Goal: Task Accomplishment & Management: Manage account settings

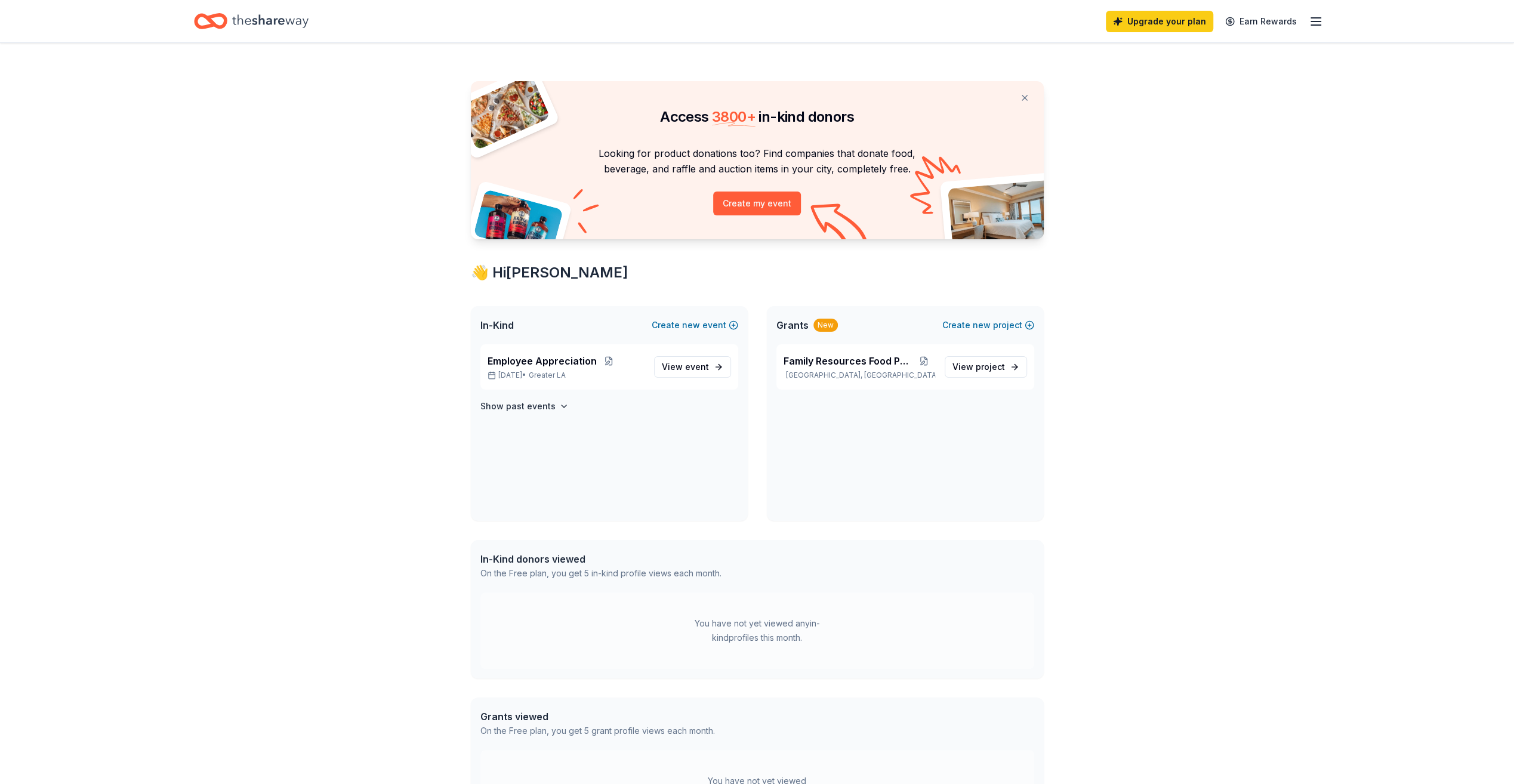
click at [1308, 21] on div "Upgrade your plan Earn Rewards" at bounding box center [1214, 21] width 217 height 28
click at [1324, 22] on div "Upgrade your plan Earn Rewards" at bounding box center [757, 21] width 1222 height 42
click at [1318, 24] on icon "button" at bounding box center [1315, 21] width 14 height 14
click at [1184, 92] on link "Account" at bounding box center [1173, 92] width 37 height 12
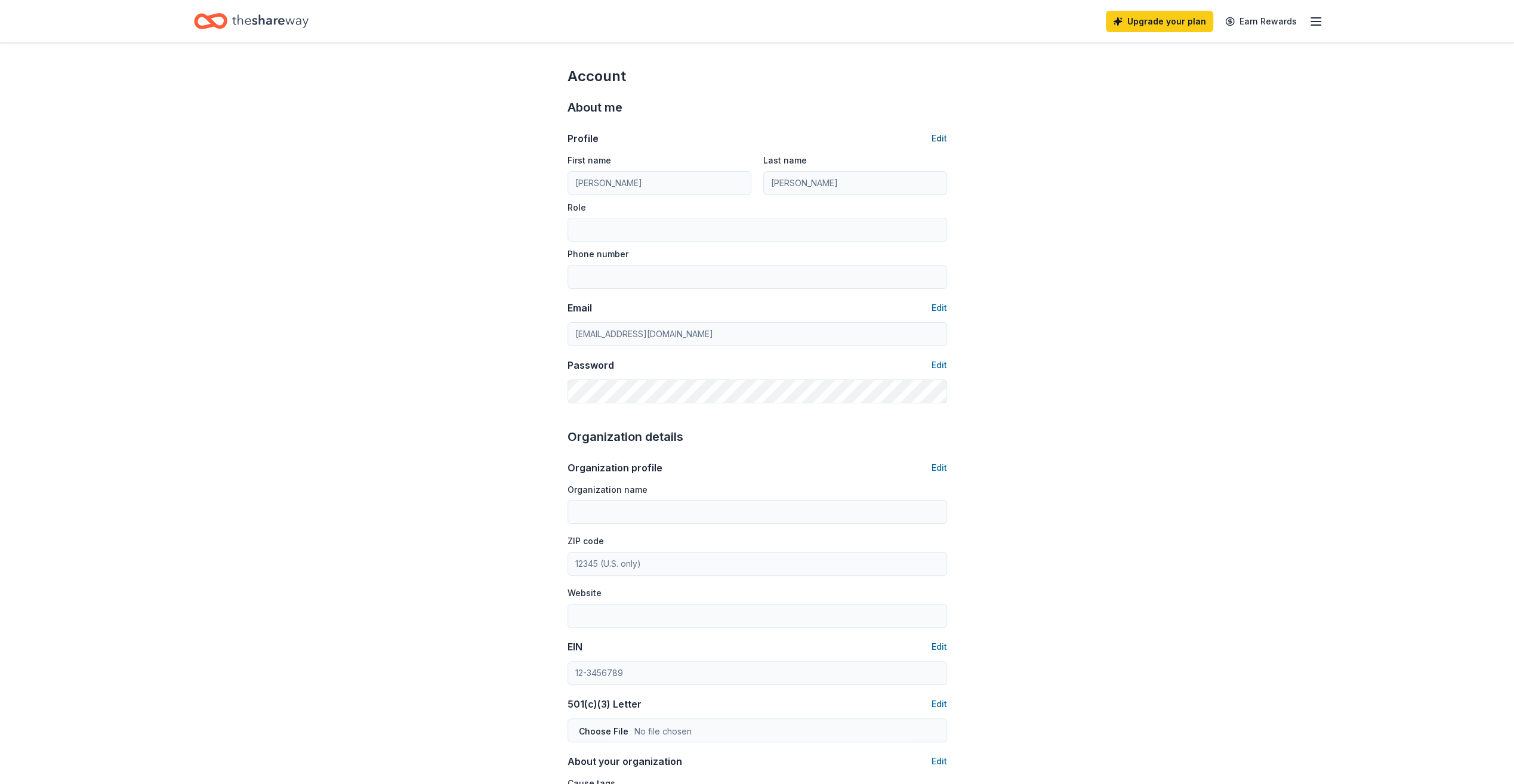
click at [938, 141] on button "Edit" at bounding box center [939, 137] width 16 height 14
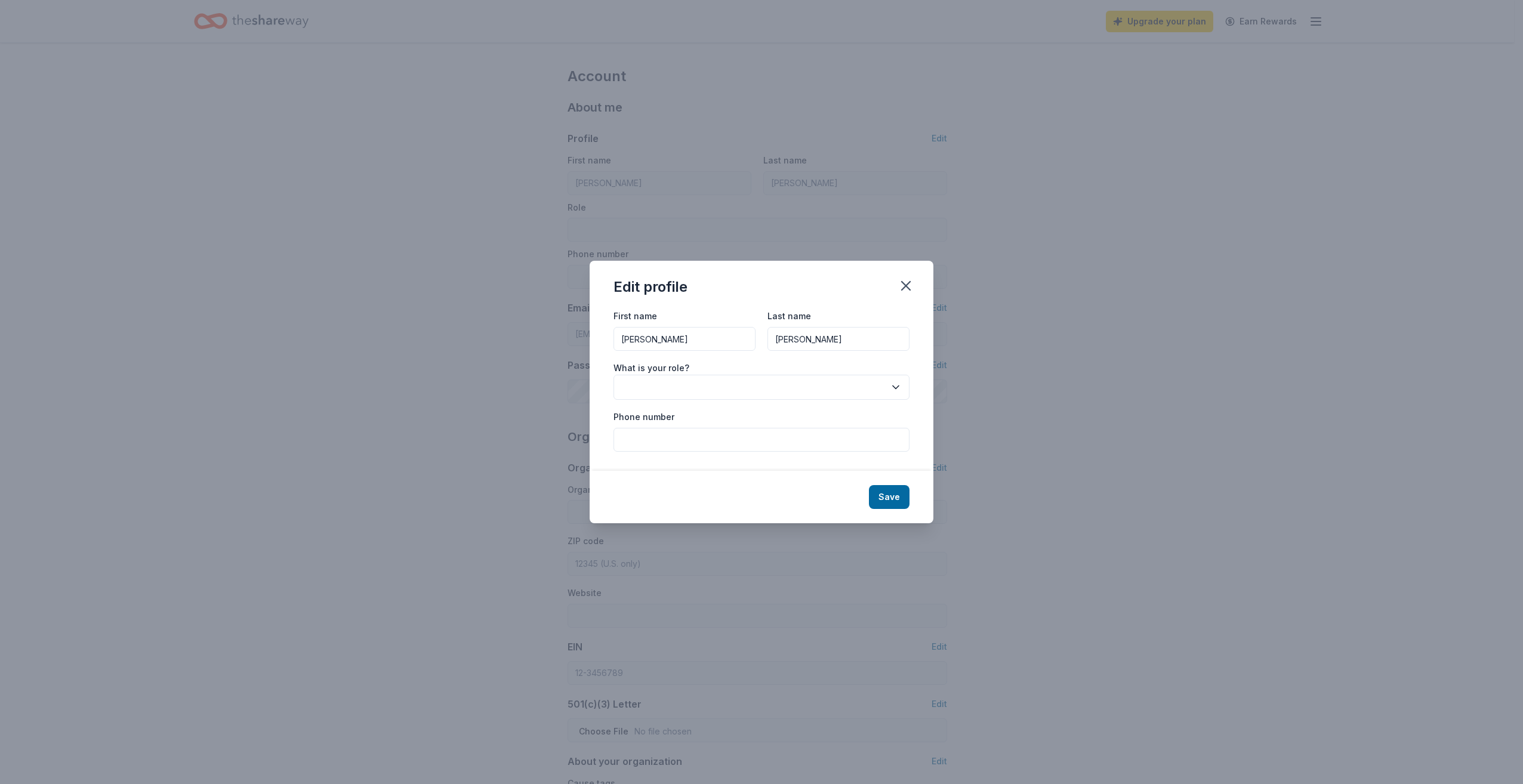
click at [682, 382] on button "button" at bounding box center [761, 387] width 296 height 25
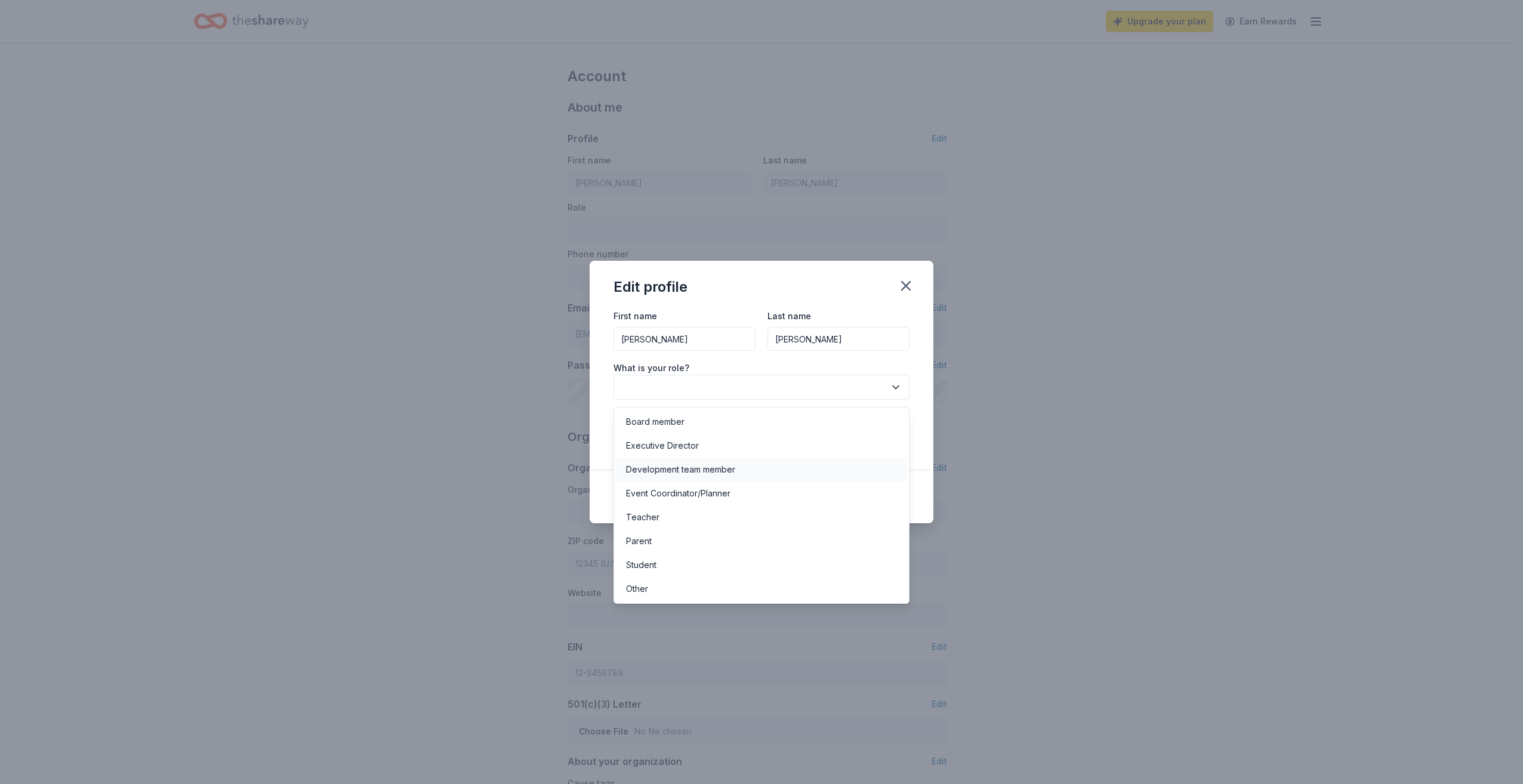
click at [684, 471] on div "Development team member" at bounding box center [681, 469] width 109 height 14
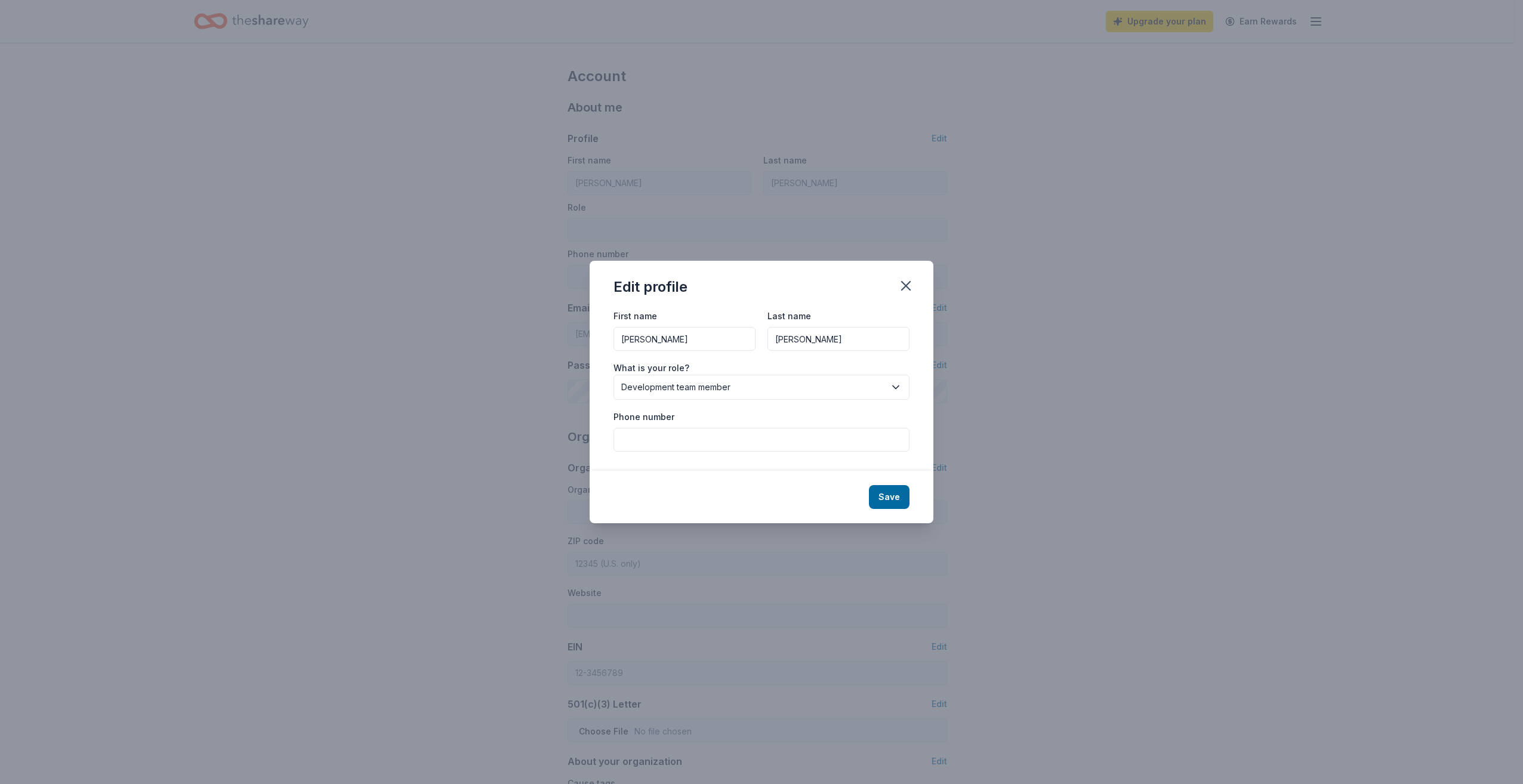
click at [727, 437] on input "Phone number" at bounding box center [761, 440] width 296 height 24
type input "3"
type input "(323) 574-6580"
click at [867, 500] on div "Save" at bounding box center [762, 497] width 344 height 52
click at [888, 495] on button "Save" at bounding box center [889, 497] width 40 height 24
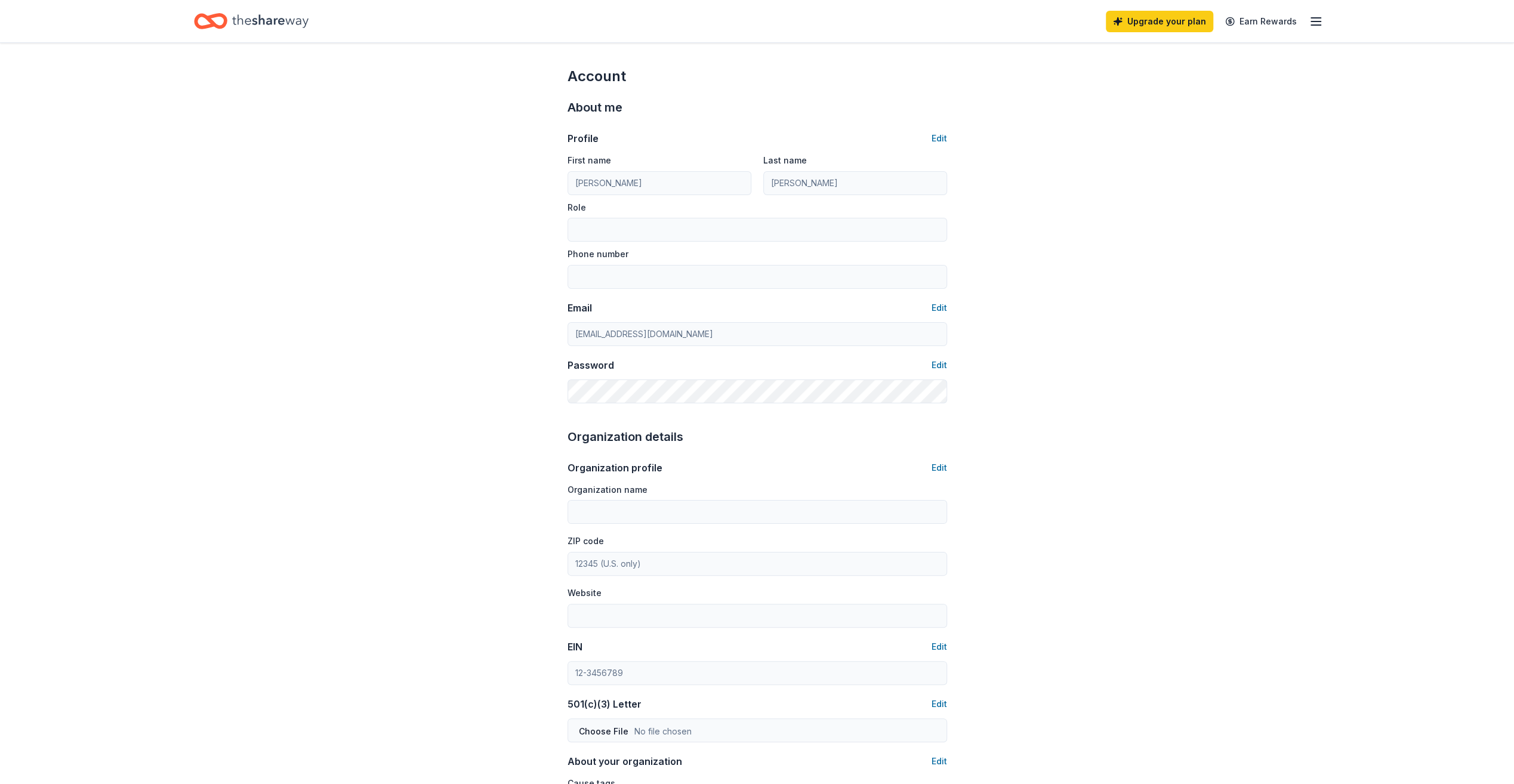
type input "Development team member"
type input "(323) 574-6580"
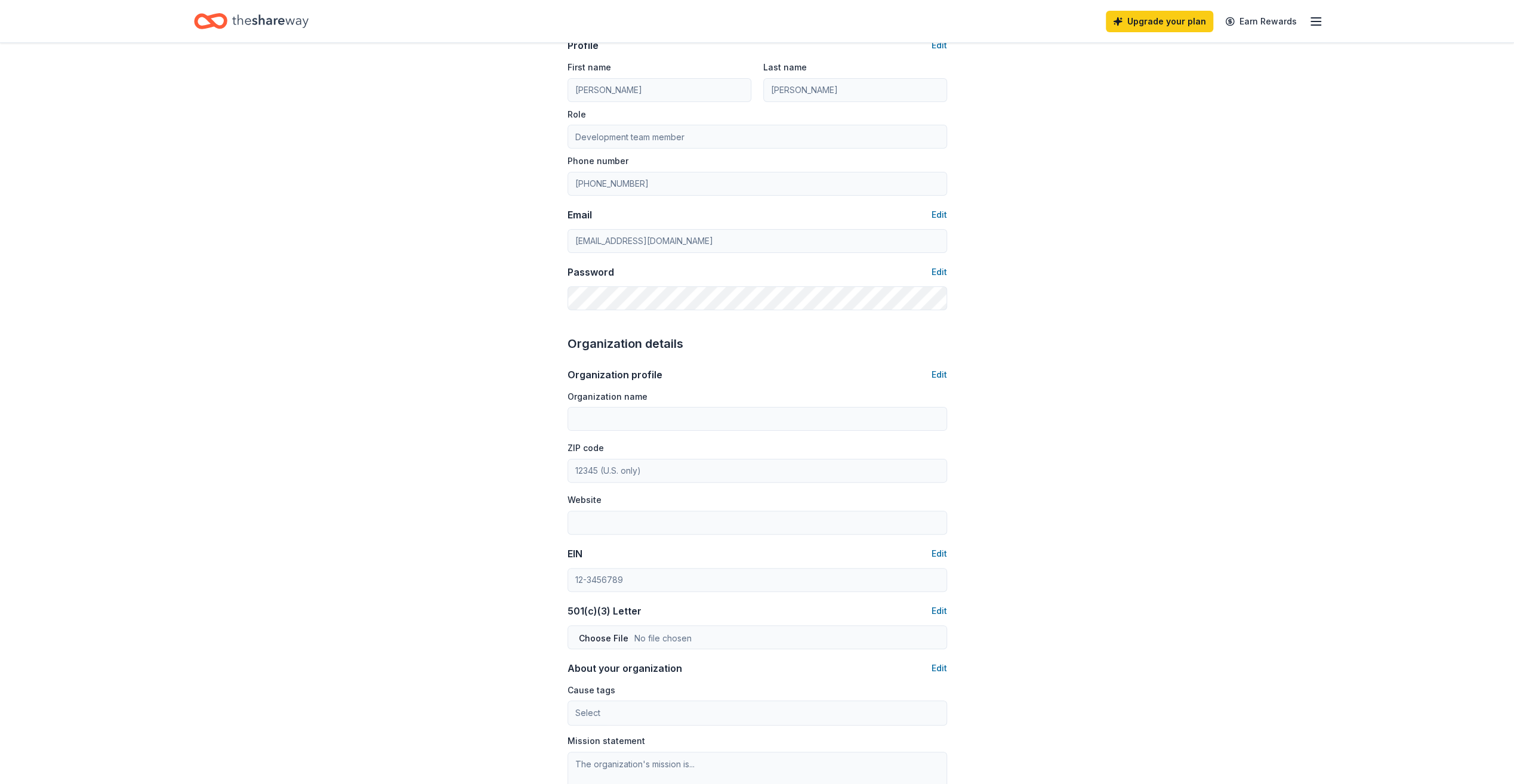
scroll to position [120, 0]
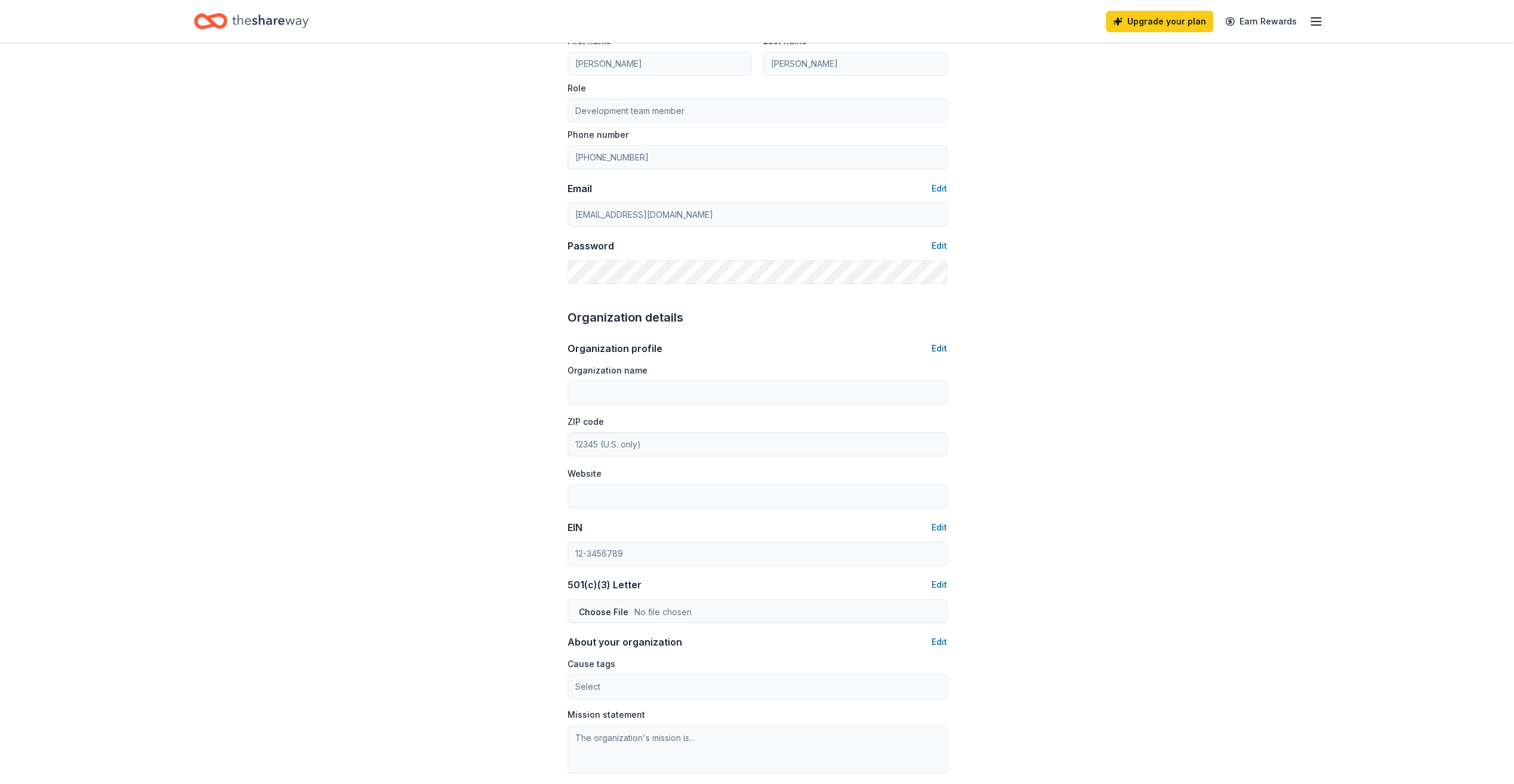
click at [942, 347] on button "Edit" at bounding box center [939, 348] width 16 height 14
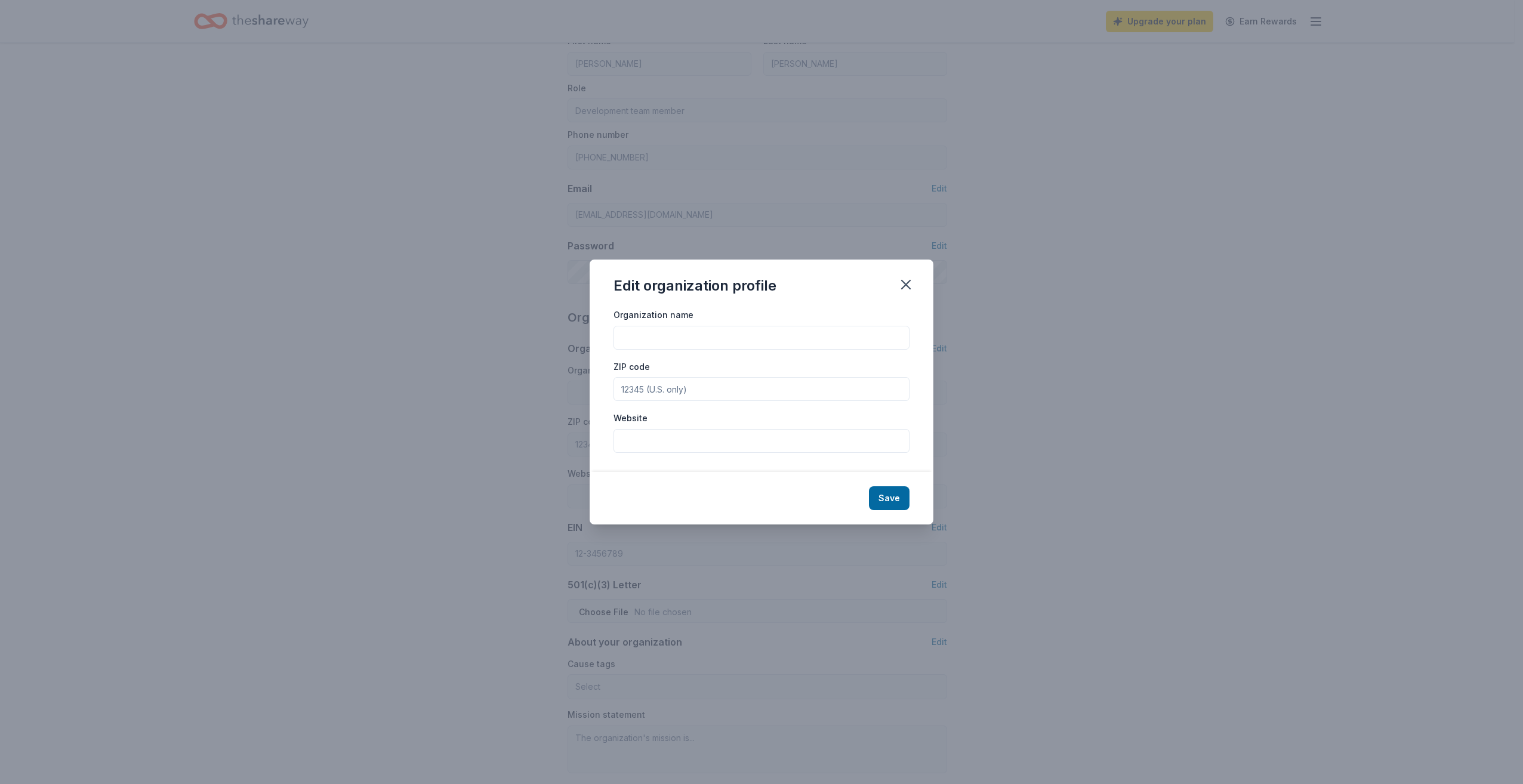
click at [711, 333] on input "Organization name" at bounding box center [761, 338] width 296 height 24
type input "Aviva Family and Children's Services"
type input "90046"
type input "[DOMAIN_NAME]"
click at [900, 499] on button "Save" at bounding box center [889, 498] width 40 height 24
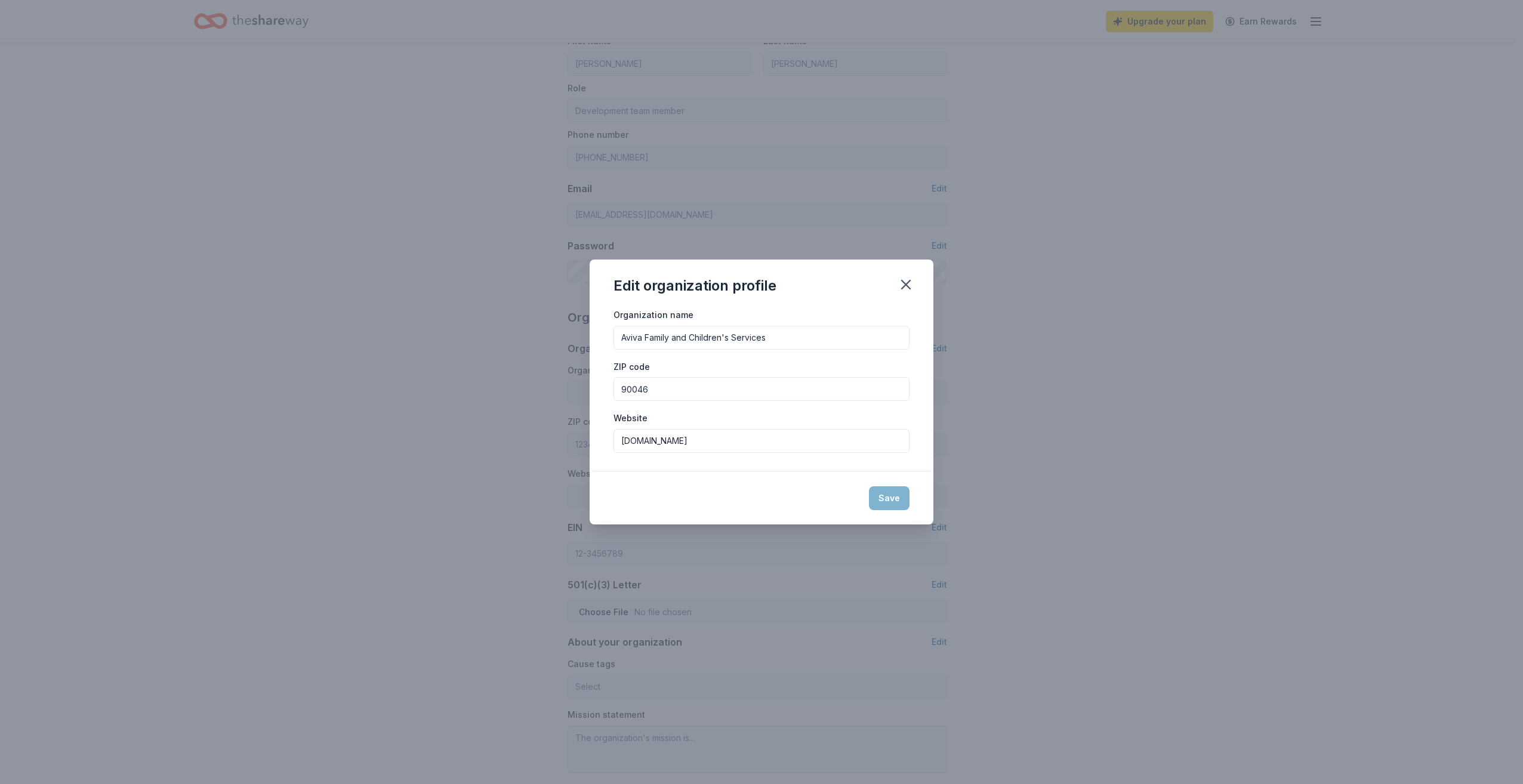
type input "Aviva Family and Children's Services"
type input "90046"
type input "[DOMAIN_NAME]"
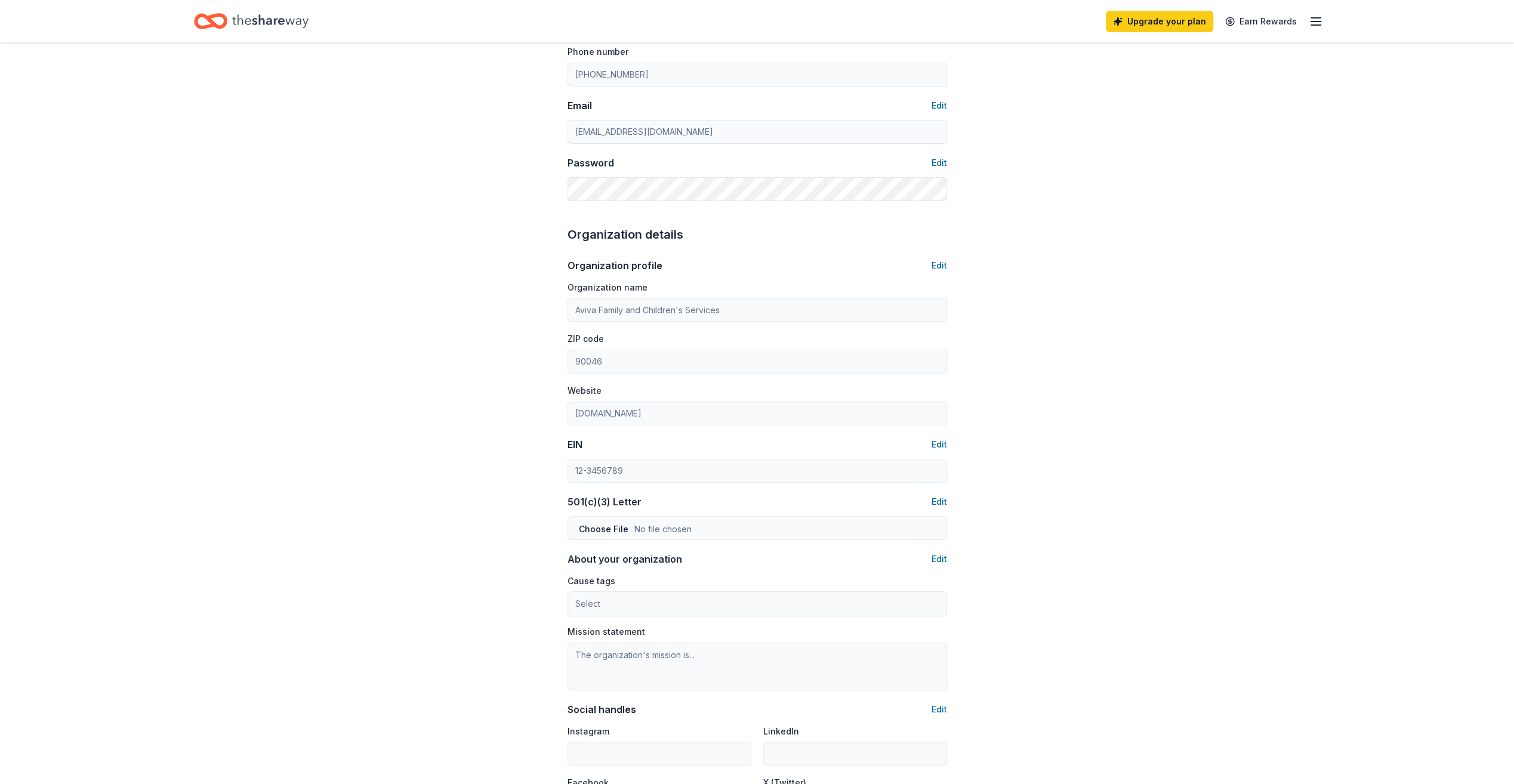
scroll to position [238, 0]
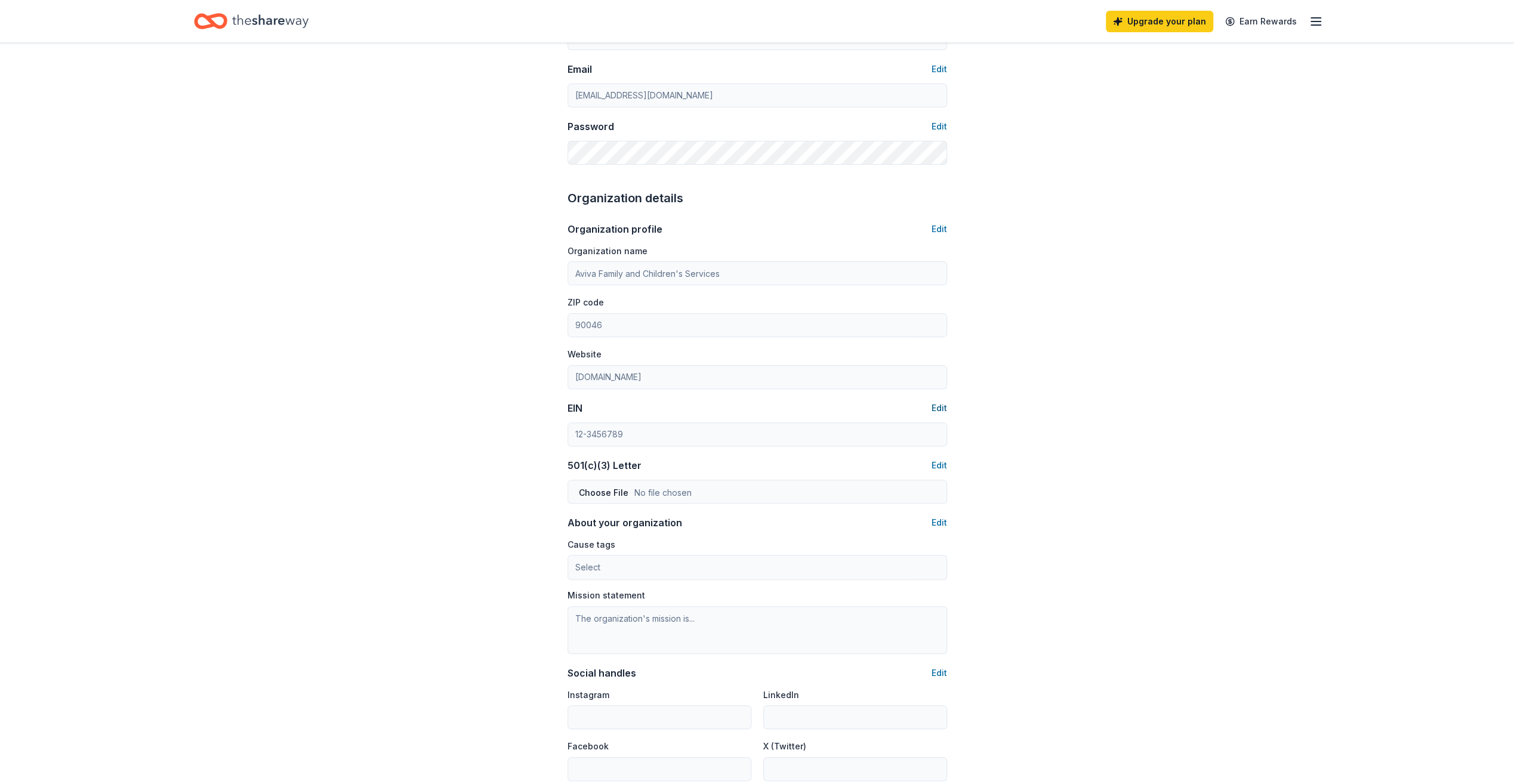
click at [943, 405] on button "Edit" at bounding box center [939, 407] width 16 height 14
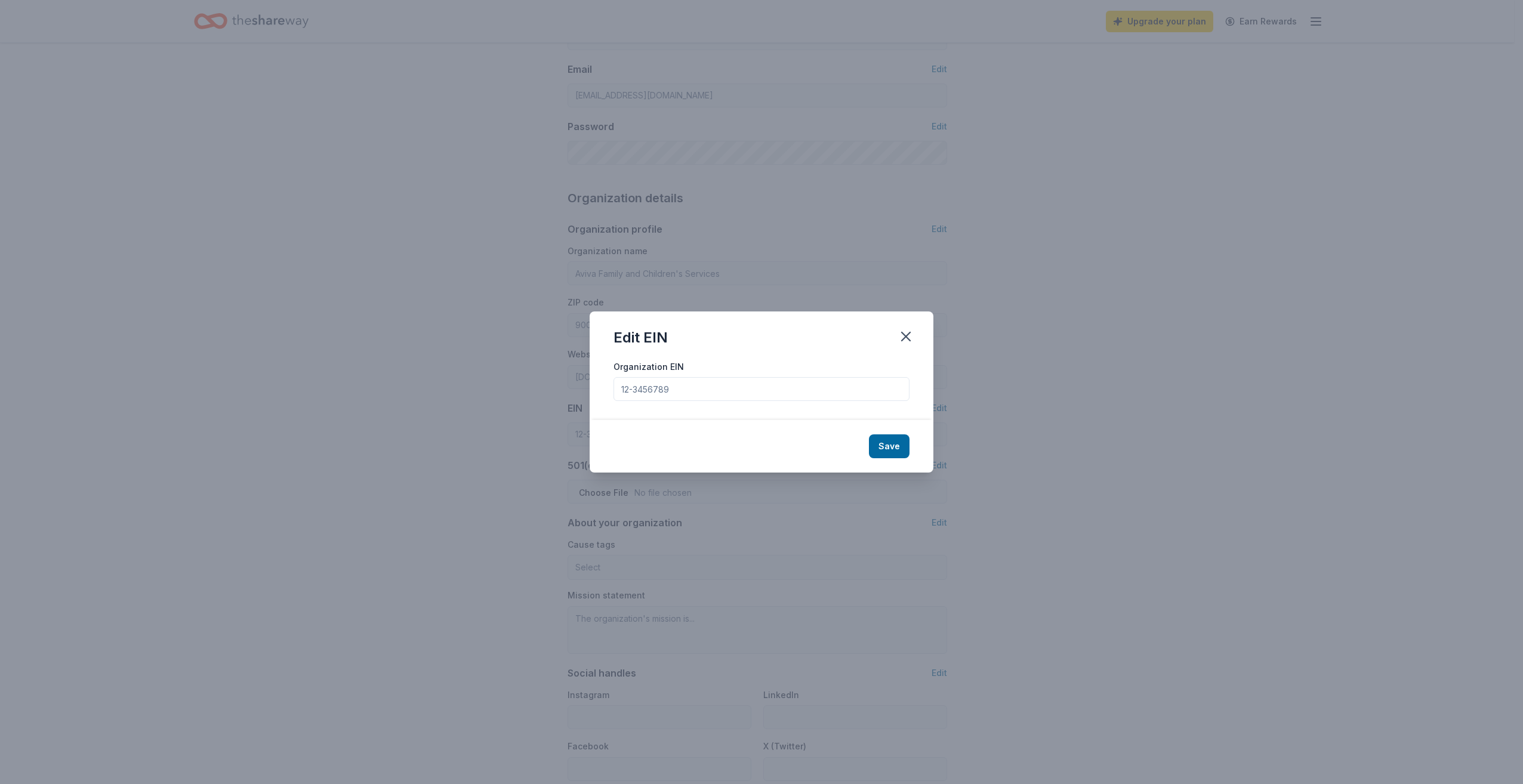
click at [692, 397] on div "Organization EIN" at bounding box center [762, 390] width 344 height 62
click at [693, 393] on input "Organization EIN" at bounding box center [761, 390] width 296 height 24
paste input "95-1693616"
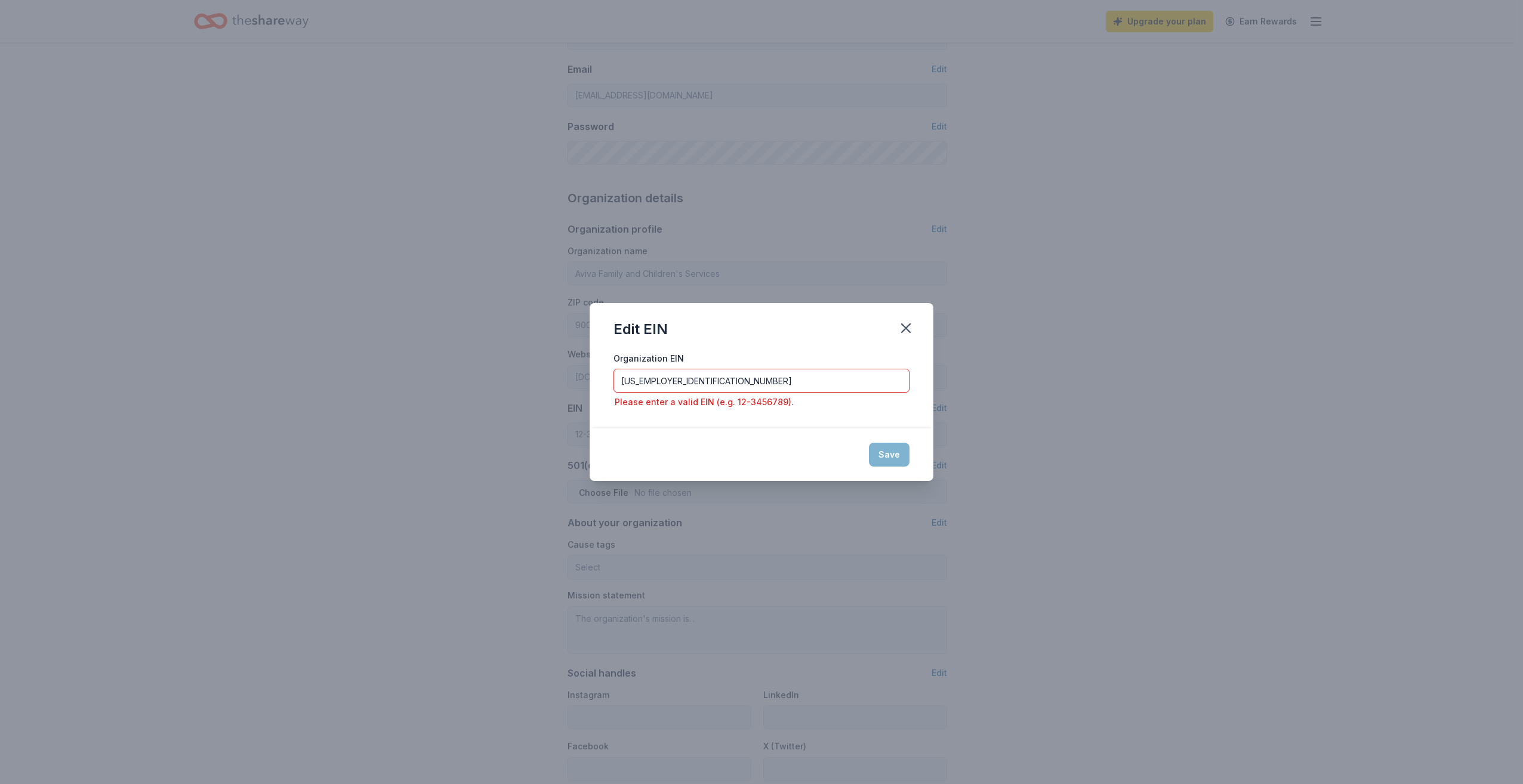
click at [901, 455] on div "Save" at bounding box center [762, 454] width 344 height 52
click at [624, 383] on input "95-1693616" at bounding box center [761, 381] width 296 height 24
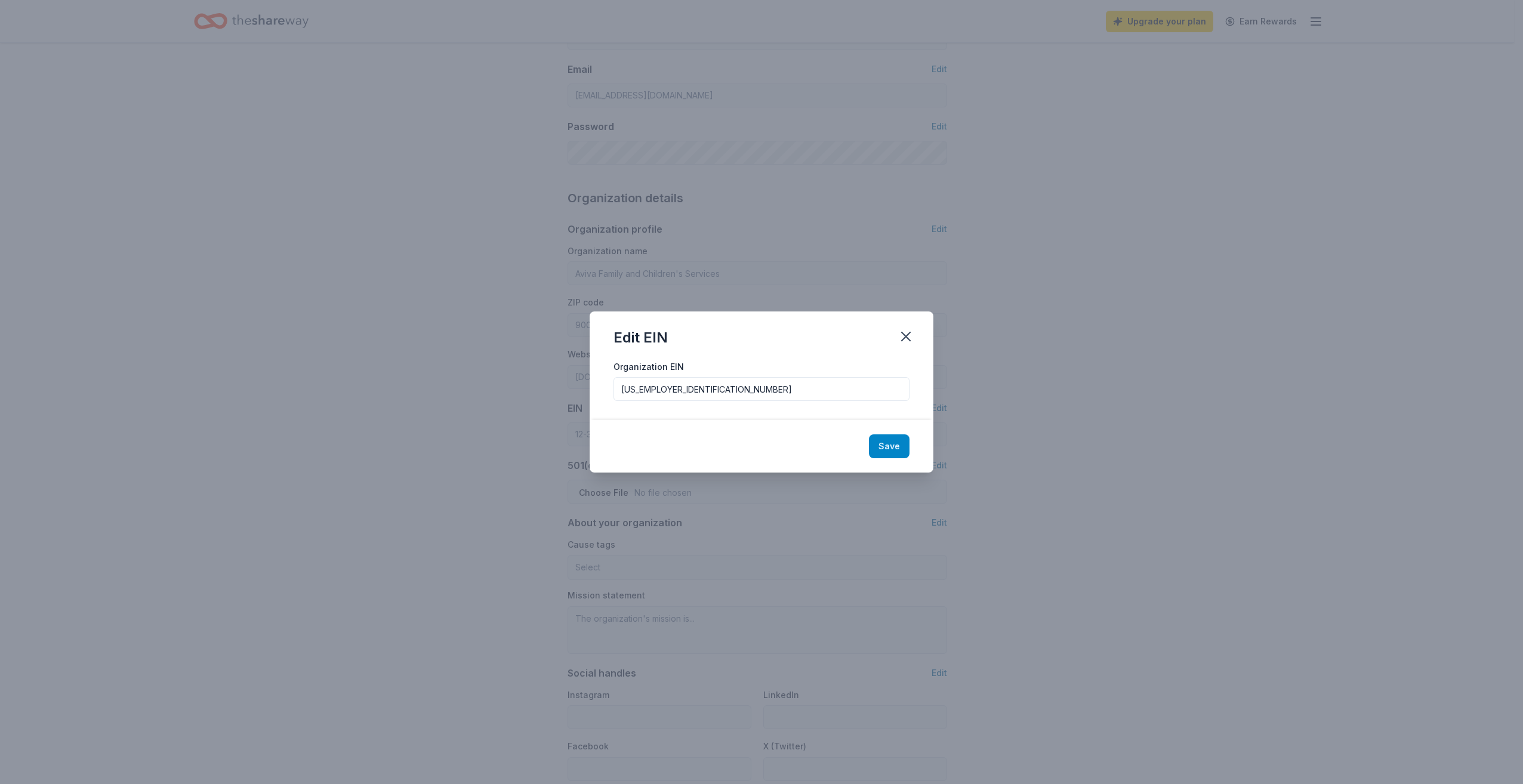
type input "95-1693616"
click at [893, 449] on button "Save" at bounding box center [889, 447] width 40 height 24
type input "95-1693616"
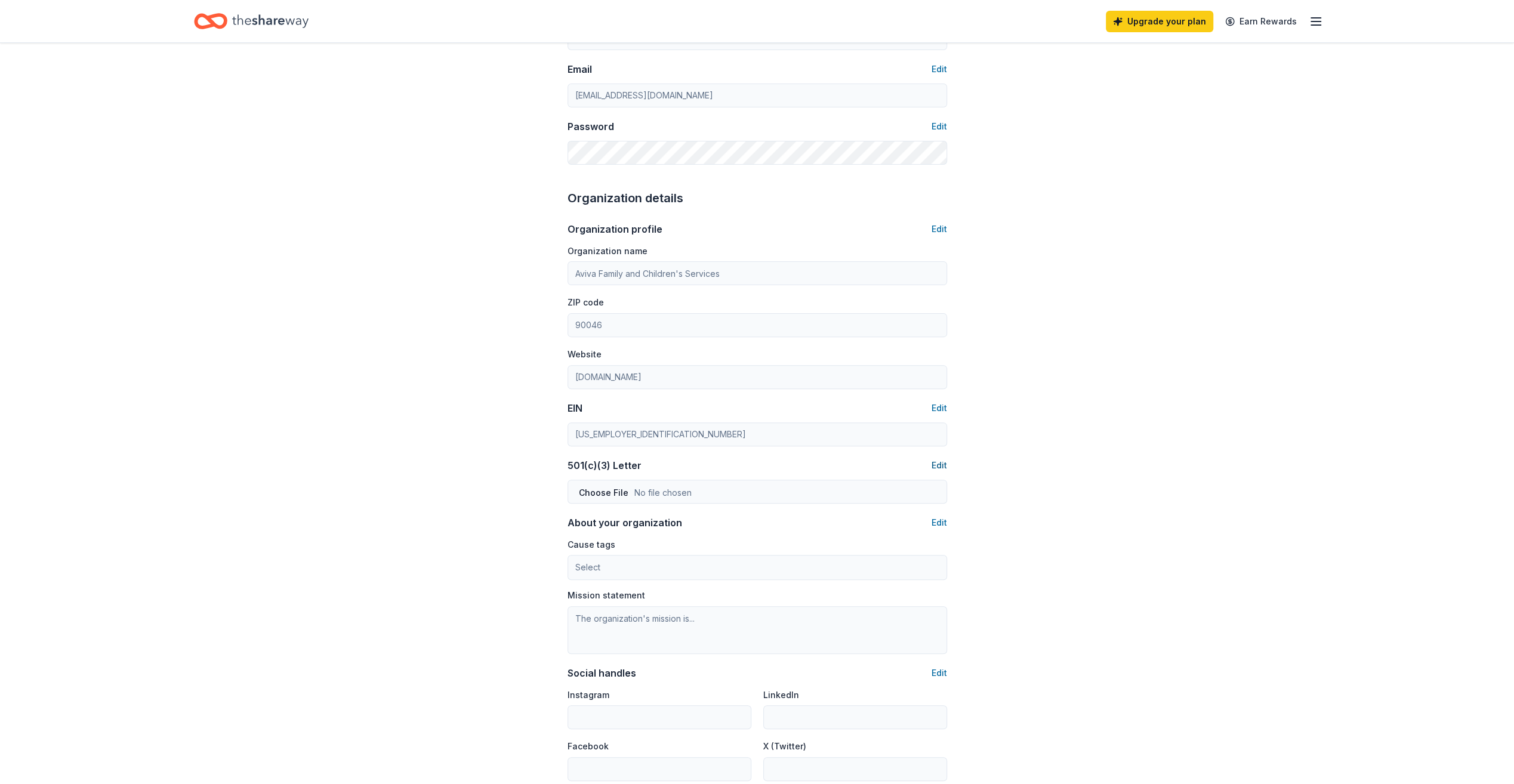
click at [934, 463] on button "Edit" at bounding box center [939, 464] width 16 height 14
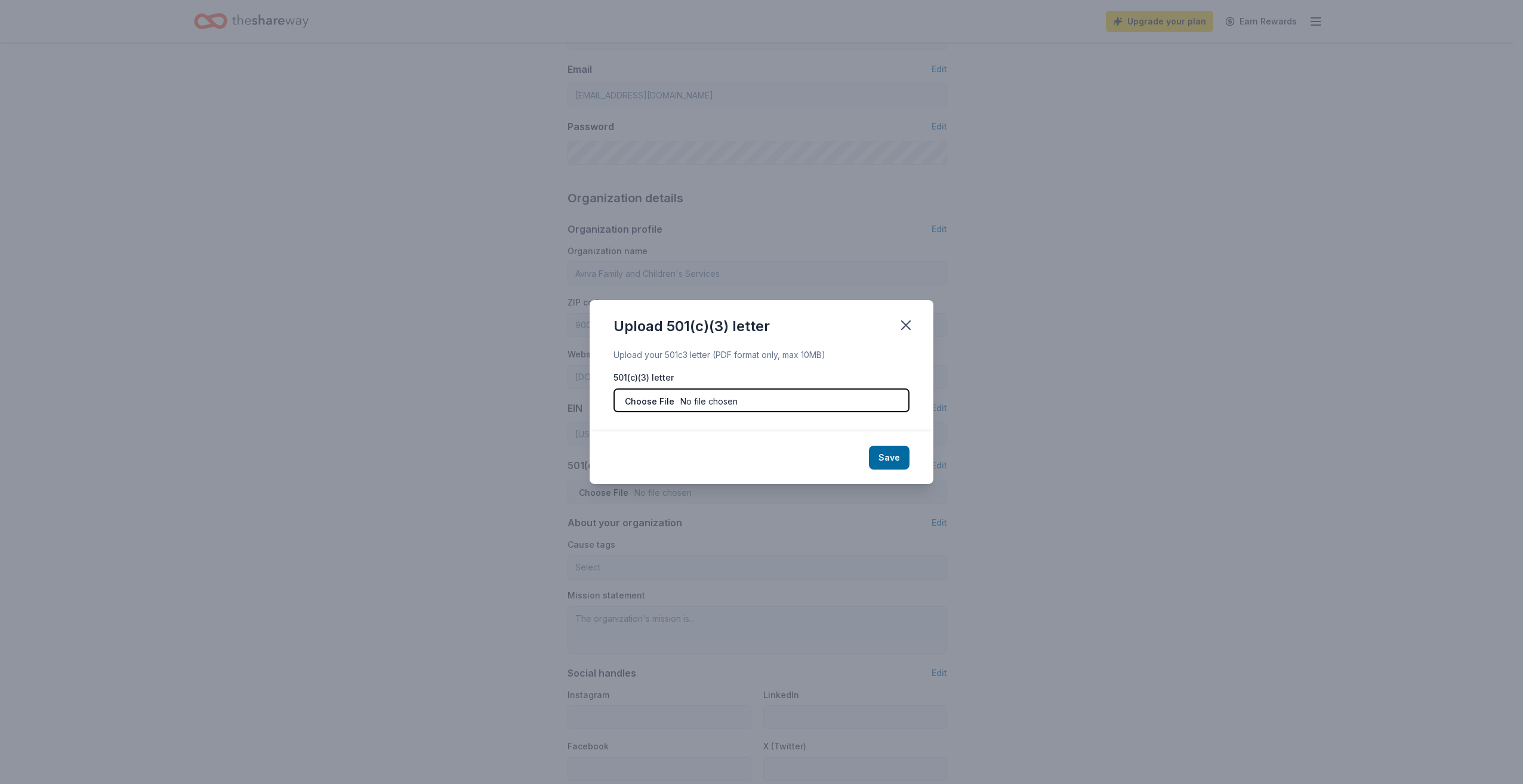
click at [794, 399] on input "file" at bounding box center [761, 401] width 296 height 24
type input "C:\fakepath\IRS 501 c 3 Aviva Family Children's Services 2006 (3).pdf"
click at [907, 464] on button "Save" at bounding box center [889, 458] width 40 height 24
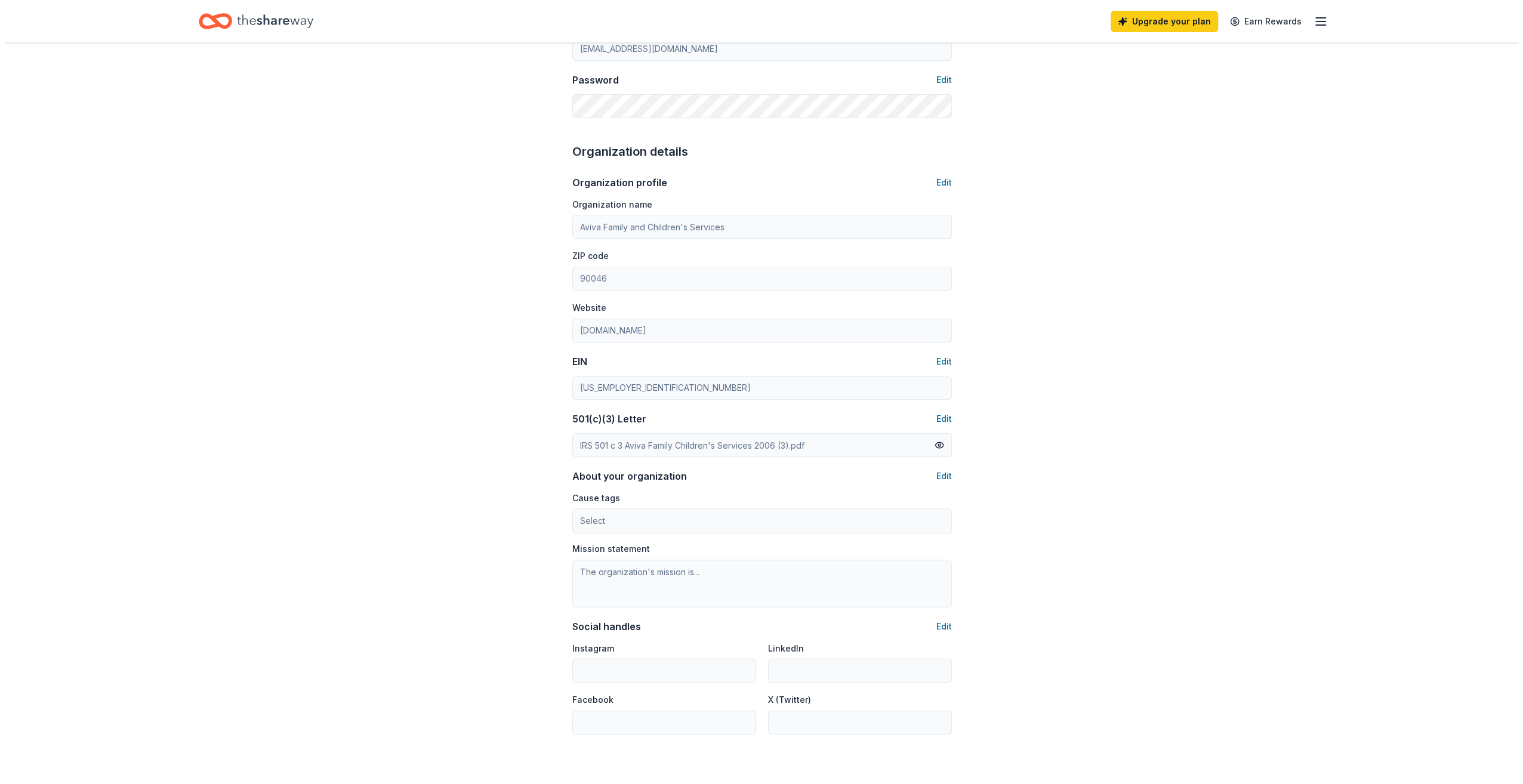
scroll to position [406, 0]
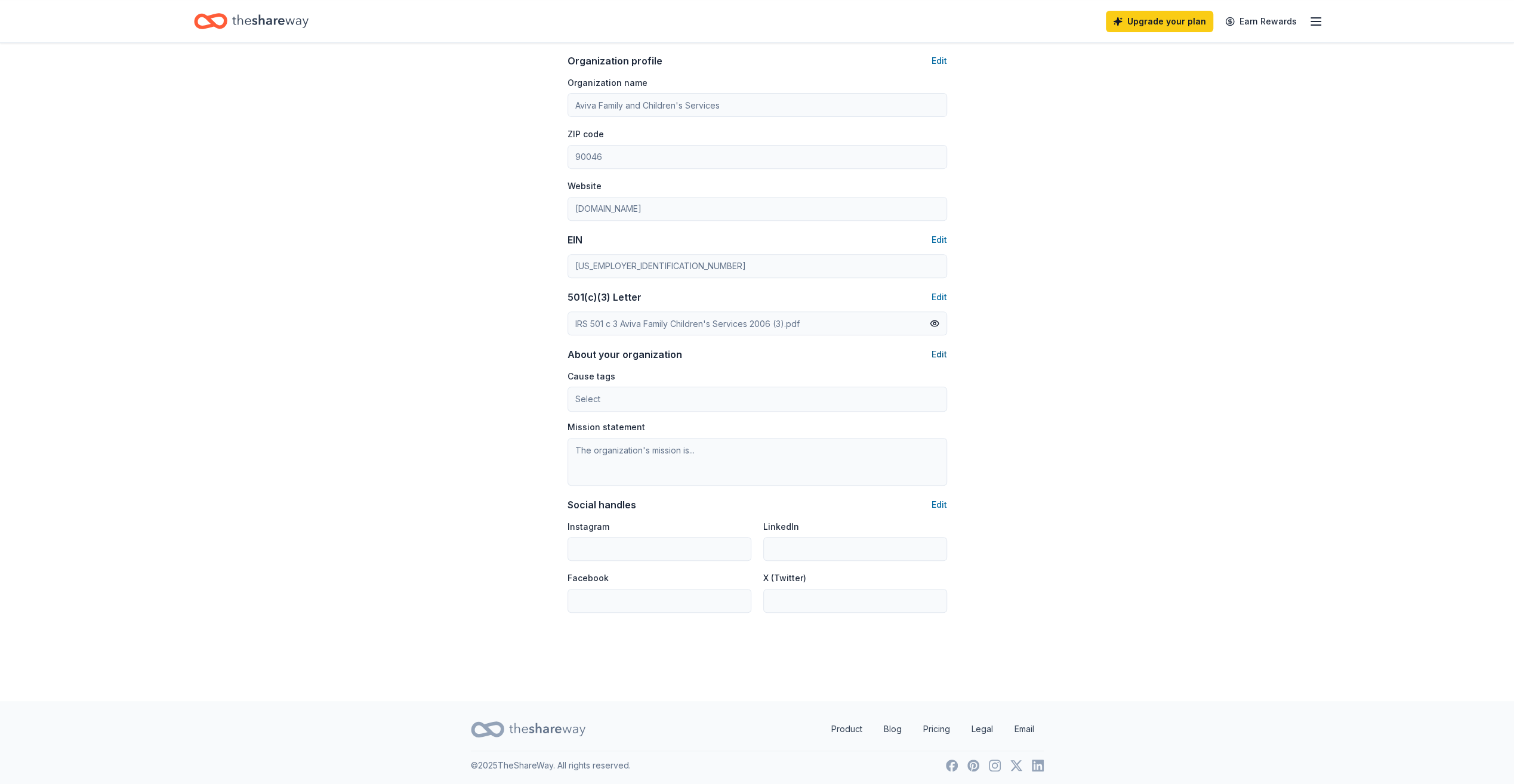
click at [936, 352] on button "Edit" at bounding box center [939, 354] width 16 height 14
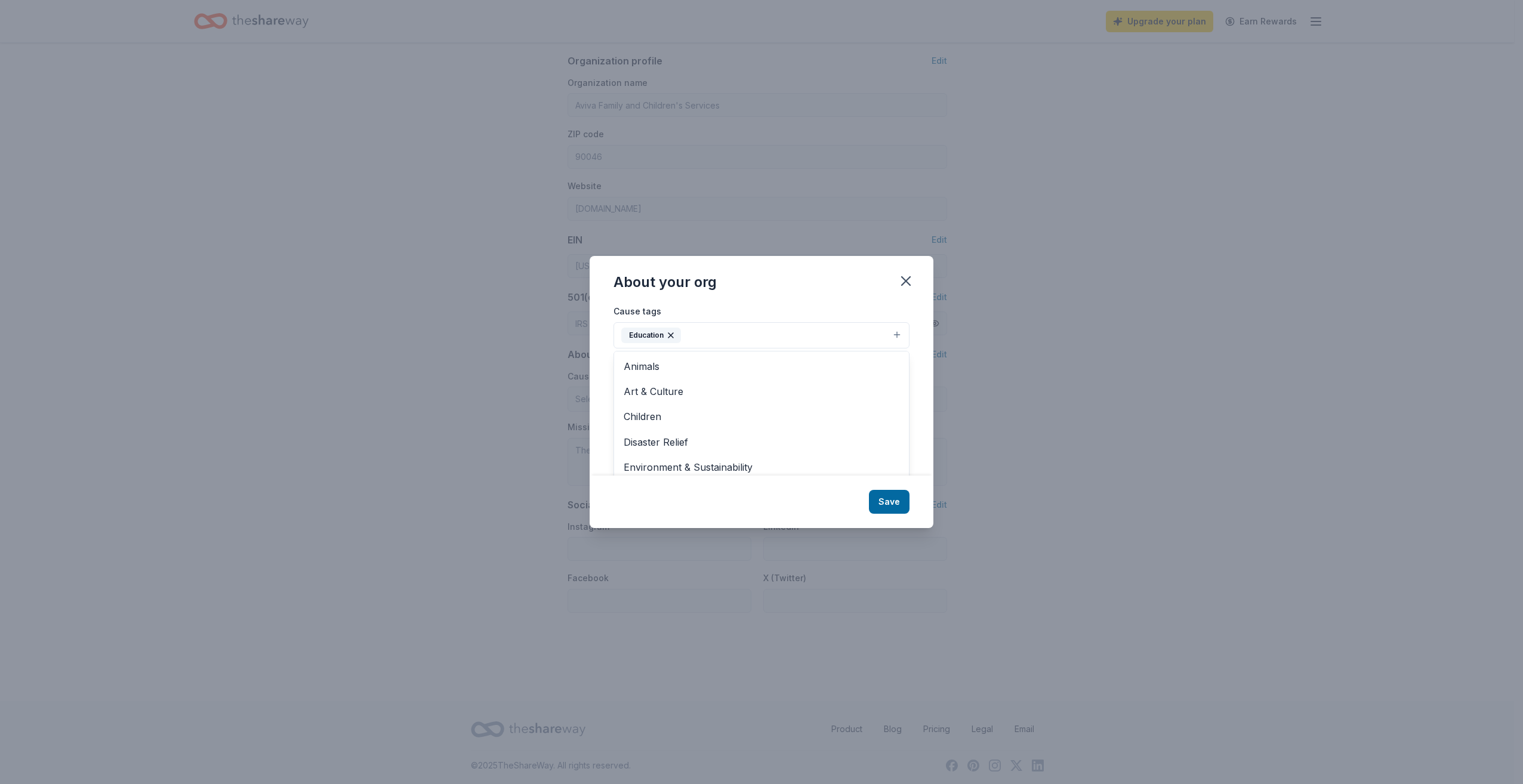
click at [720, 341] on button "Education" at bounding box center [761, 335] width 296 height 26
click at [668, 421] on span "Children" at bounding box center [761, 416] width 276 height 16
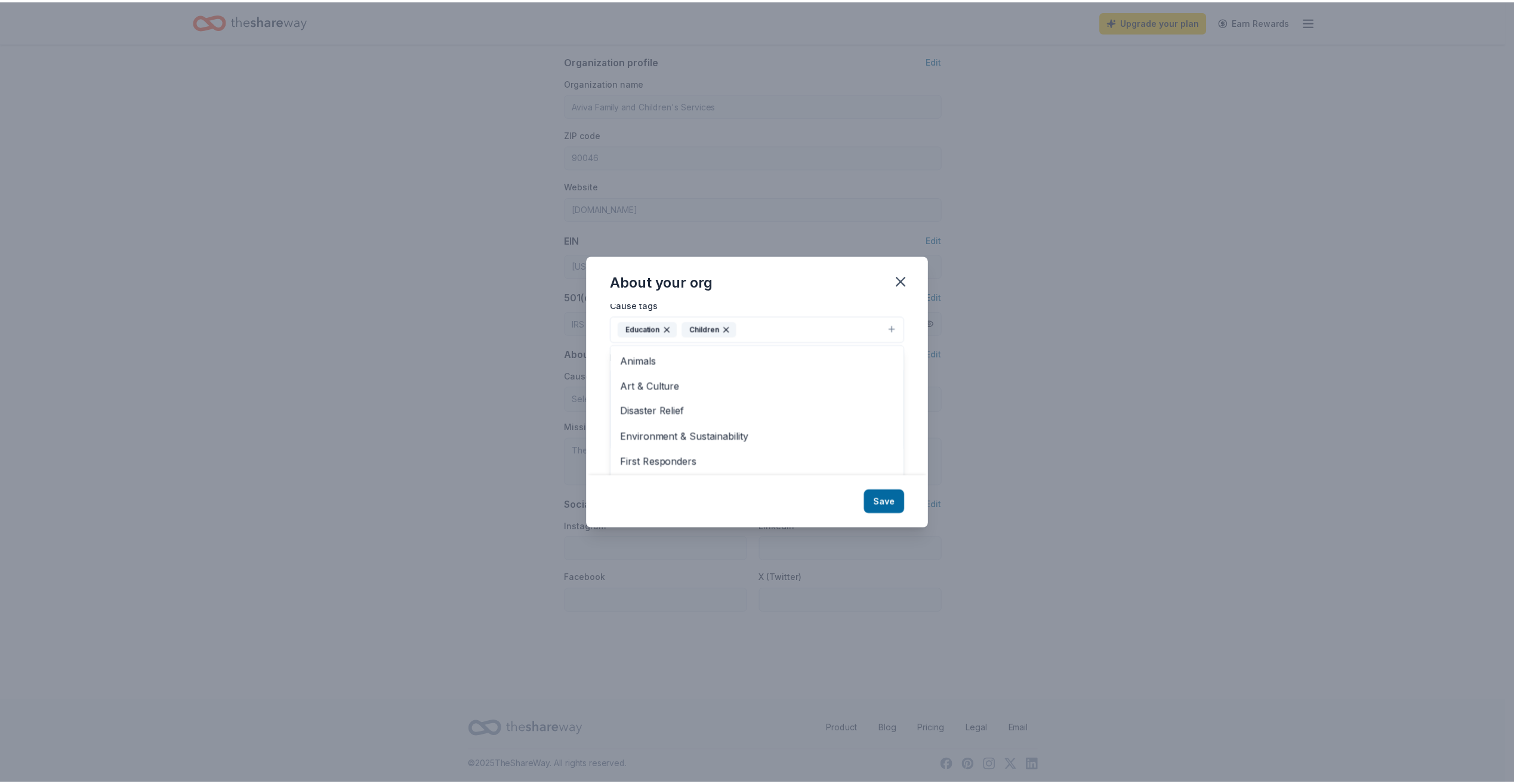
scroll to position [0, 0]
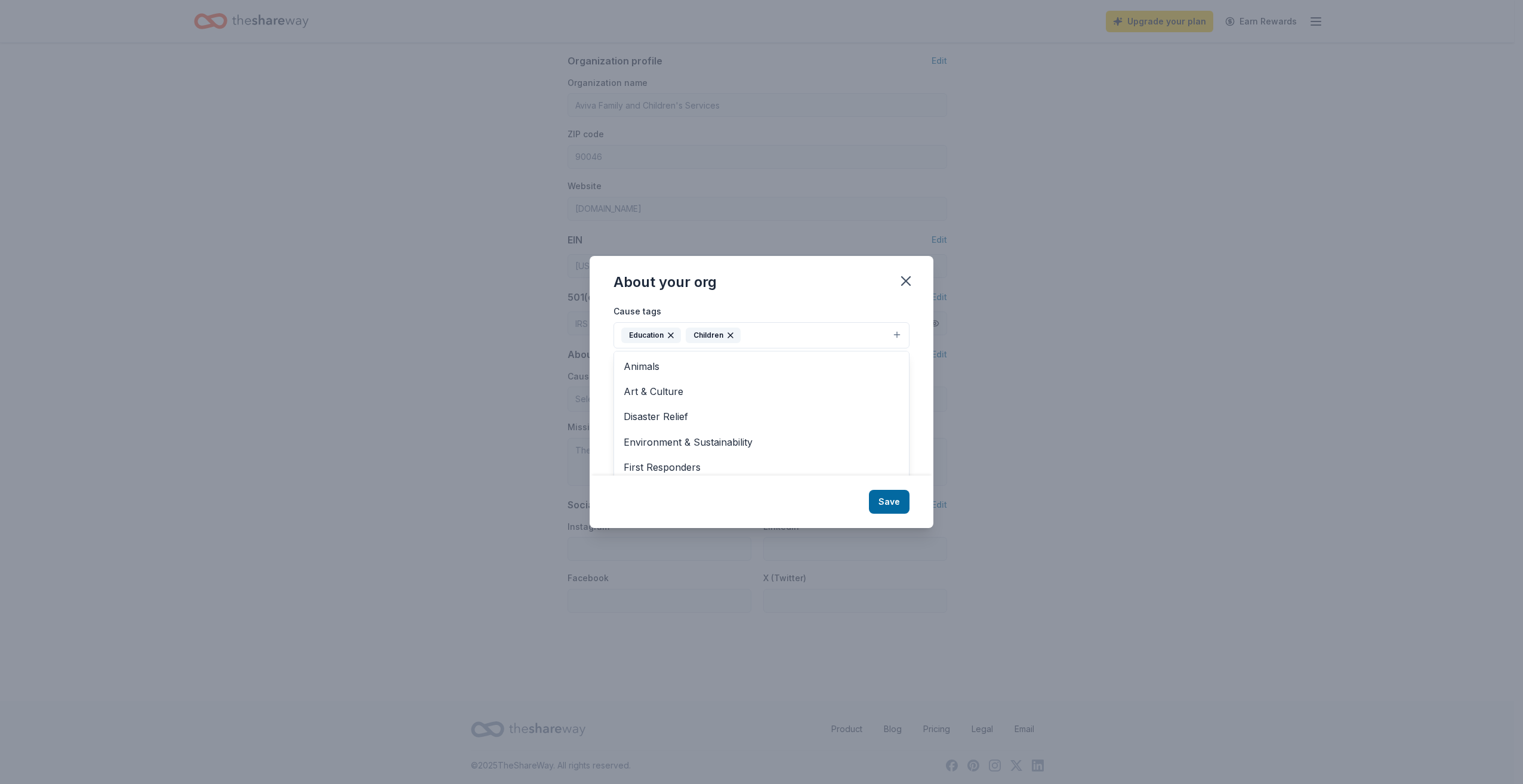
click at [669, 335] on icon "button" at bounding box center [671, 335] width 9 height 9
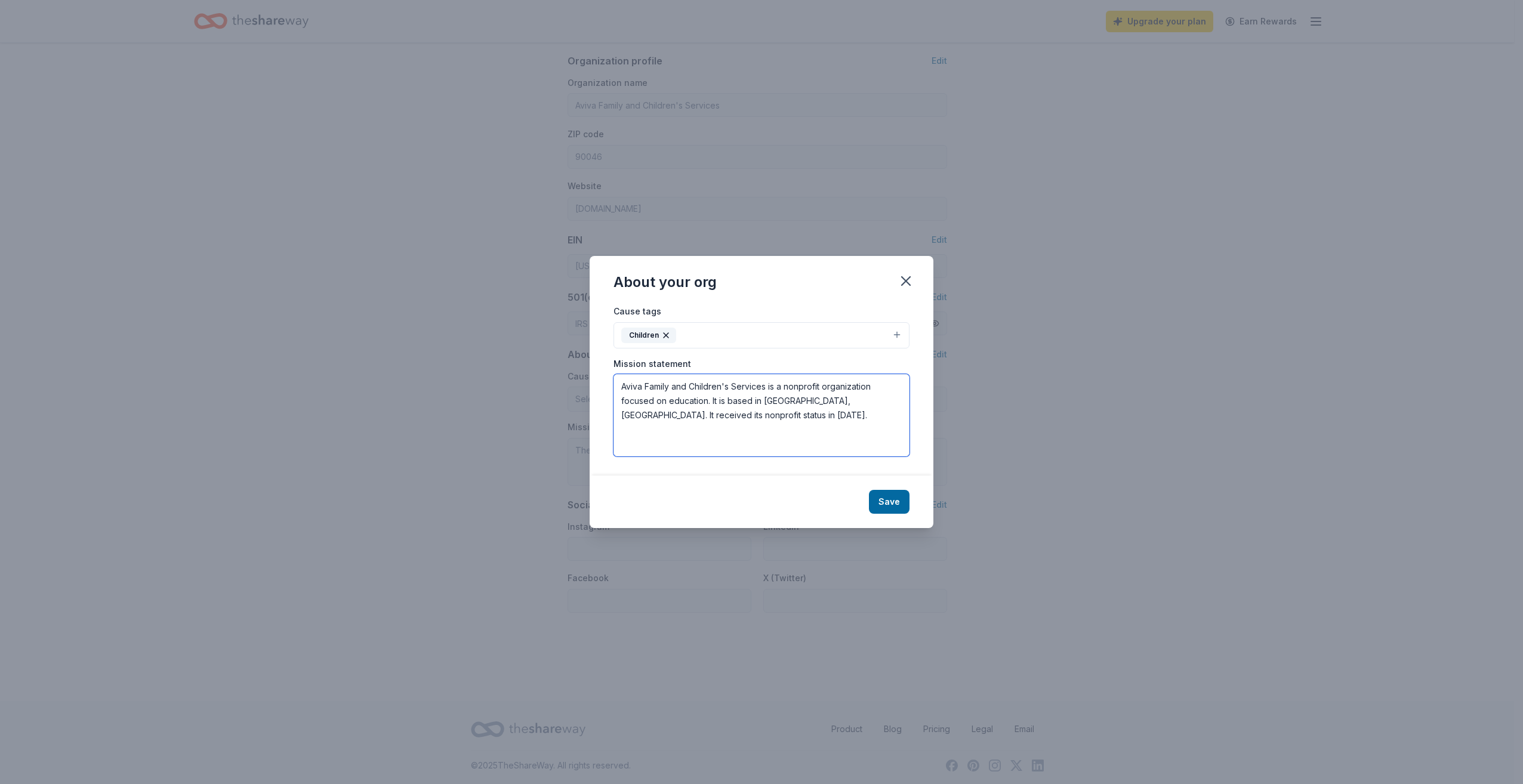
drag, startPoint x: 745, startPoint y: 419, endPoint x: 586, endPoint y: 385, distance: 162.6
click at [586, 385] on div "About your org Cause tags Children Mission statement Aviva Family and Children'…" at bounding box center [761, 392] width 1523 height 784
paste textarea "believes every child and every family in our Los Angeles community deserves the…"
type textarea "Aviva believes every child and every family in our Los Angeles community deserv…"
click at [888, 506] on button "Save" at bounding box center [889, 502] width 40 height 24
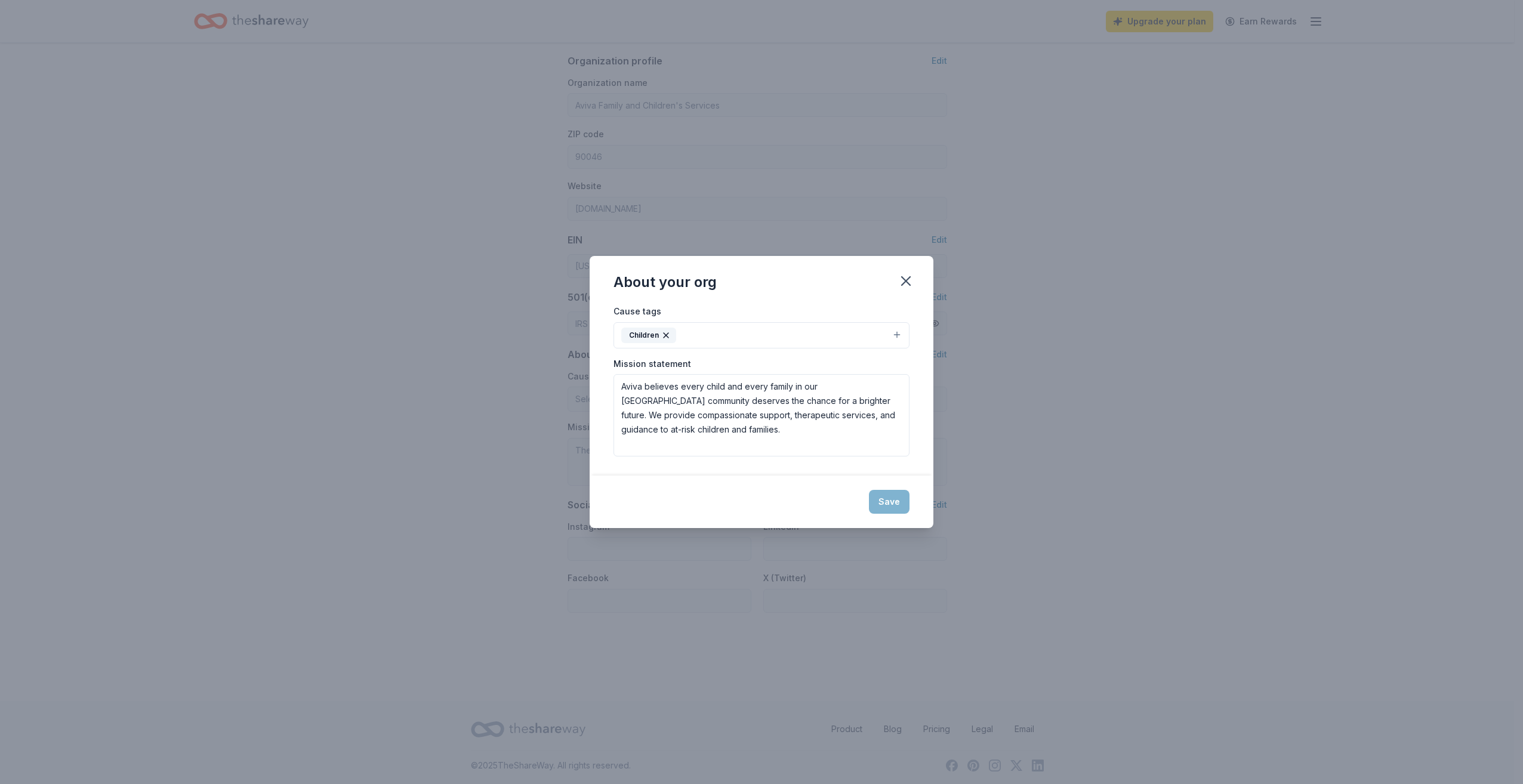
type textarea "Aviva believes every child and every family in our Los Angeles community deserv…"
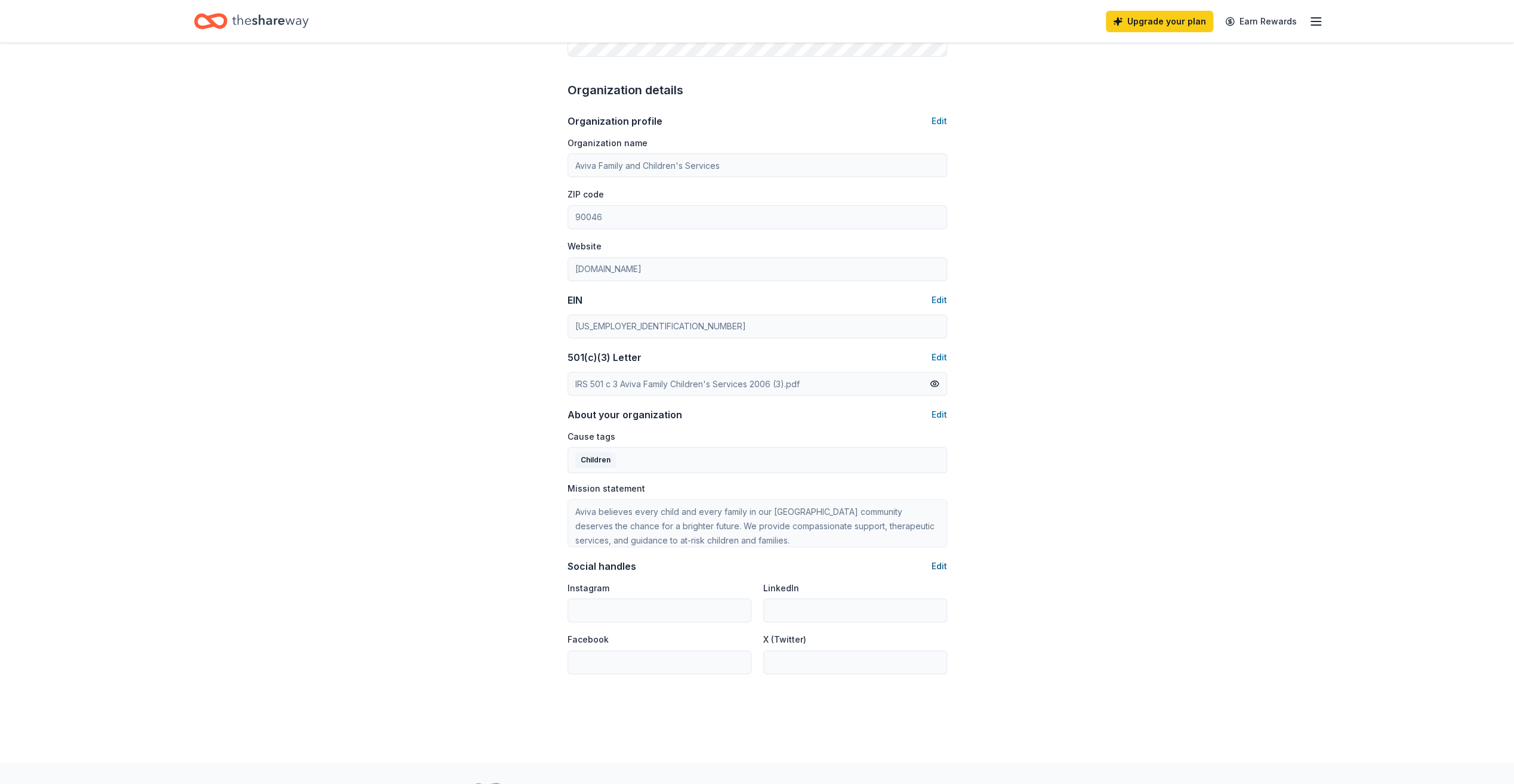
scroll to position [408, 0]
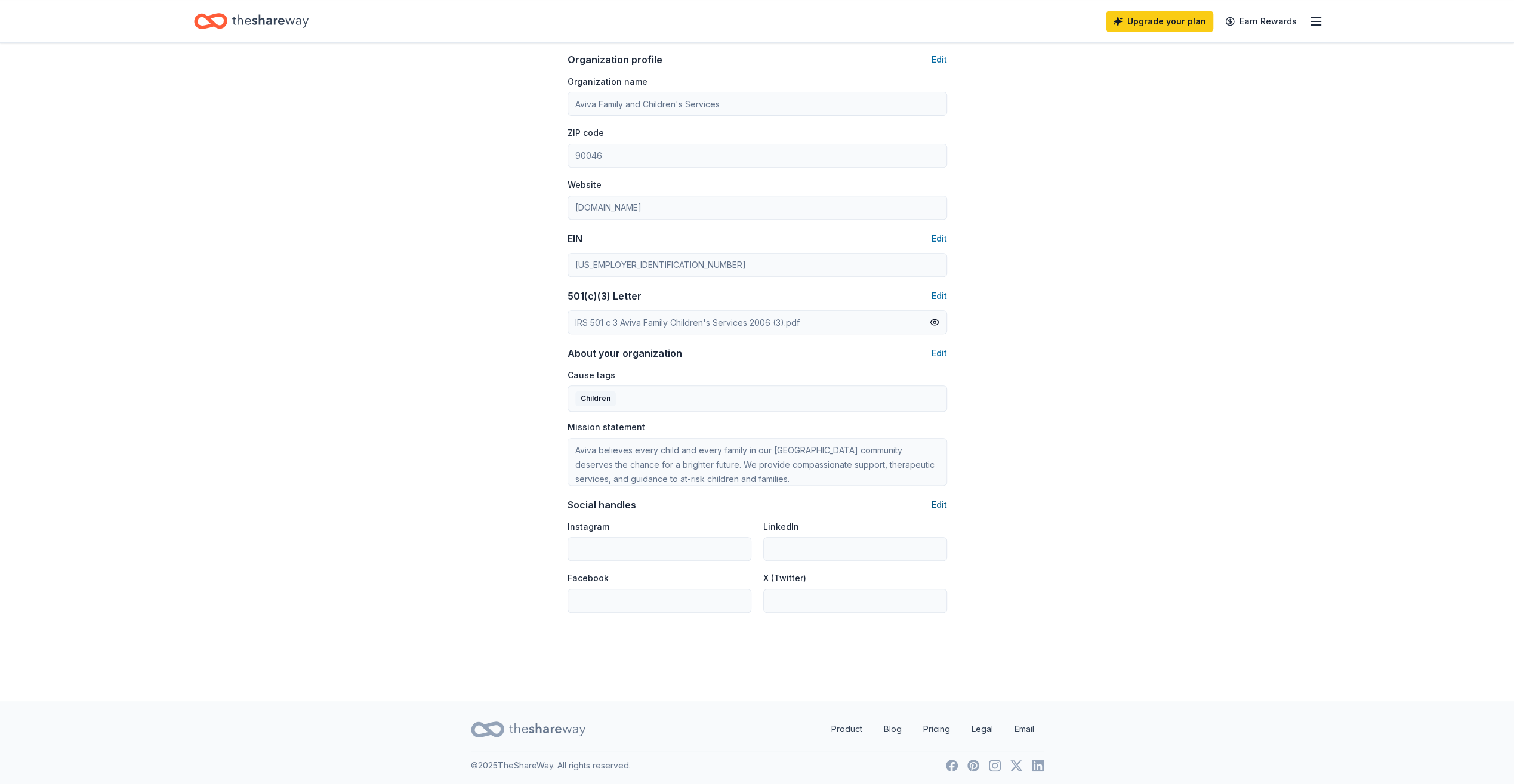
click at [939, 503] on button "Edit" at bounding box center [939, 504] width 16 height 14
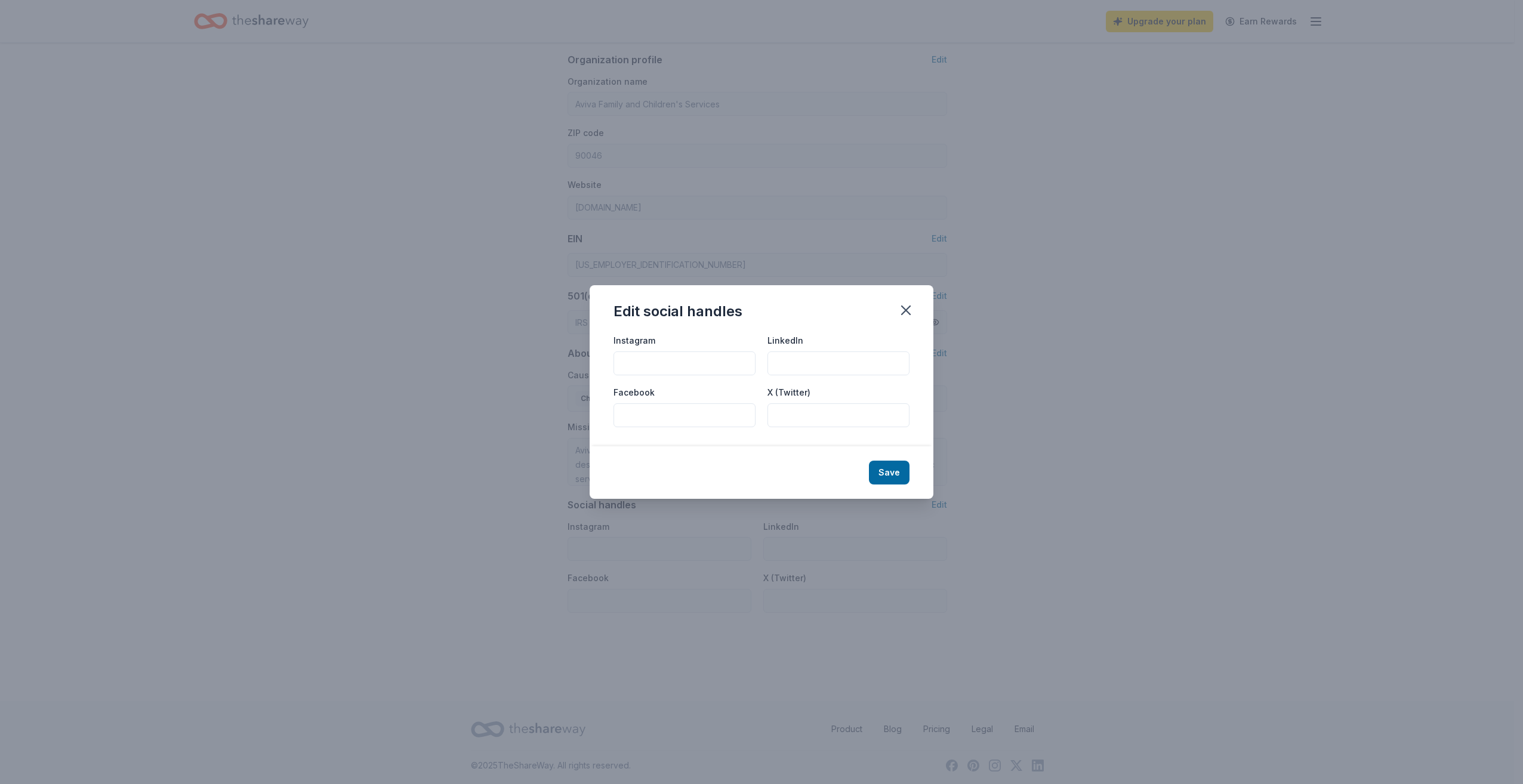
click at [693, 354] on input "Instagram" at bounding box center [684, 363] width 142 height 24
drag, startPoint x: 693, startPoint y: 354, endPoint x: 605, endPoint y: 363, distance: 88.5
click at [605, 363] on div "Instagram avivasocal LinkedIn Facebook X (Twitter)" at bounding box center [762, 389] width 344 height 113
type input "avivasocal"
click at [668, 424] on input "Facebook" at bounding box center [684, 416] width 142 height 24
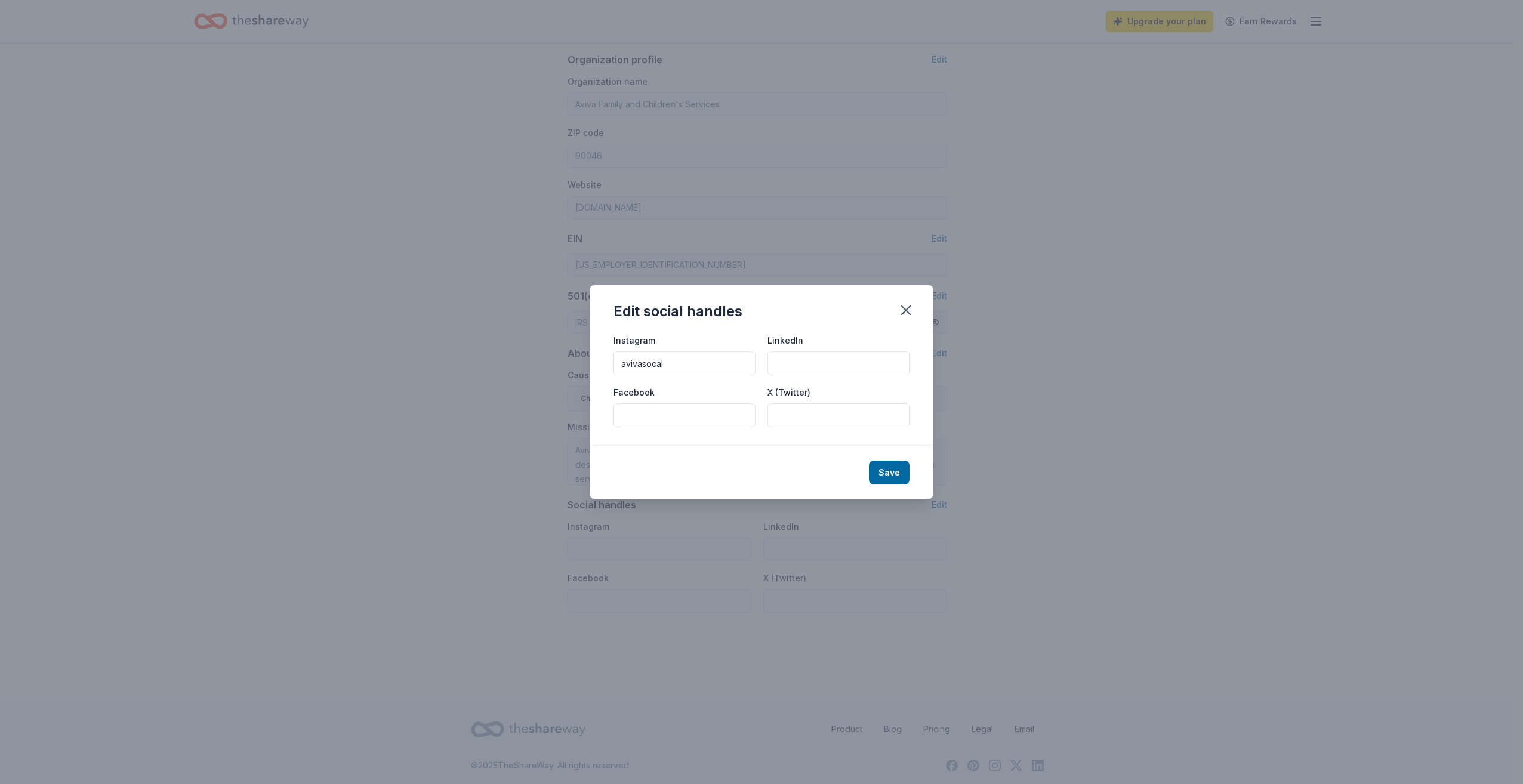
paste input "avivasocal"
type input "avivasocal"
click at [800, 354] on input "LinkedIn" at bounding box center [839, 363] width 142 height 24
paste input "avivasocal"
type input "avivasocal"
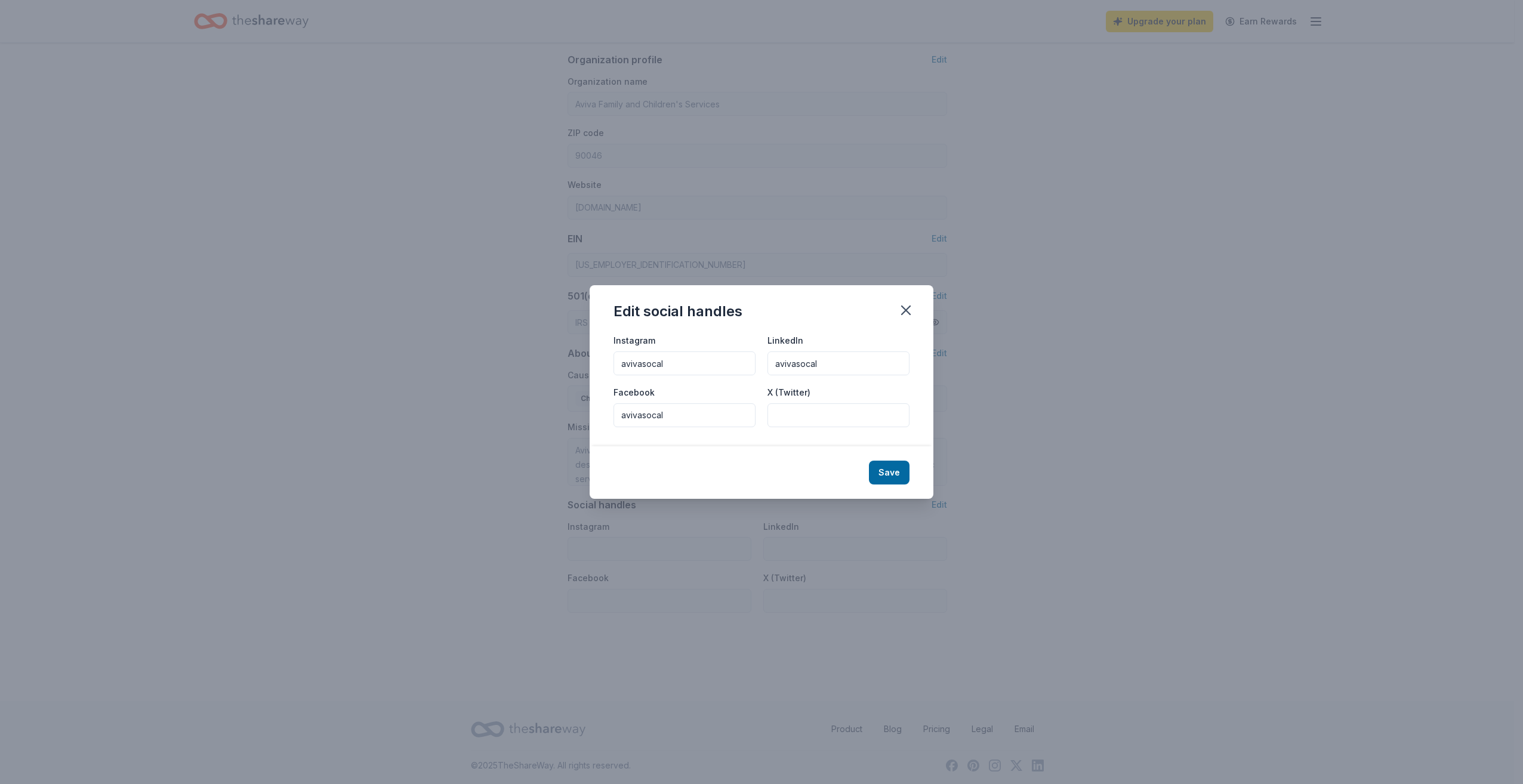
click at [1017, 419] on div "Edit social handles Instagram avivasocal LinkedIn avivasocal Facebook avivasoca…" at bounding box center [761, 392] width 1523 height 784
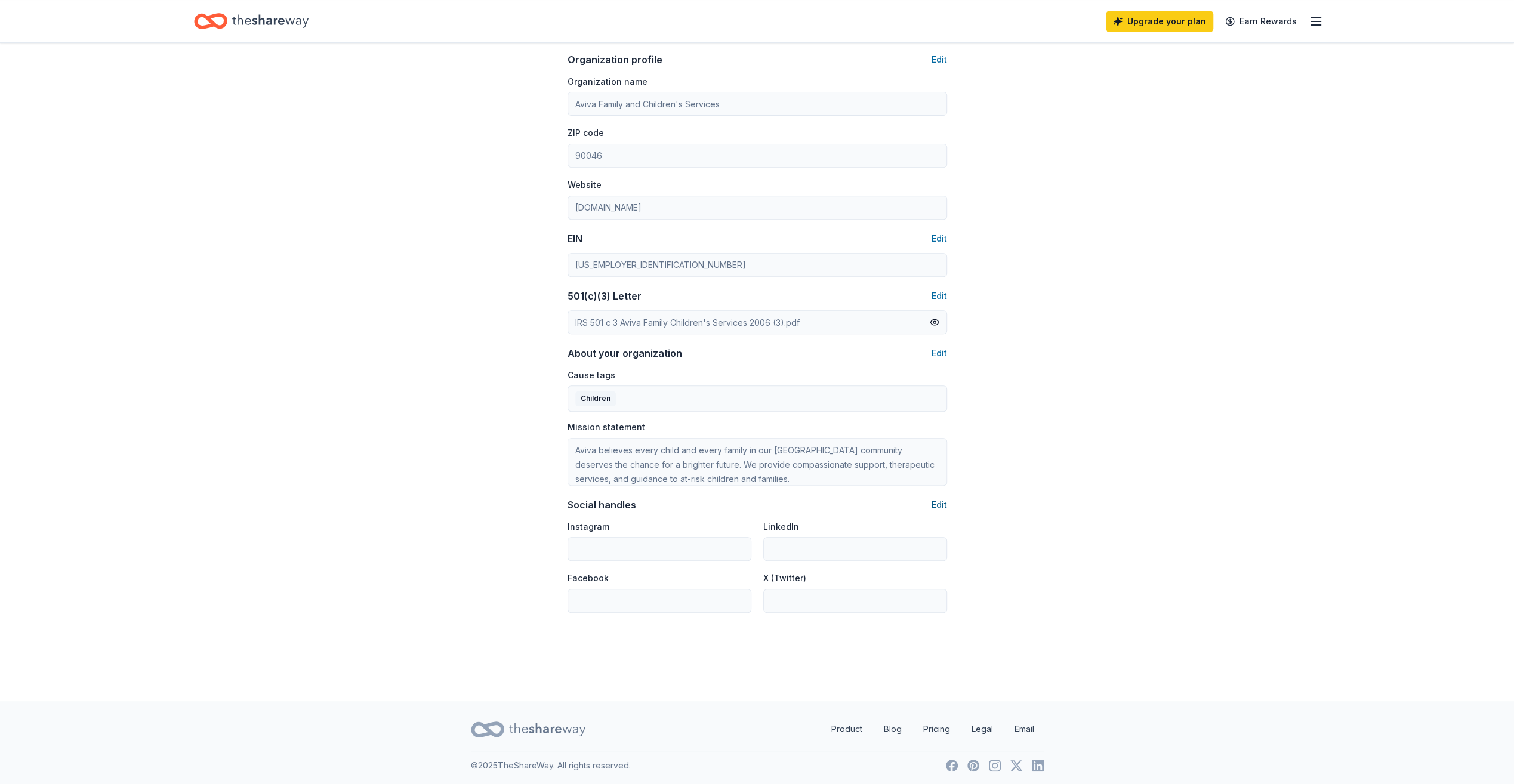
click at [944, 504] on button "Edit" at bounding box center [939, 504] width 16 height 14
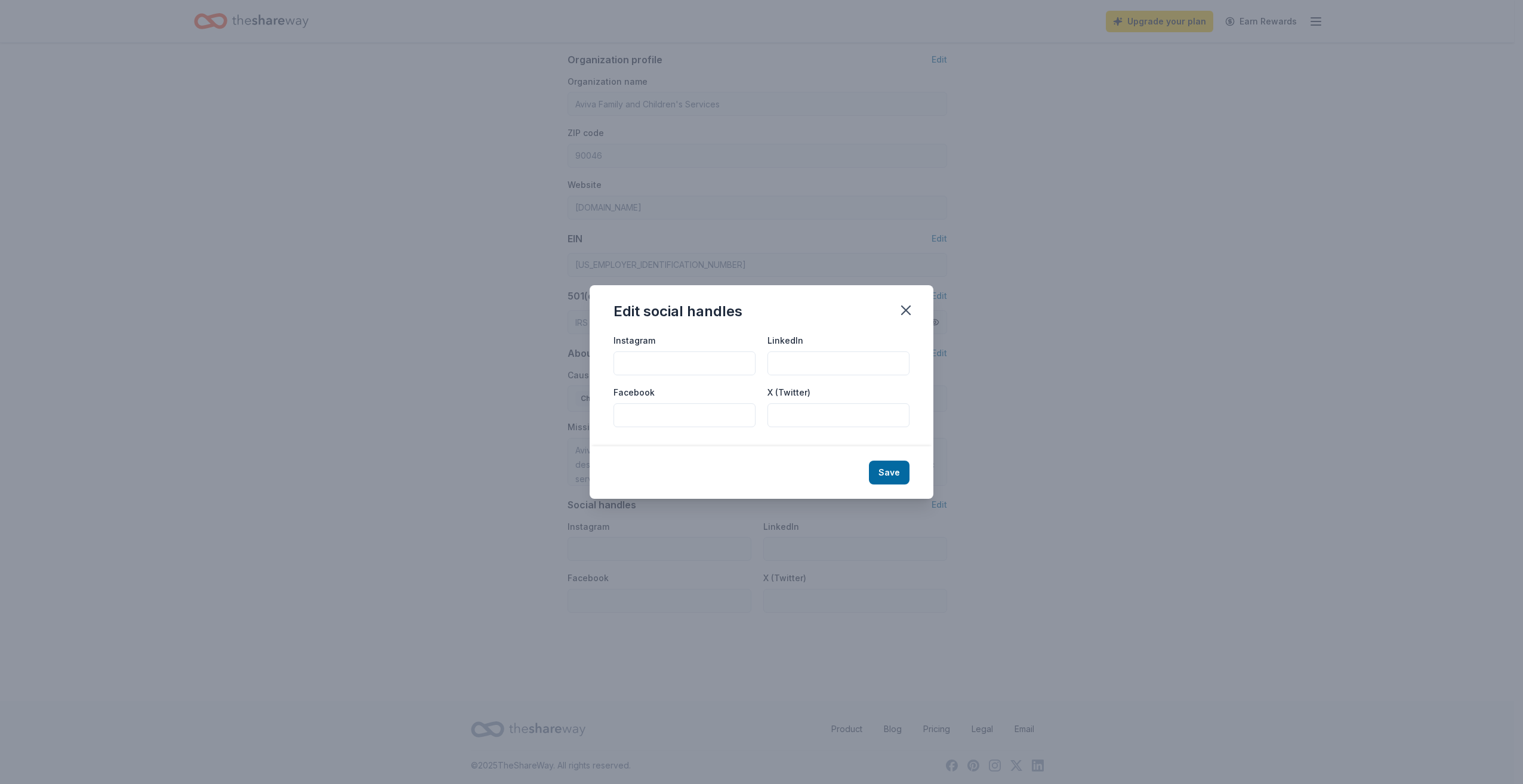
click at [686, 356] on input "Instagram" at bounding box center [684, 363] width 142 height 24
click at [717, 417] on input "Facebook" at bounding box center [684, 416] width 142 height 24
paste input "avivasocal"
type input "avivasocal"
click at [736, 365] on input "Instagram" at bounding box center [684, 363] width 142 height 24
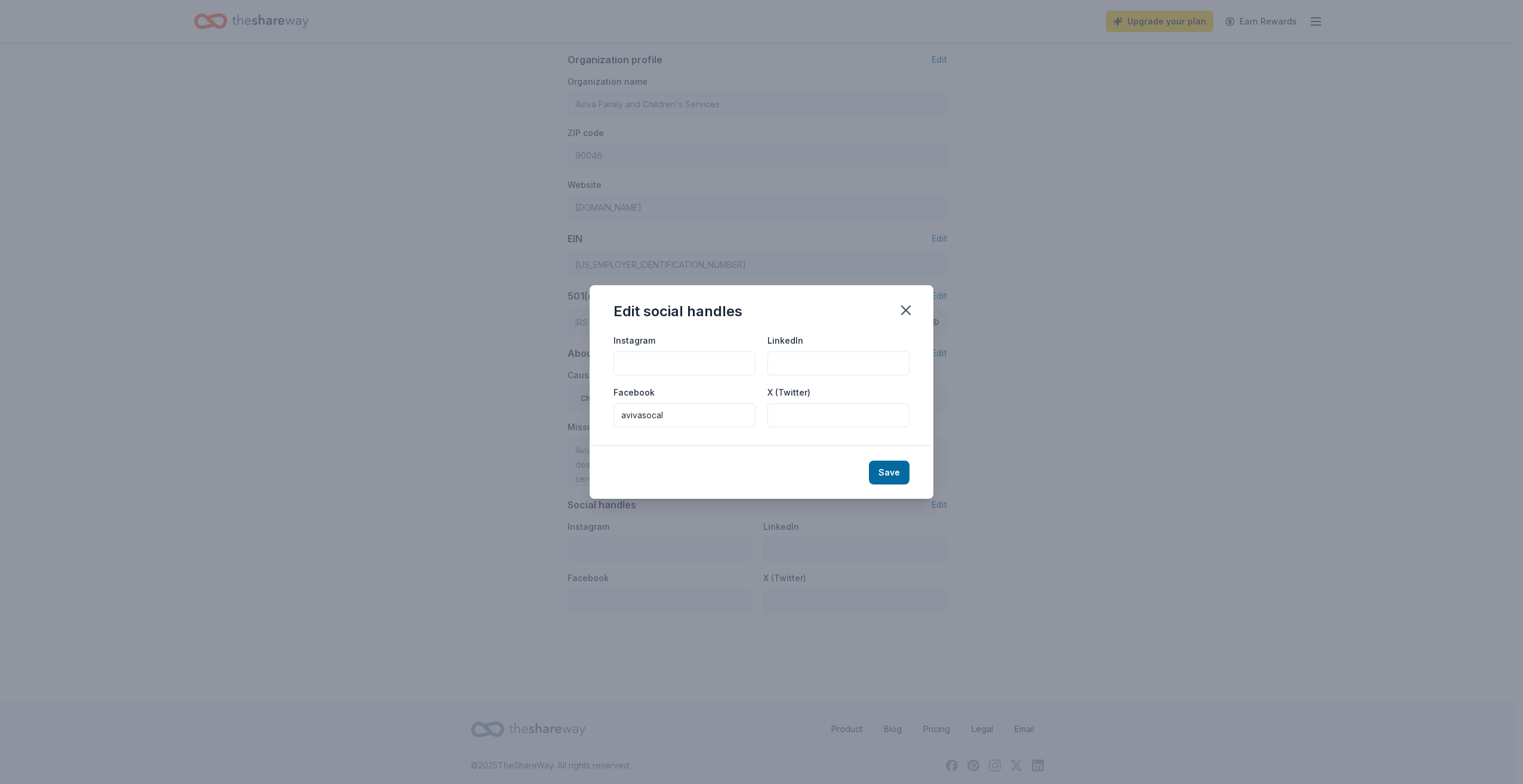
drag, startPoint x: 688, startPoint y: 421, endPoint x: 596, endPoint y: 418, distance: 92.0
click at [595, 417] on div "Instagram LinkedIn Facebook avivasocal X (Twitter)" at bounding box center [762, 389] width 344 height 113
click at [646, 360] on input "Instagram" at bounding box center [684, 363] width 142 height 24
paste input "avivasocal"
type input "avivasocal"
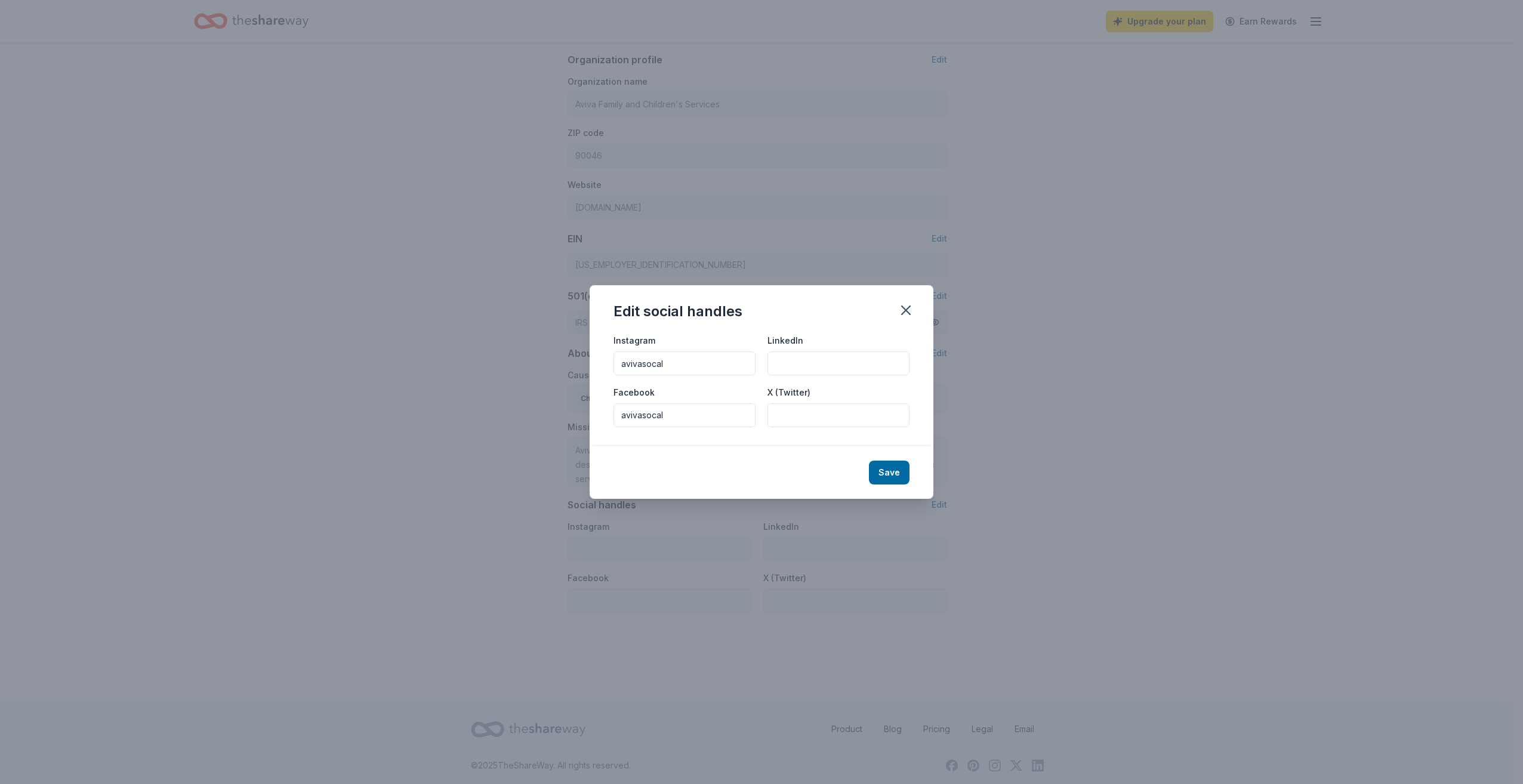
click at [808, 356] on input "LinkedIn" at bounding box center [839, 363] width 142 height 24
paste input "avivasocal"
type input "avivasocal"
click at [883, 466] on button "Save" at bounding box center [889, 473] width 40 height 24
type input "avivasocal"
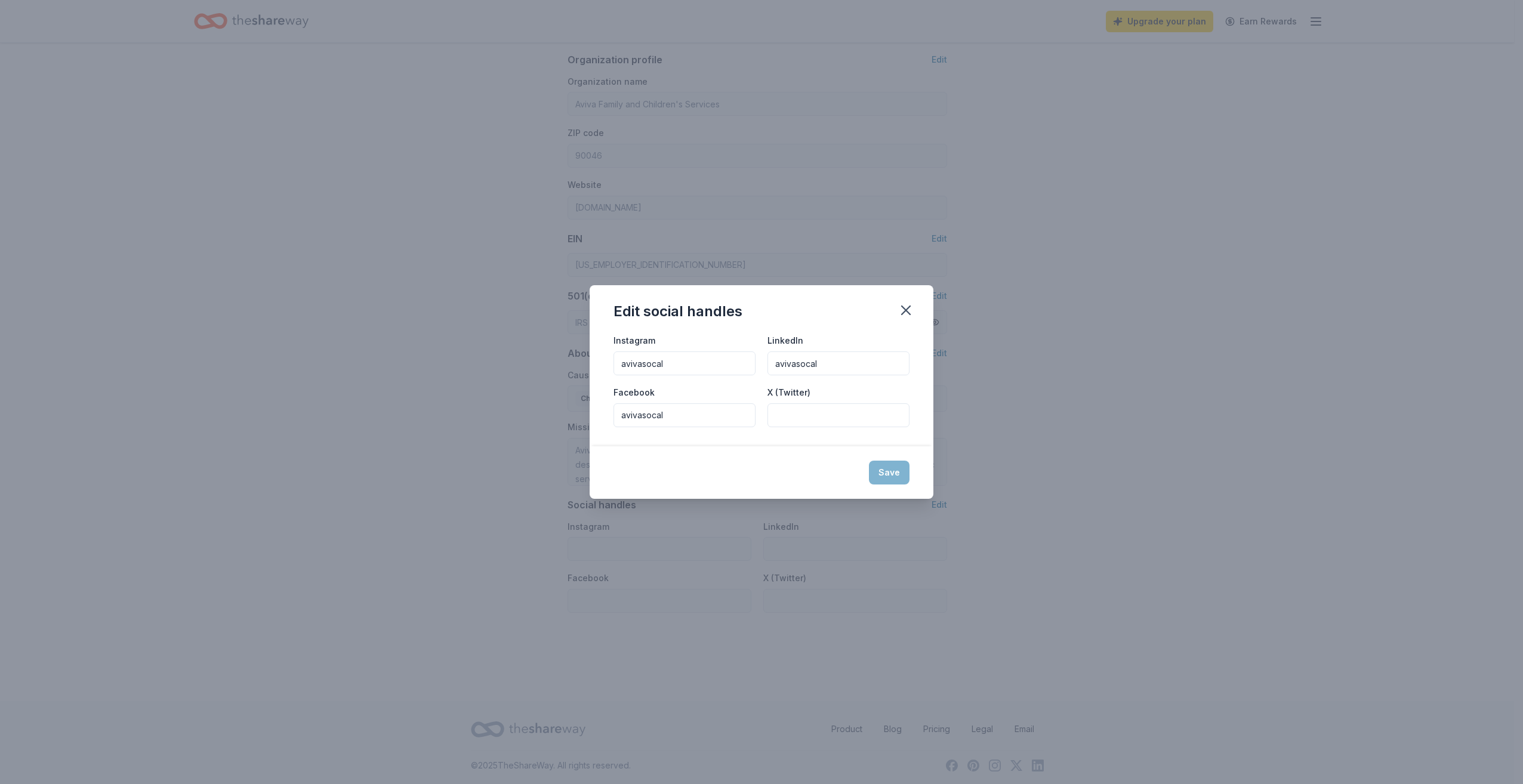
type input "avivasocal"
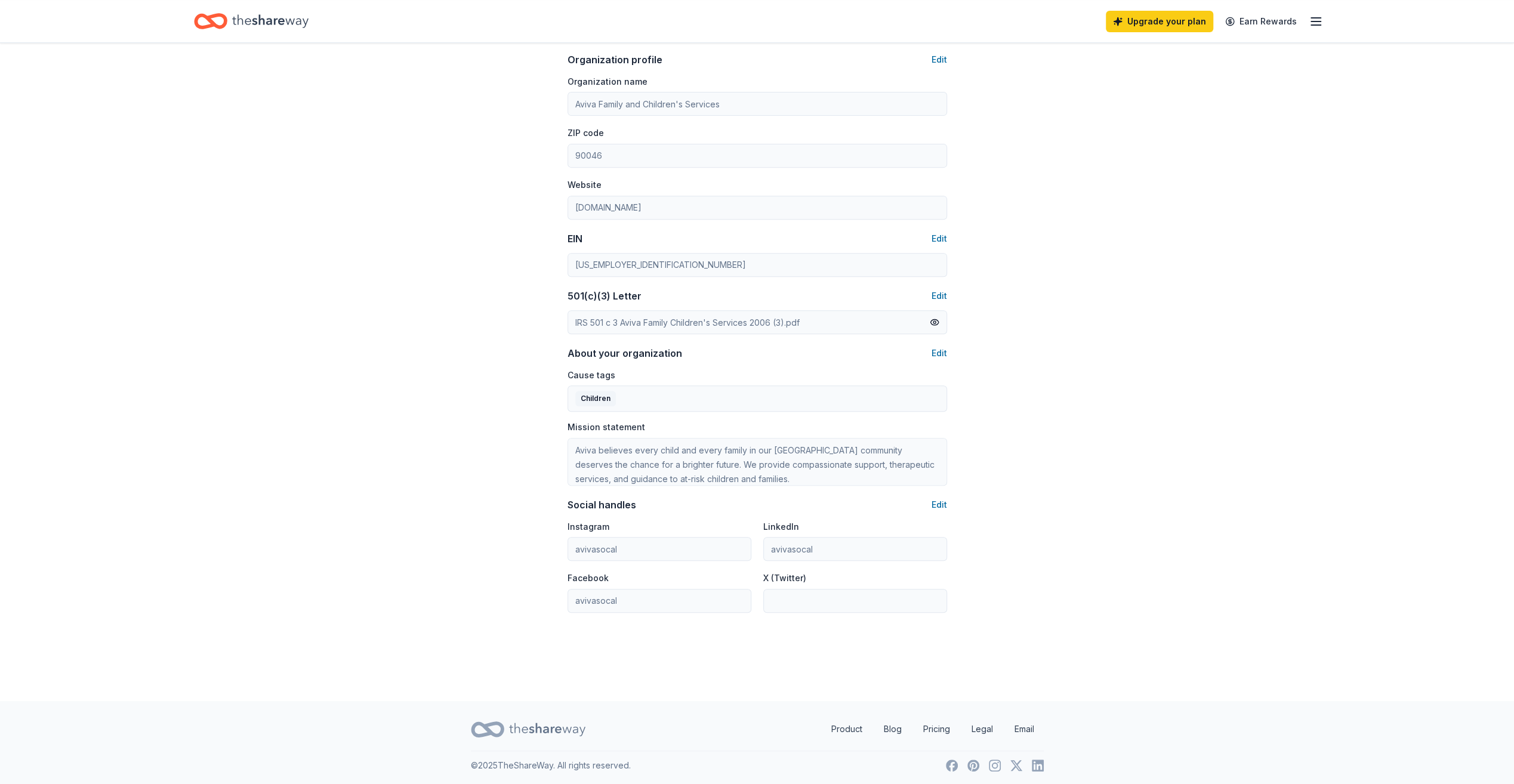
scroll to position [0, 0]
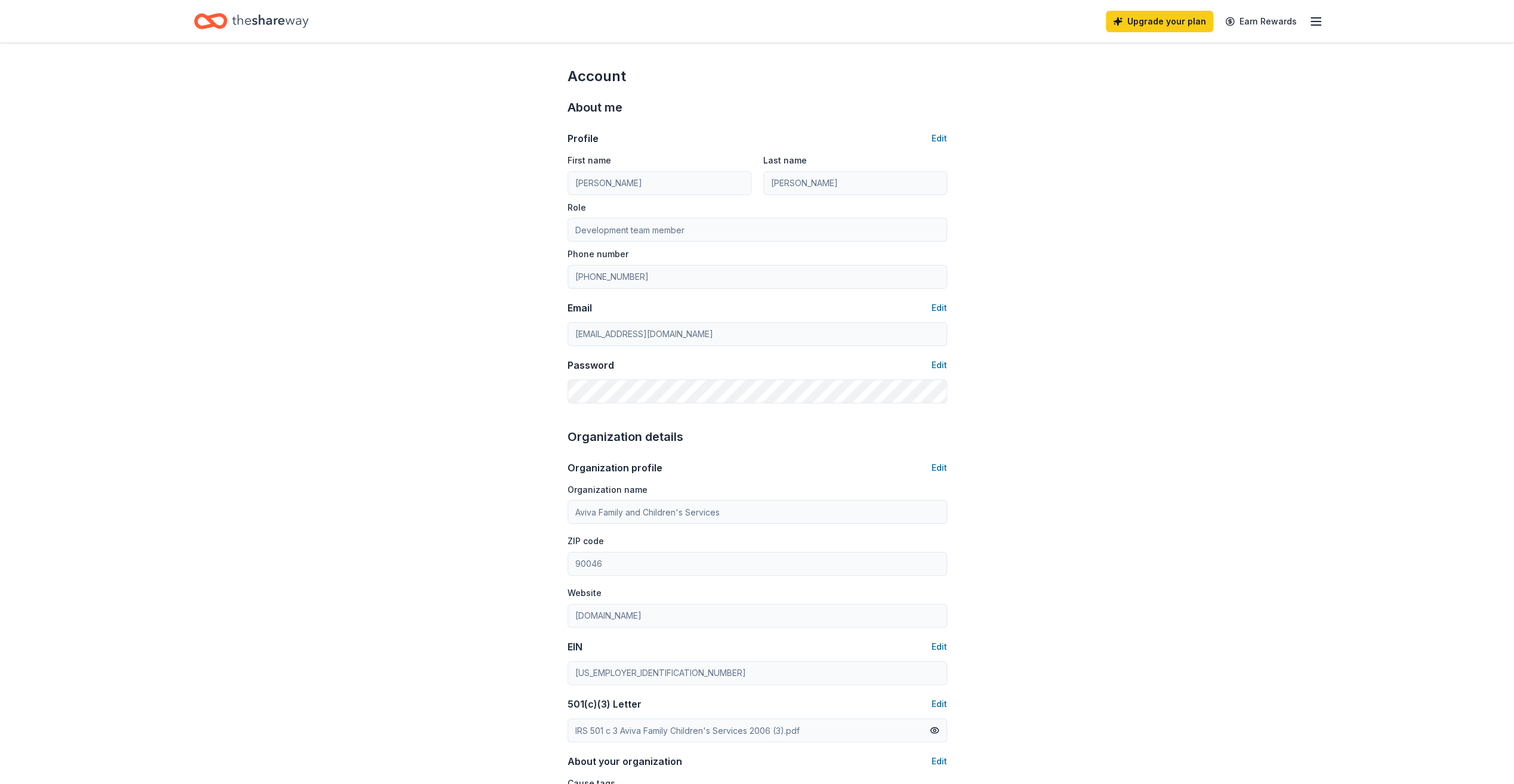
click at [1320, 14] on icon "button" at bounding box center [1315, 21] width 14 height 14
click at [277, 24] on icon "Home" at bounding box center [270, 21] width 77 height 24
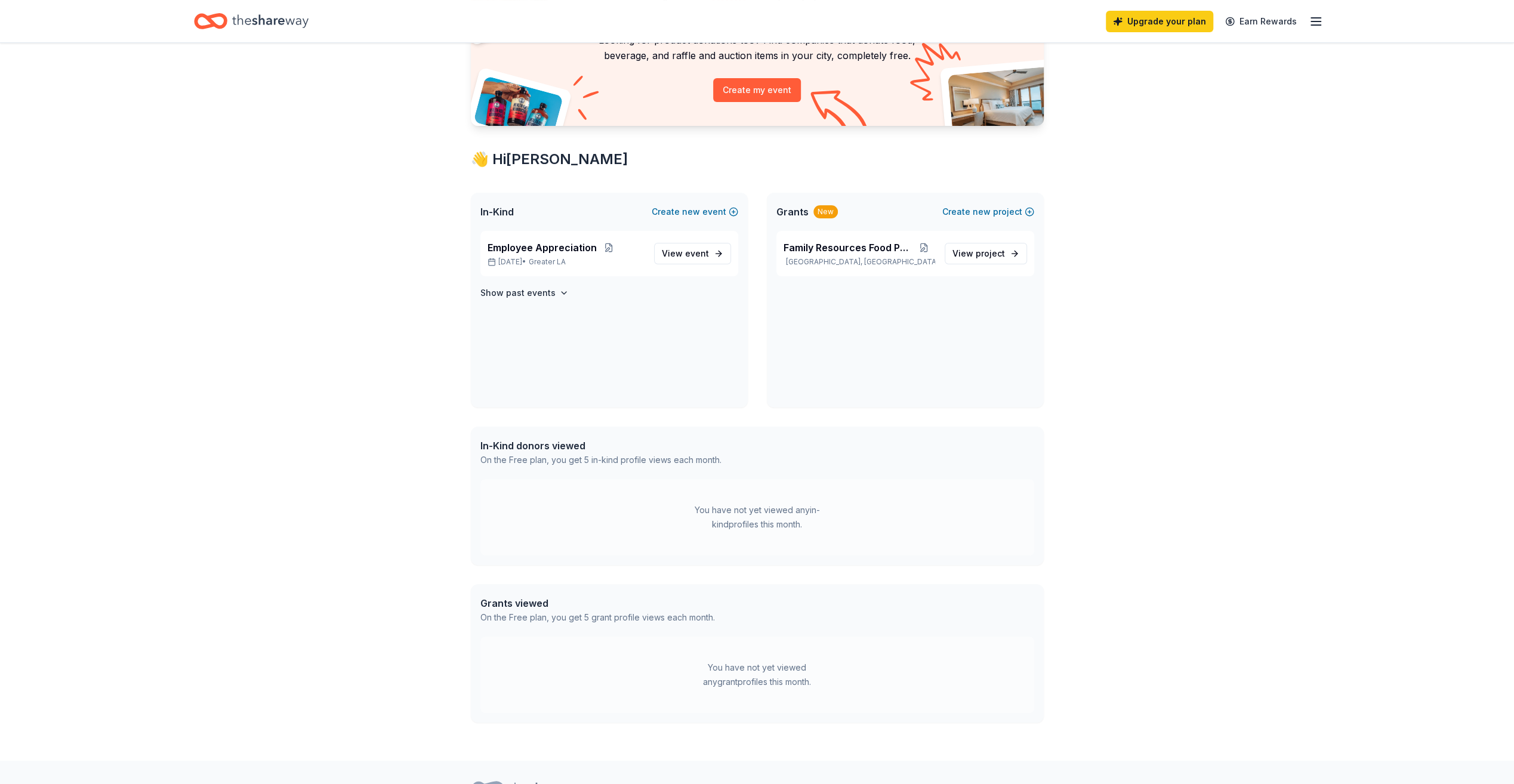
scroll to position [120, 0]
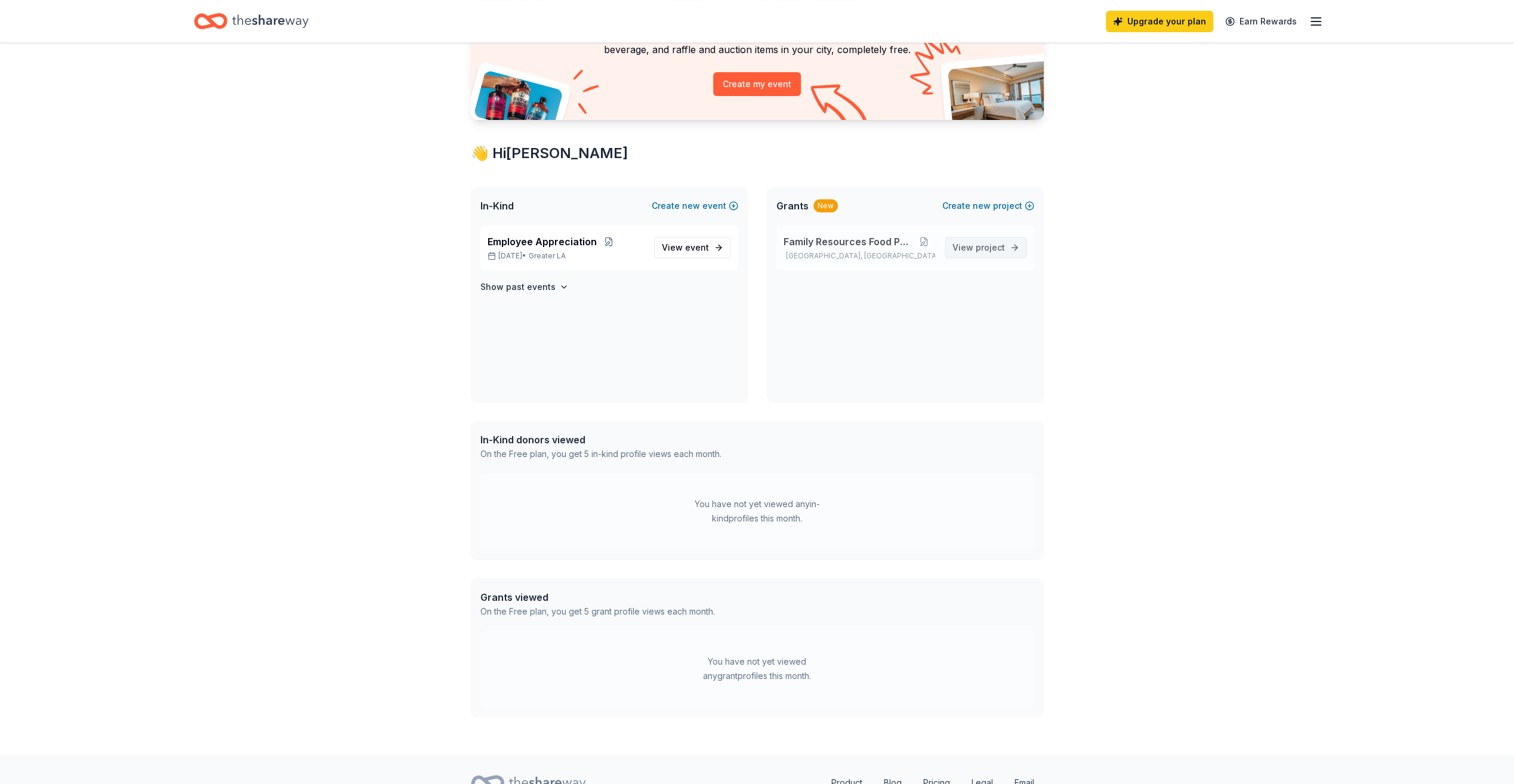
click at [996, 255] on link "View project" at bounding box center [986, 247] width 82 height 21
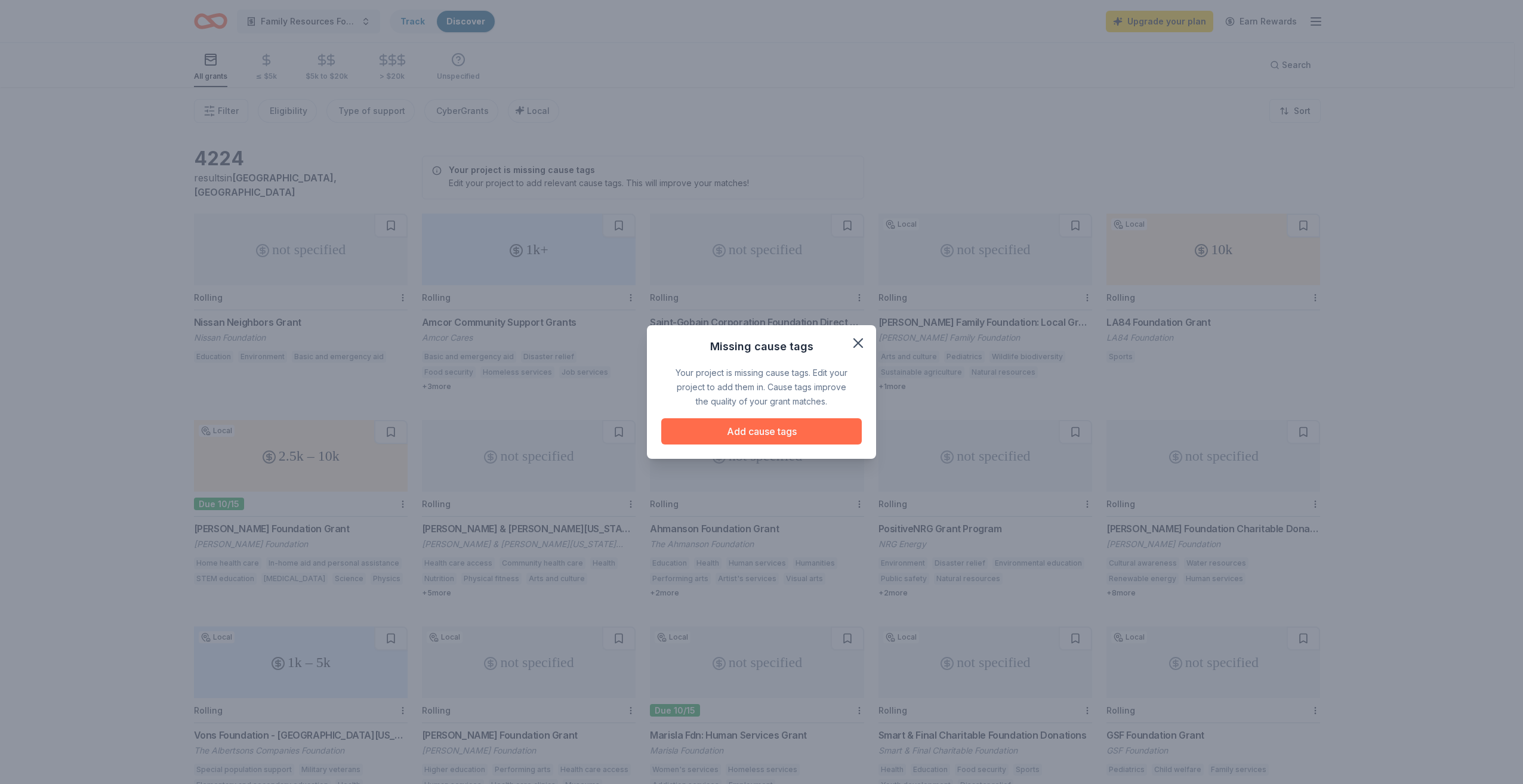
click at [674, 432] on button "Add cause tags" at bounding box center [761, 432] width 201 height 26
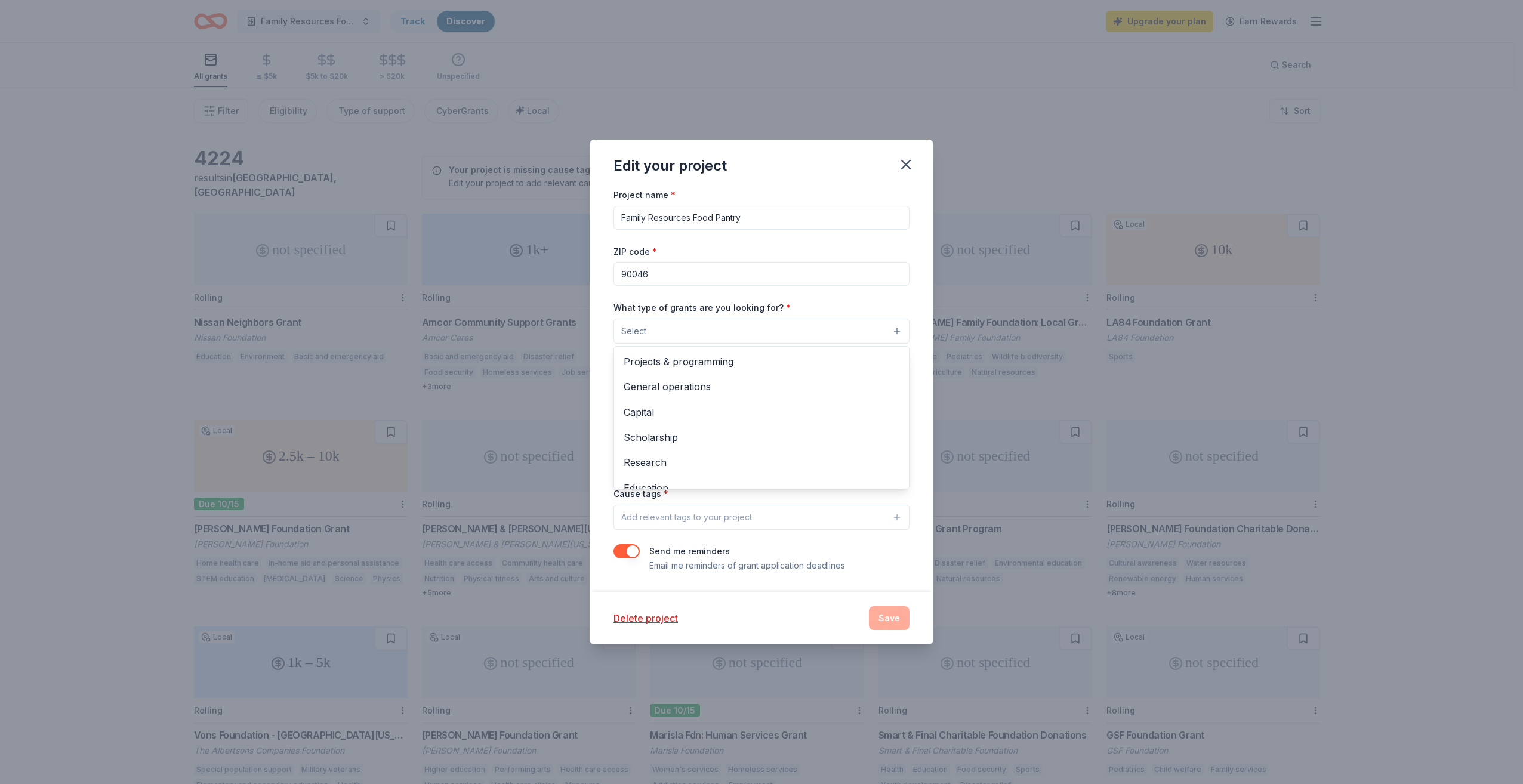
click at [744, 327] on button "Select" at bounding box center [761, 331] width 296 height 25
click at [727, 391] on span "General operations" at bounding box center [761, 386] width 276 height 16
click at [728, 361] on span "Projects & programming" at bounding box center [761, 362] width 276 height 16
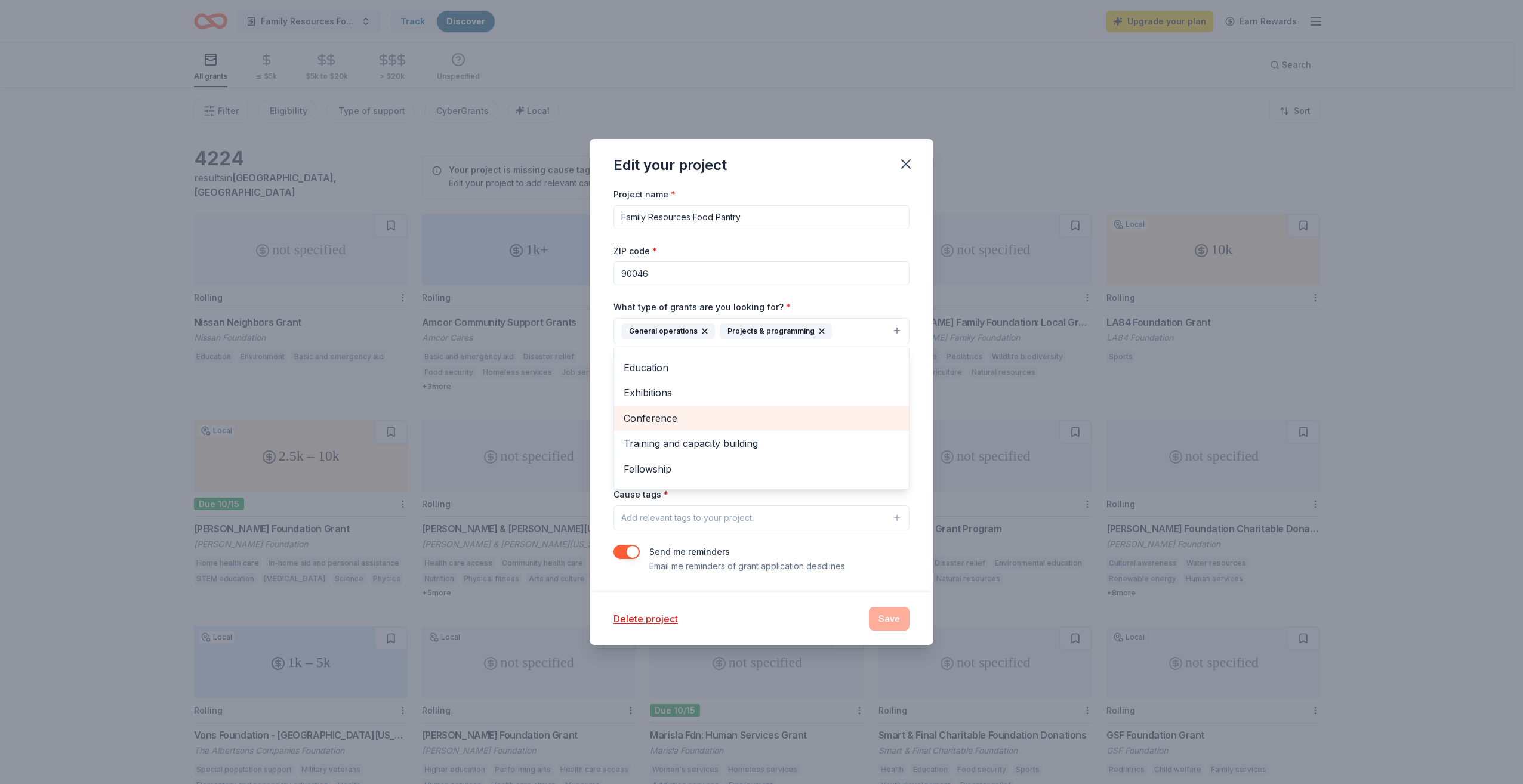
scroll to position [90, 0]
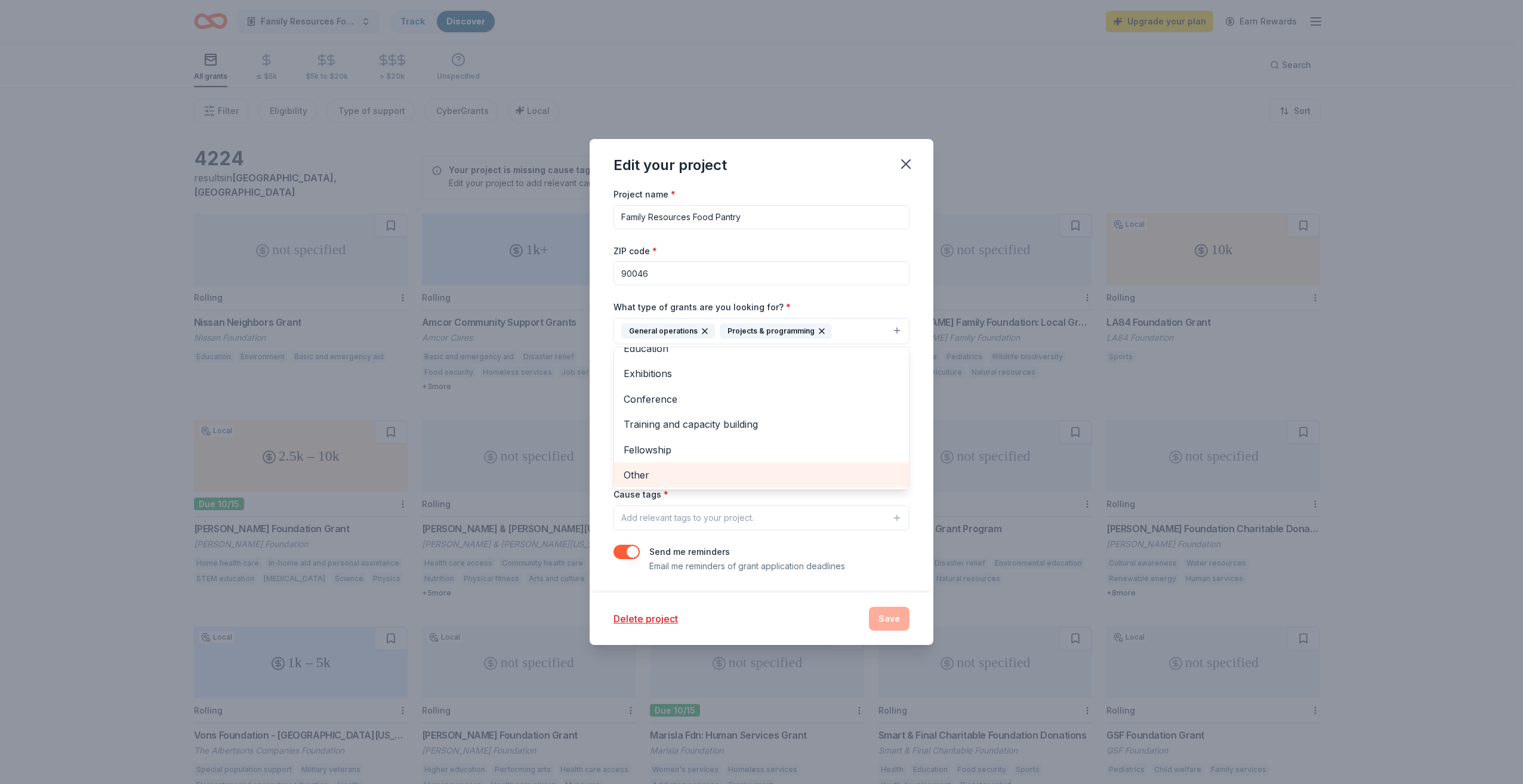
click at [719, 476] on span "Other" at bounding box center [761, 475] width 276 height 16
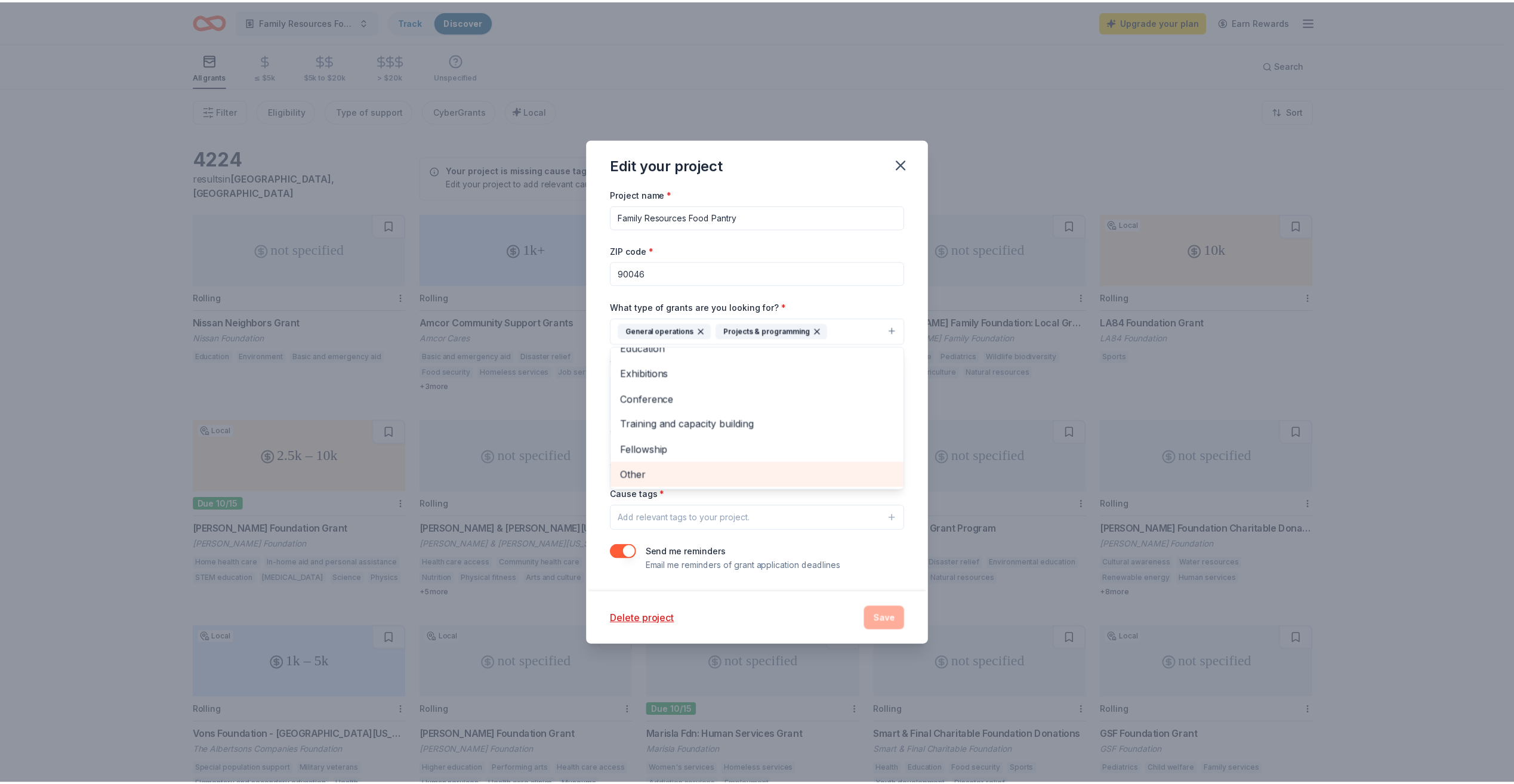
scroll to position [64, 0]
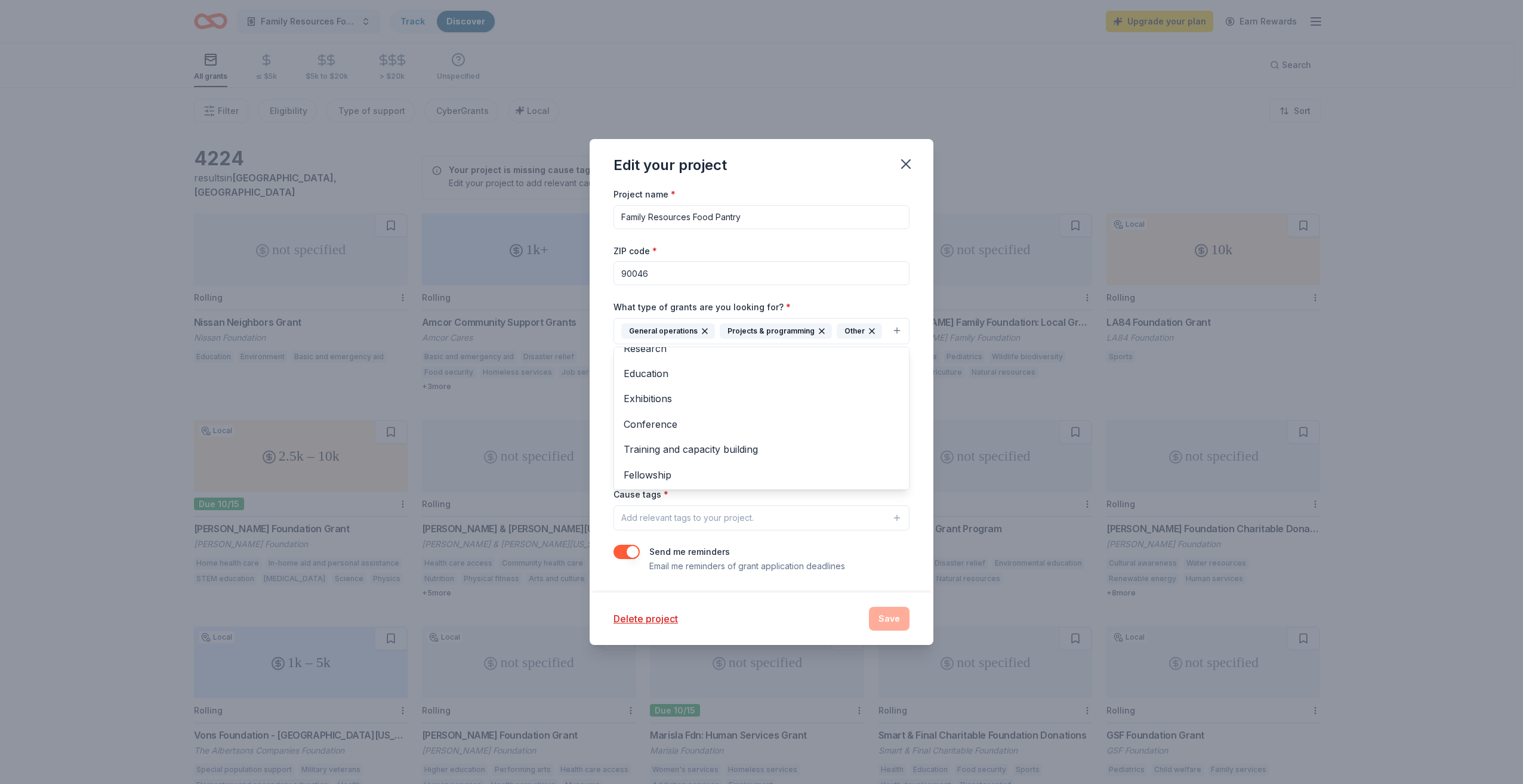
click at [912, 304] on div "Project name * Family Resources Food Pantry ZIP code * 90046 What type of grant…" at bounding box center [762, 390] width 344 height 406
click at [909, 162] on icon "button" at bounding box center [906, 164] width 8 height 8
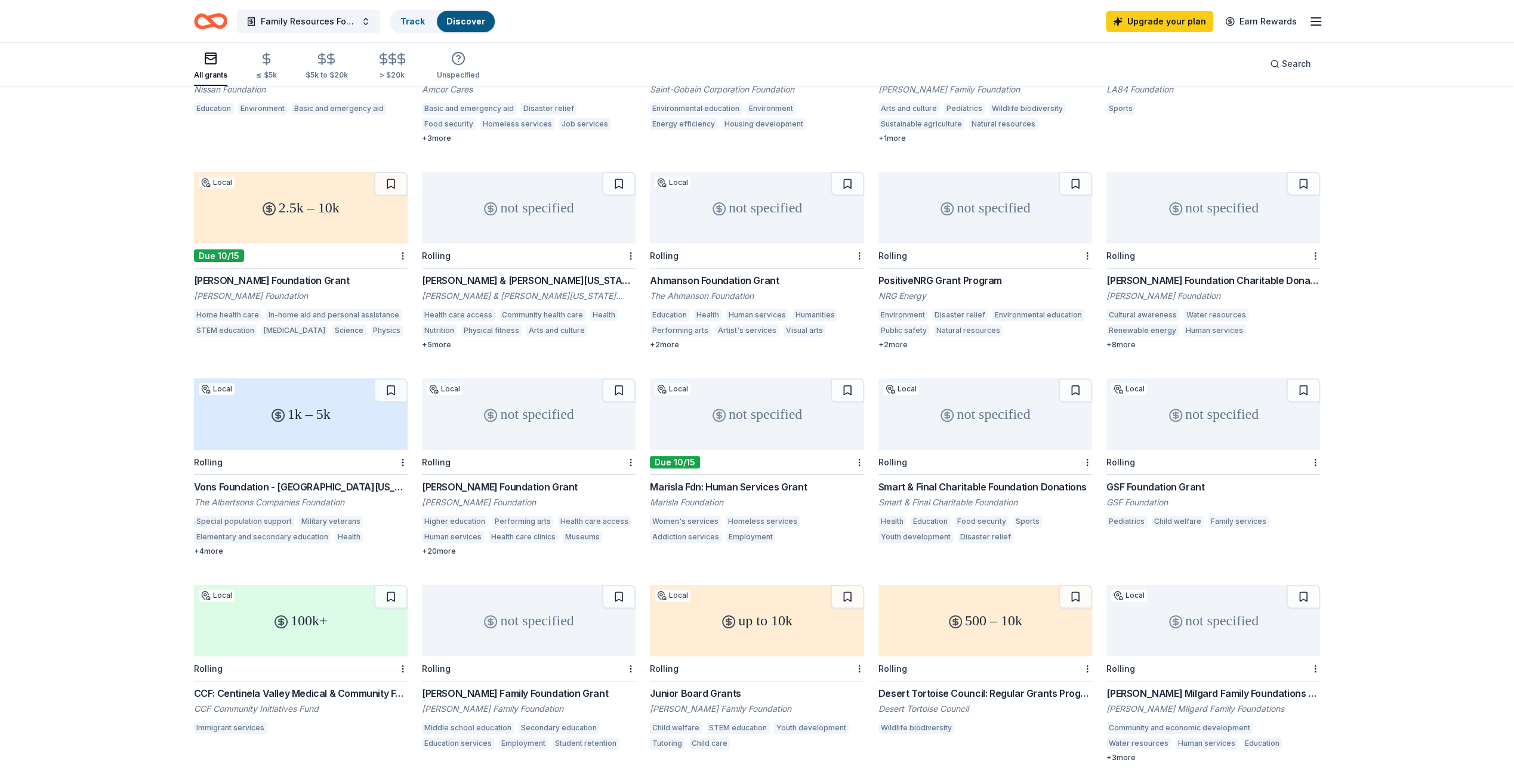
scroll to position [0, 0]
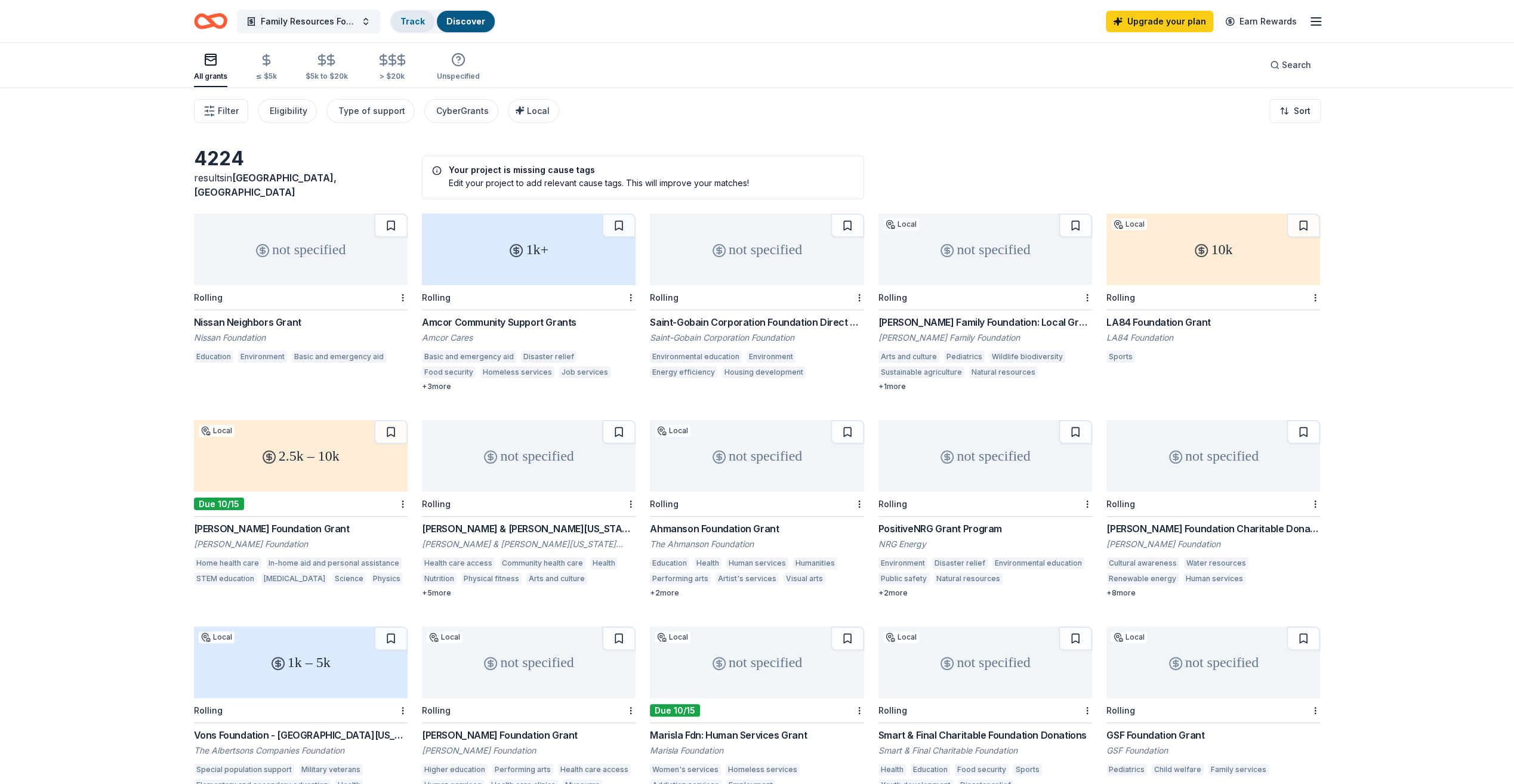
click at [406, 17] on link "Track" at bounding box center [412, 21] width 24 height 10
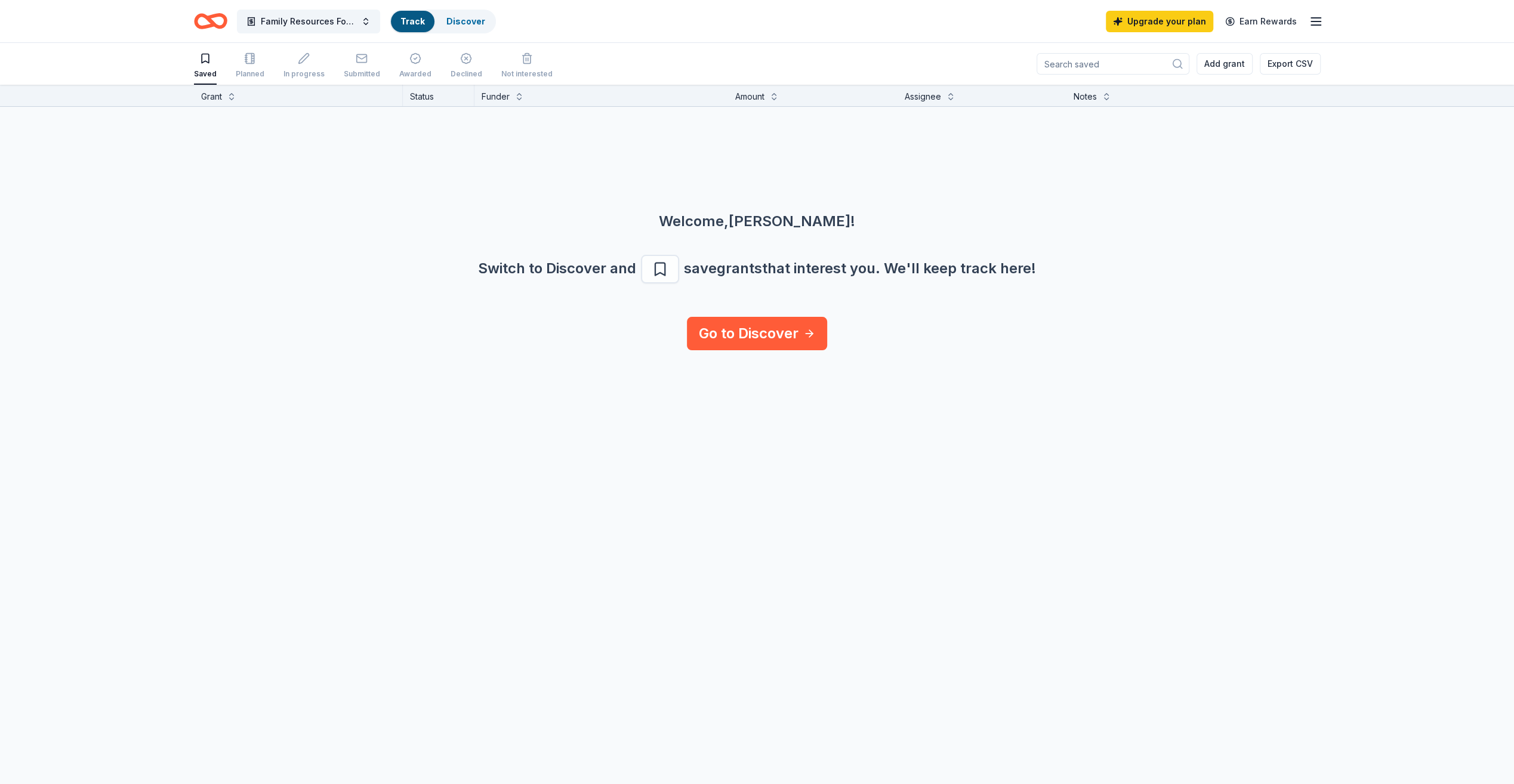
click at [413, 22] on link "Track" at bounding box center [412, 21] width 24 height 10
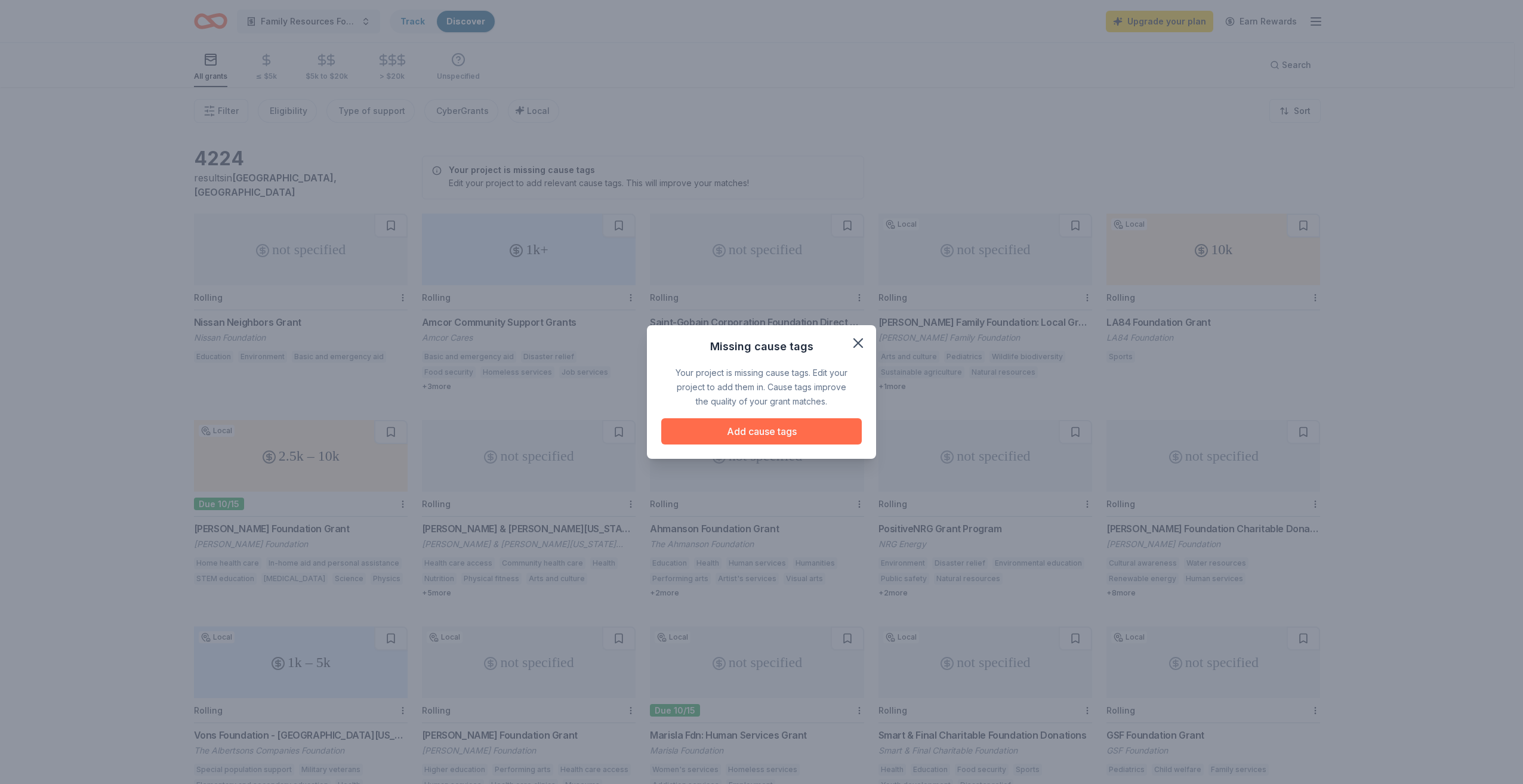
click at [772, 434] on button "Add cause tags" at bounding box center [761, 432] width 201 height 26
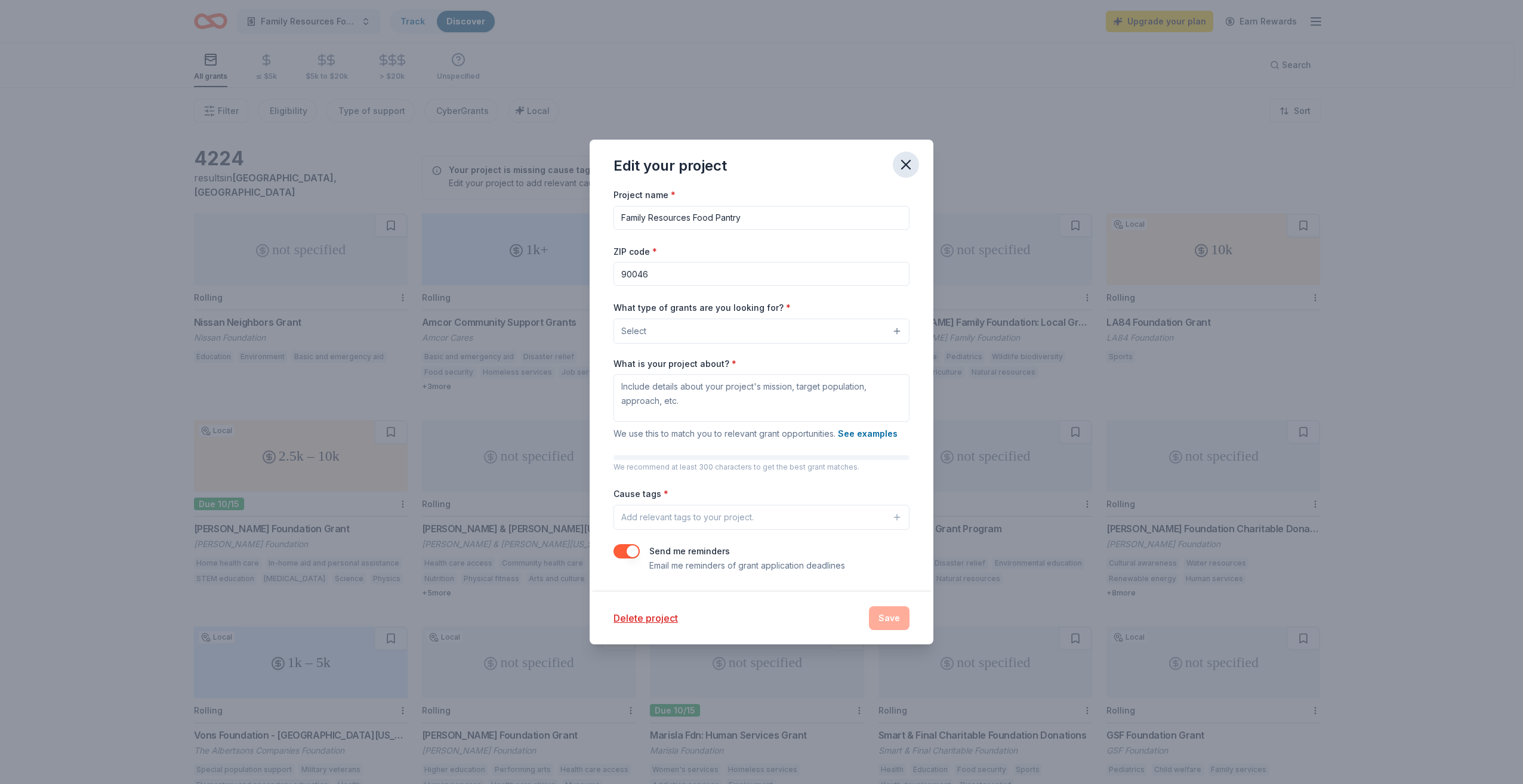
click at [903, 167] on icon "button" at bounding box center [906, 164] width 8 height 8
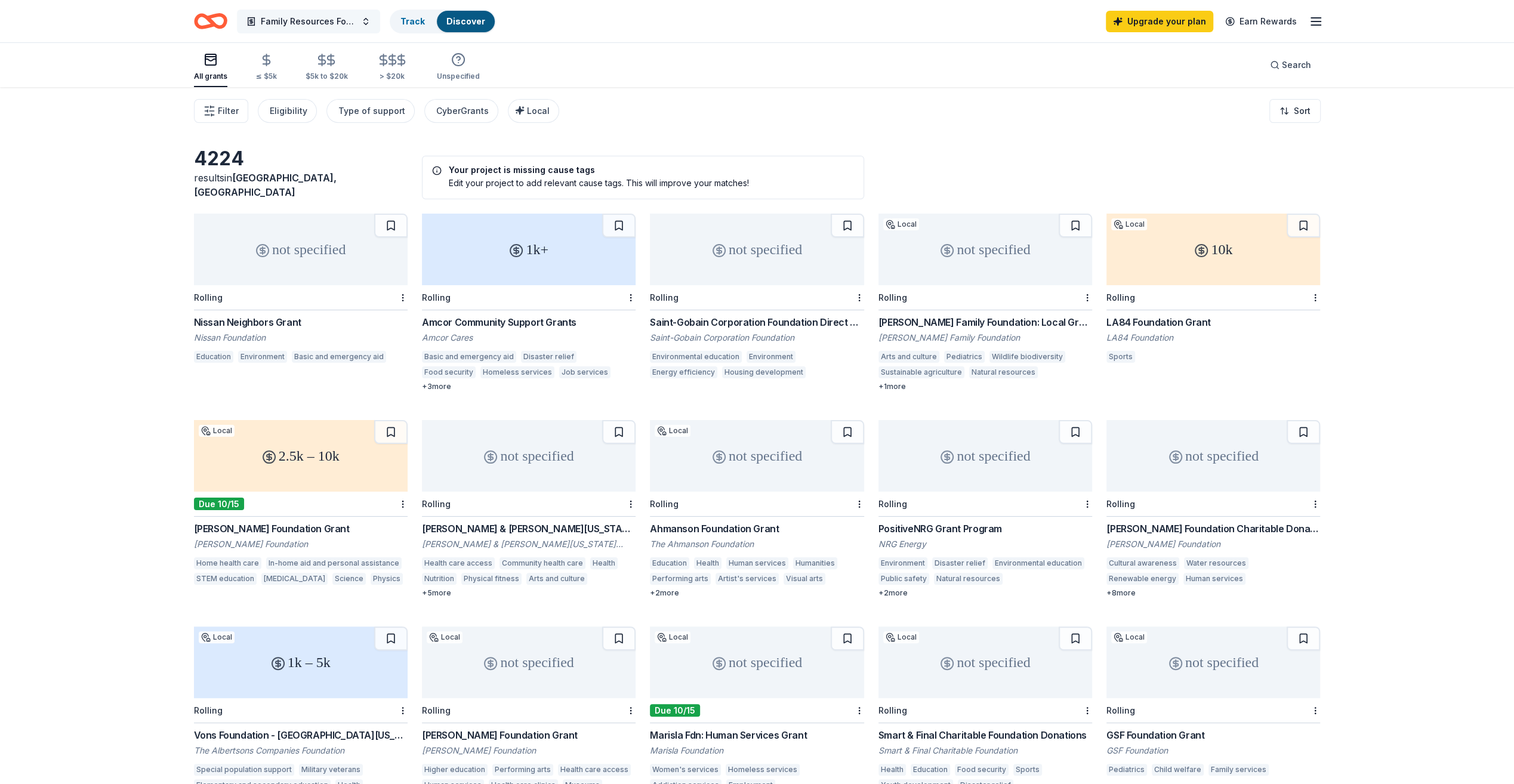
click at [363, 25] on button "Family Resources Food Pantry" at bounding box center [307, 21] width 143 height 24
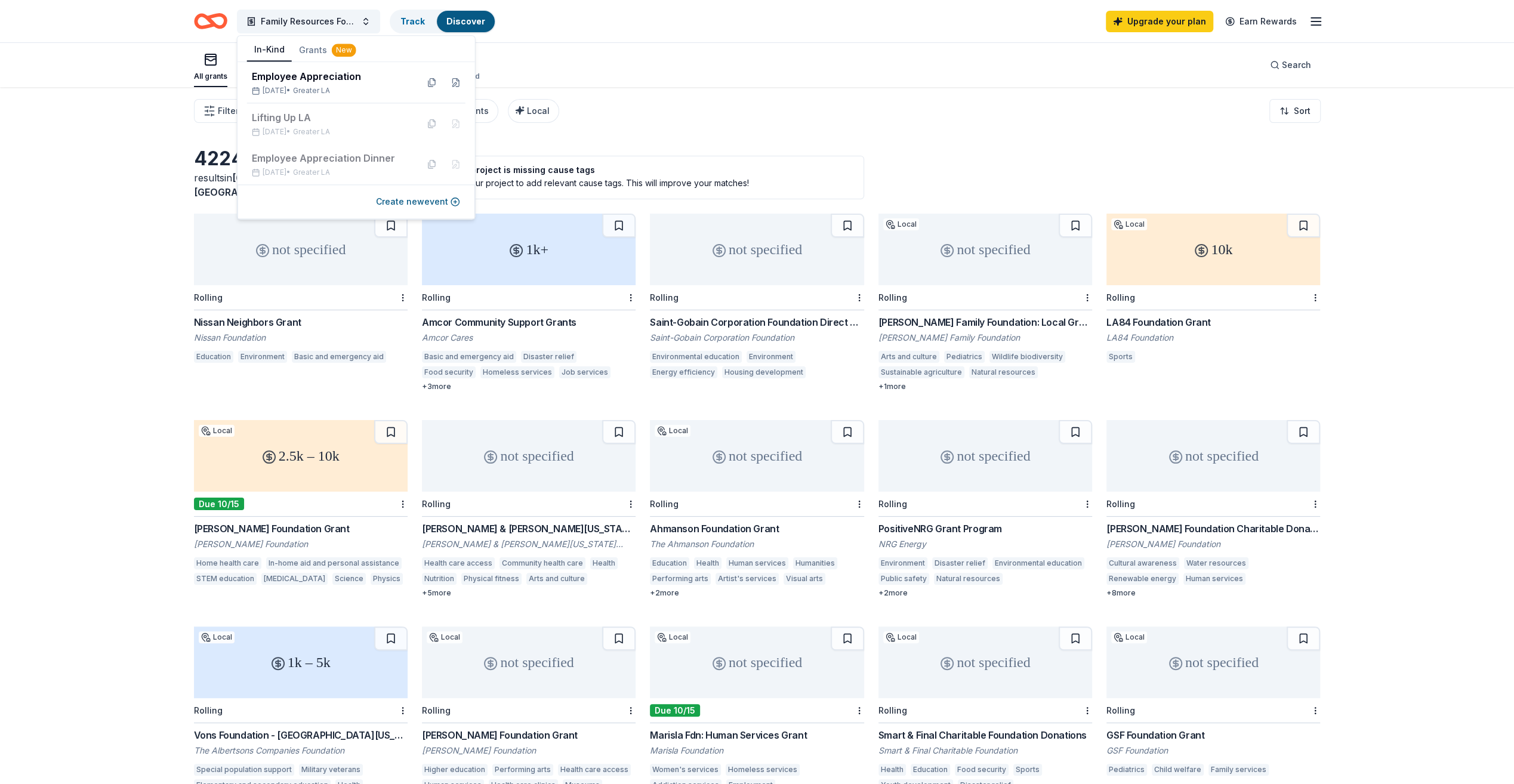
click at [264, 49] on button "In-Kind" at bounding box center [269, 50] width 45 height 22
click at [296, 81] on div "Employee Appreciation" at bounding box center [329, 76] width 156 height 14
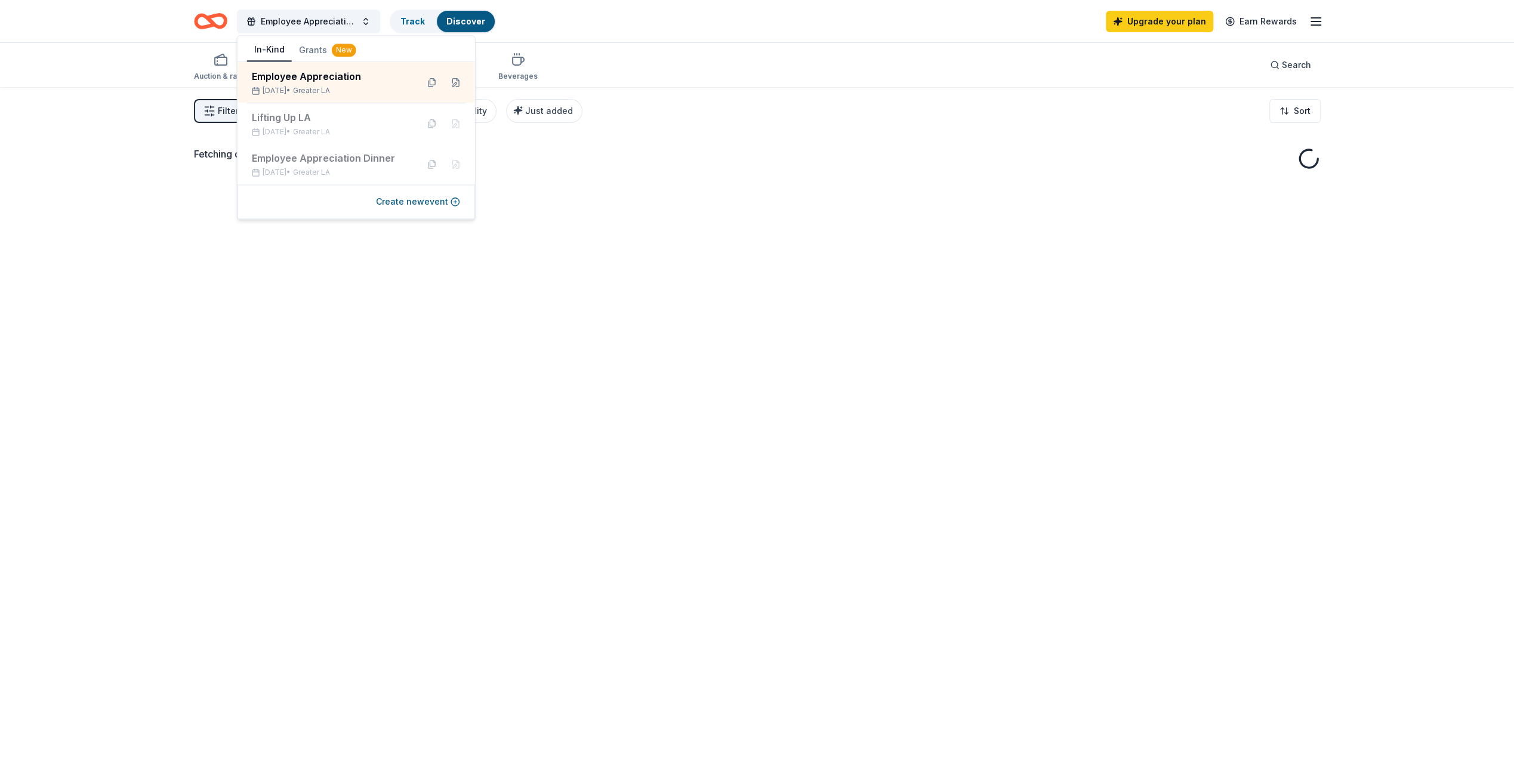
click at [683, 67] on div "Auction & raffle Meals Snacks Desserts Alcohol Beverages Search" at bounding box center [757, 64] width 1126 height 44
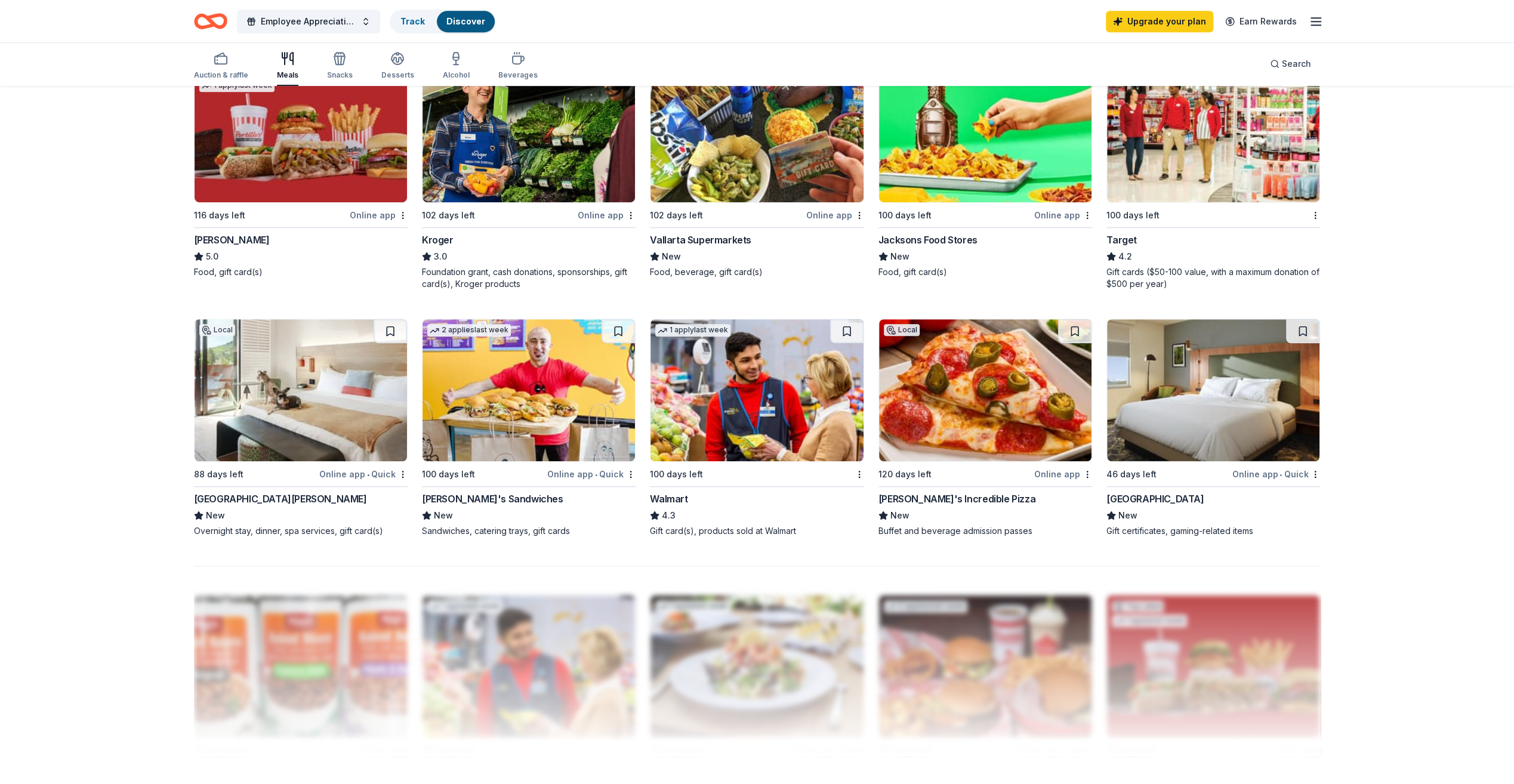
scroll to position [716, 0]
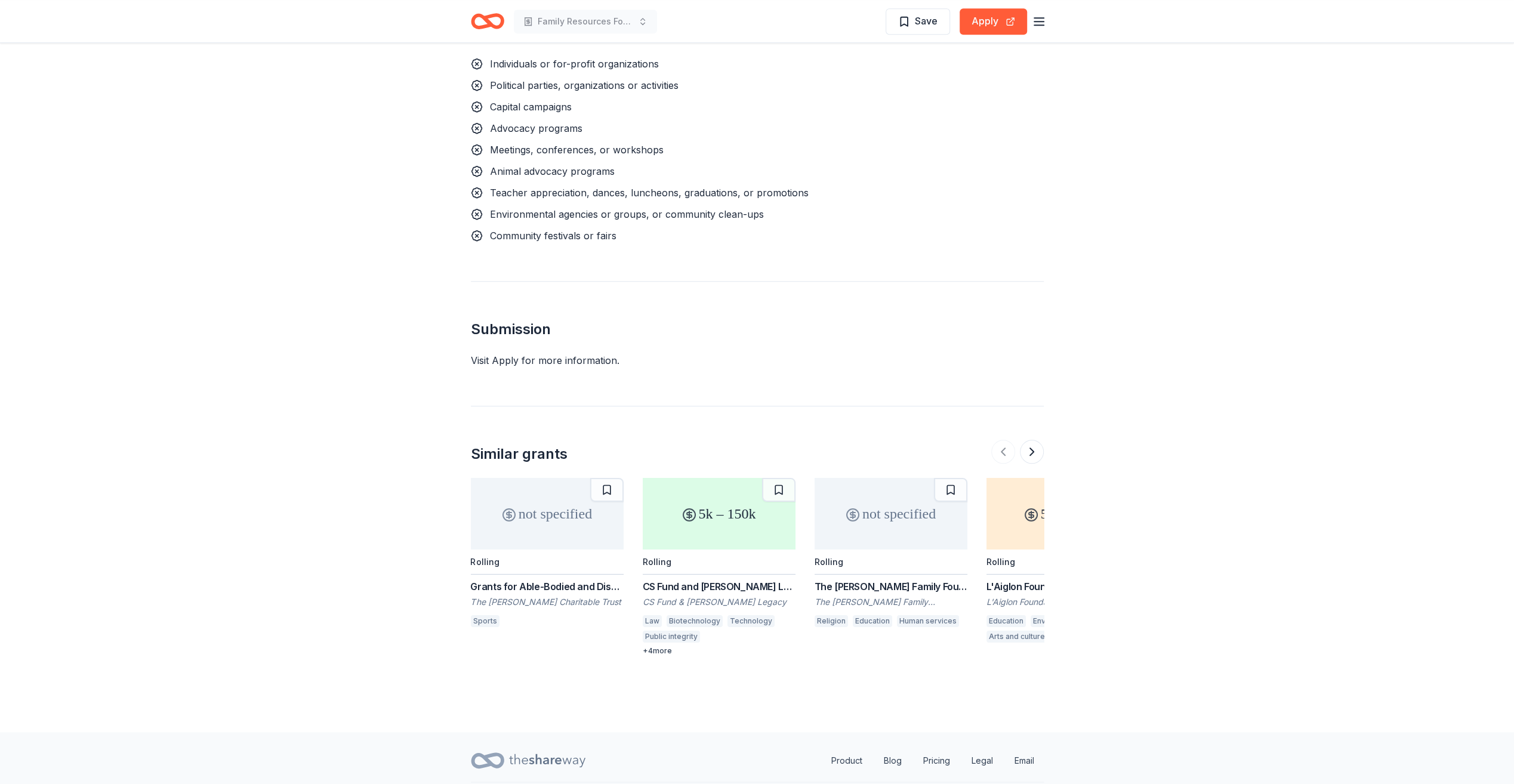
scroll to position [990, 0]
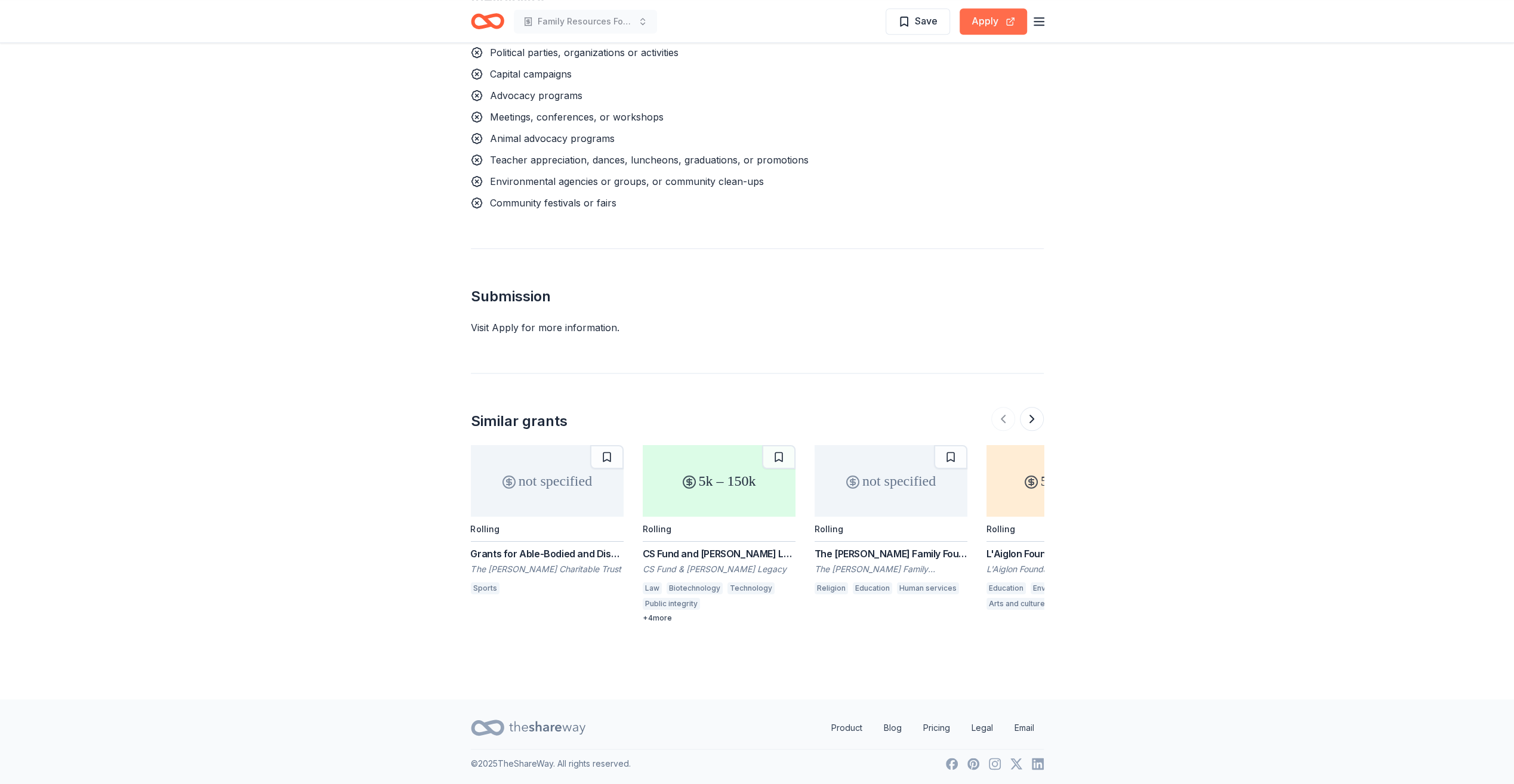
click at [976, 25] on button "Apply" at bounding box center [993, 21] width 67 height 26
click at [1025, 423] on button at bounding box center [1032, 419] width 24 height 24
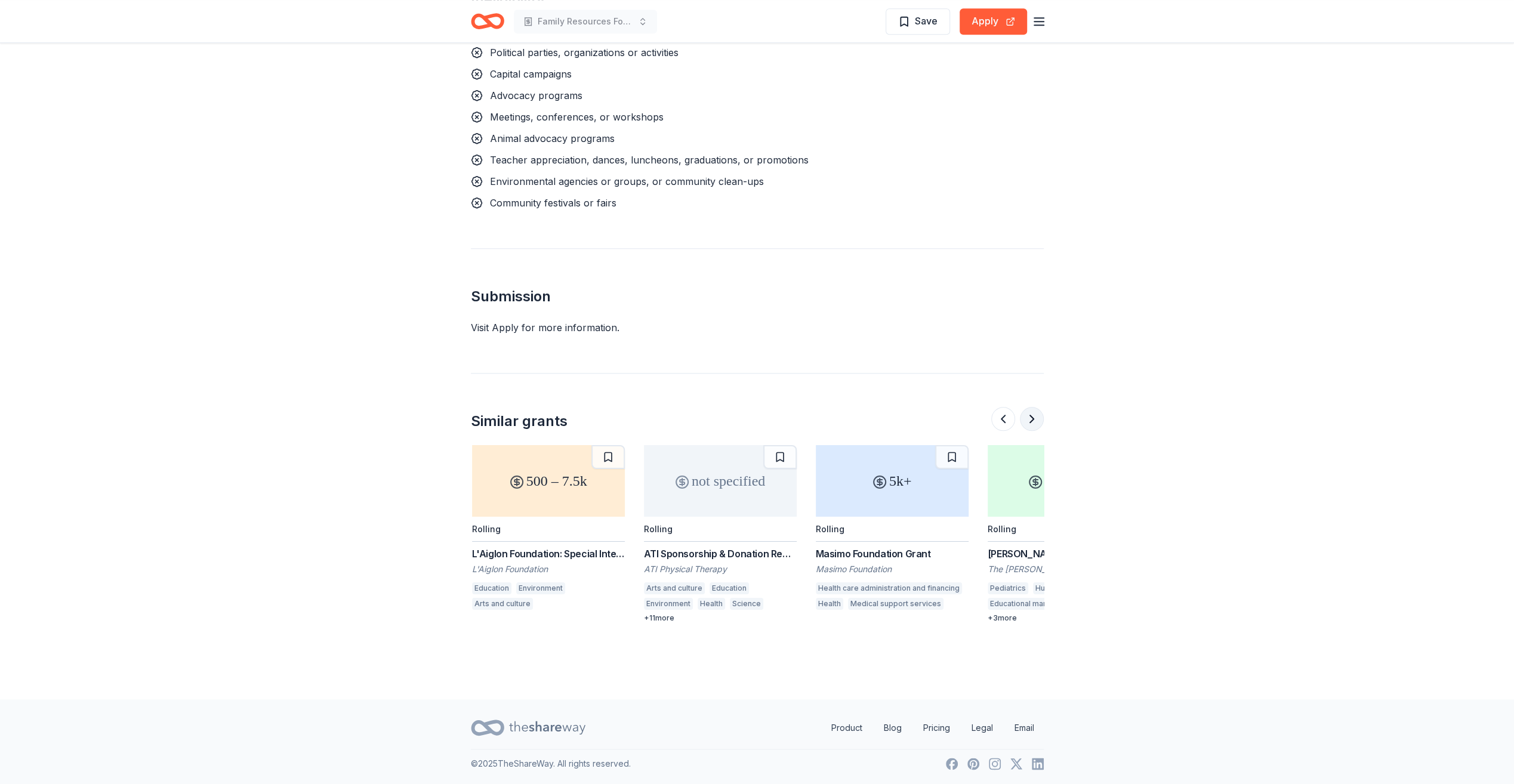
scroll to position [0, 516]
click at [1023, 418] on button at bounding box center [1032, 419] width 24 height 24
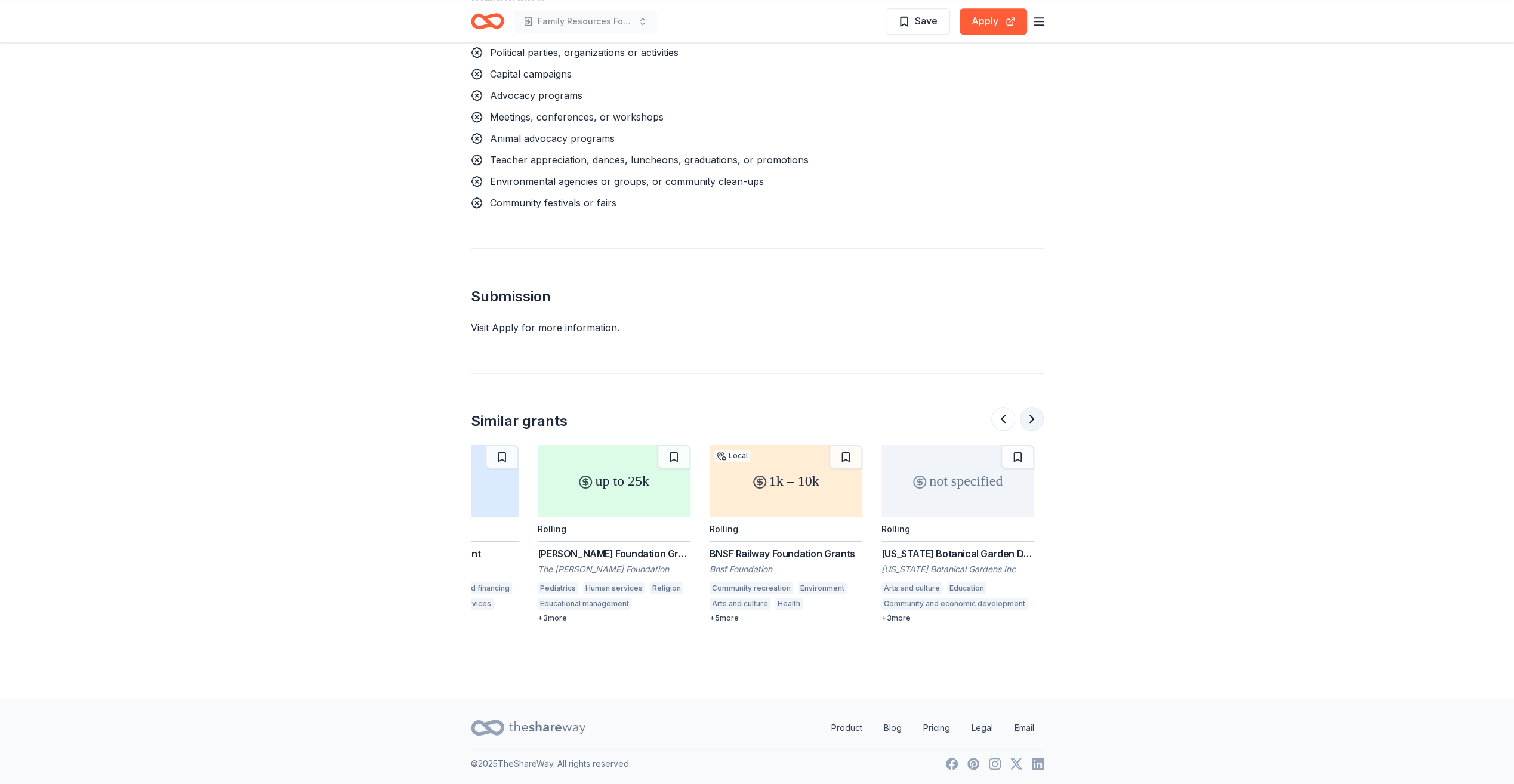
scroll to position [0, 1031]
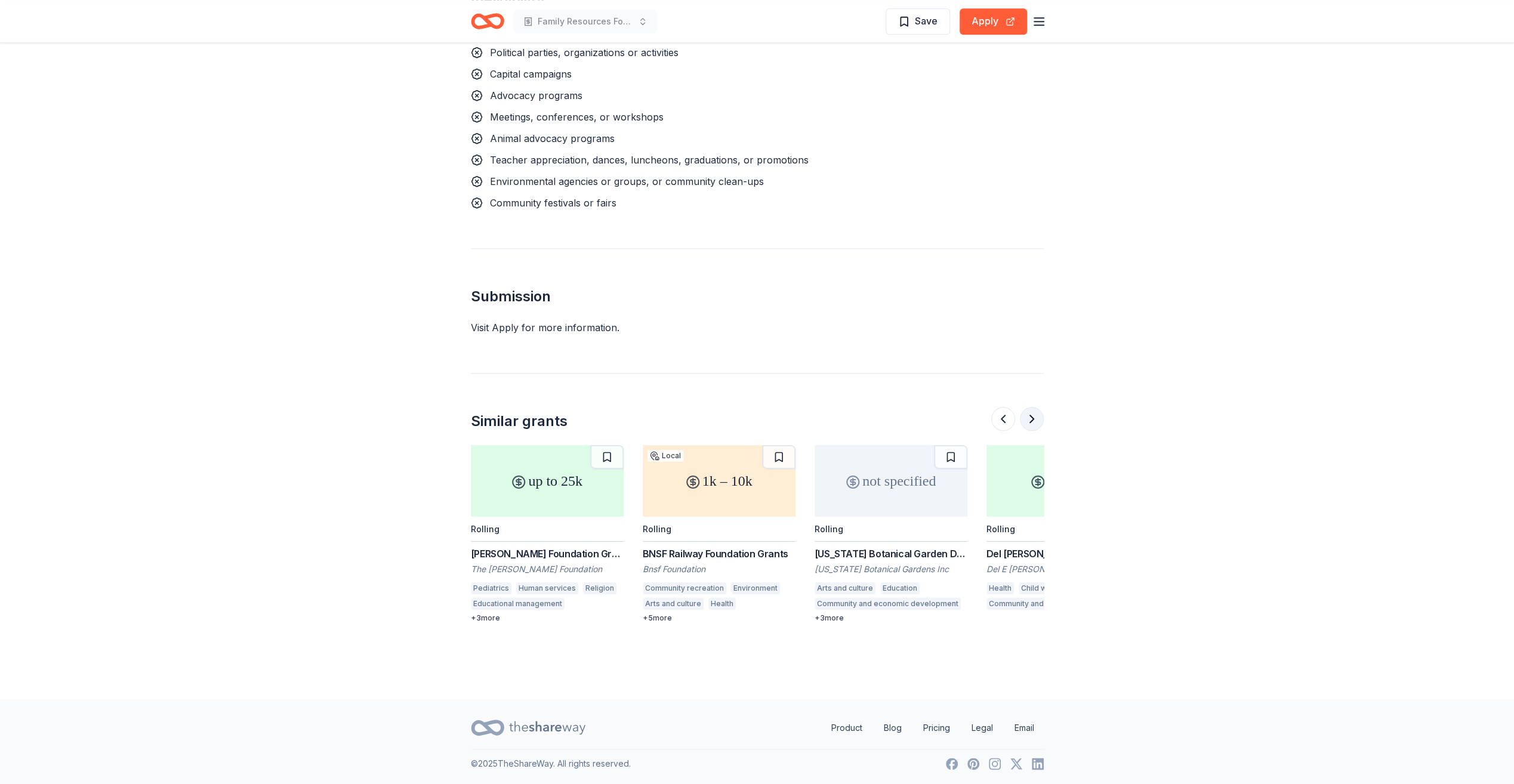
click at [1023, 418] on button at bounding box center [1032, 419] width 24 height 24
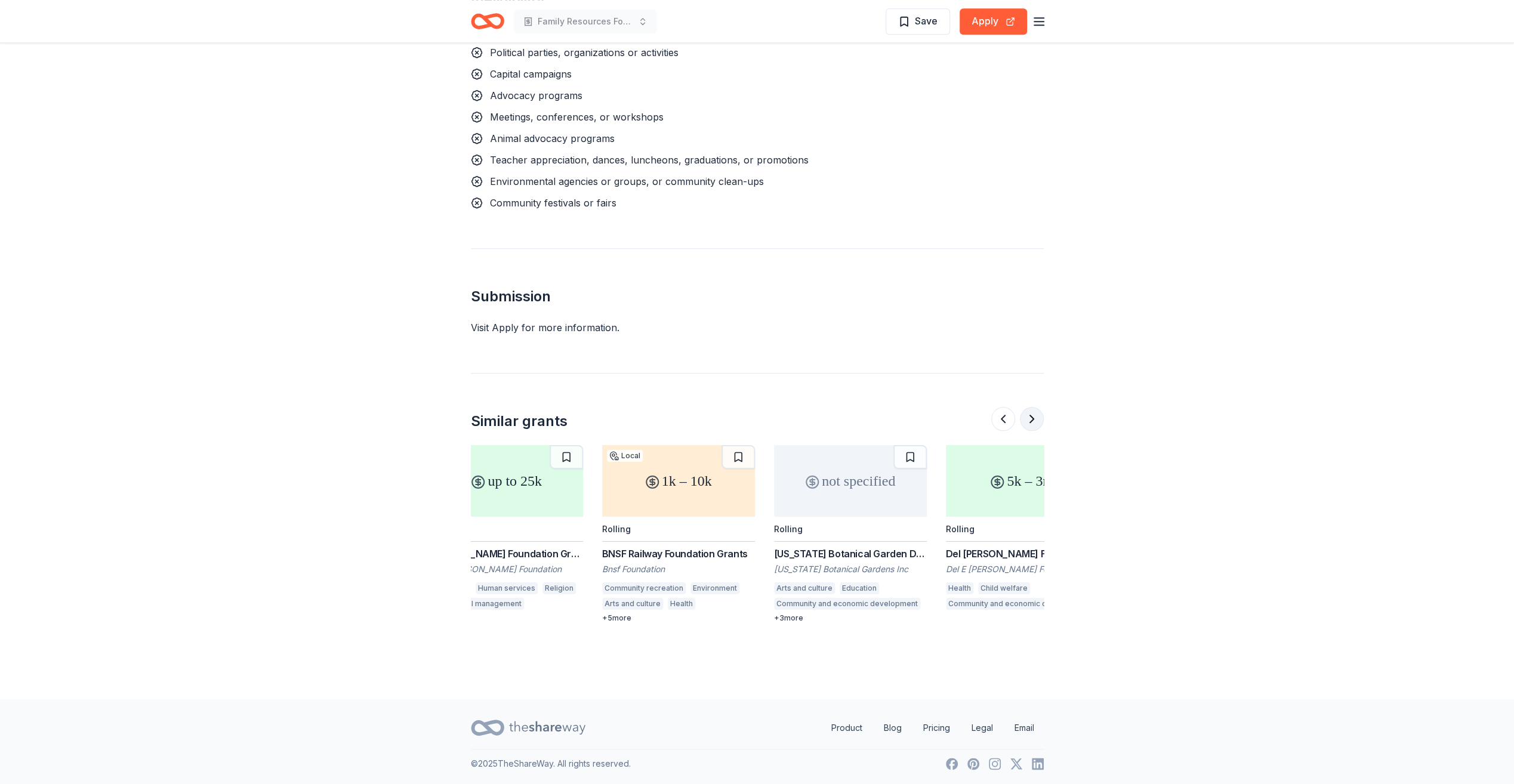
scroll to position [0, 1126]
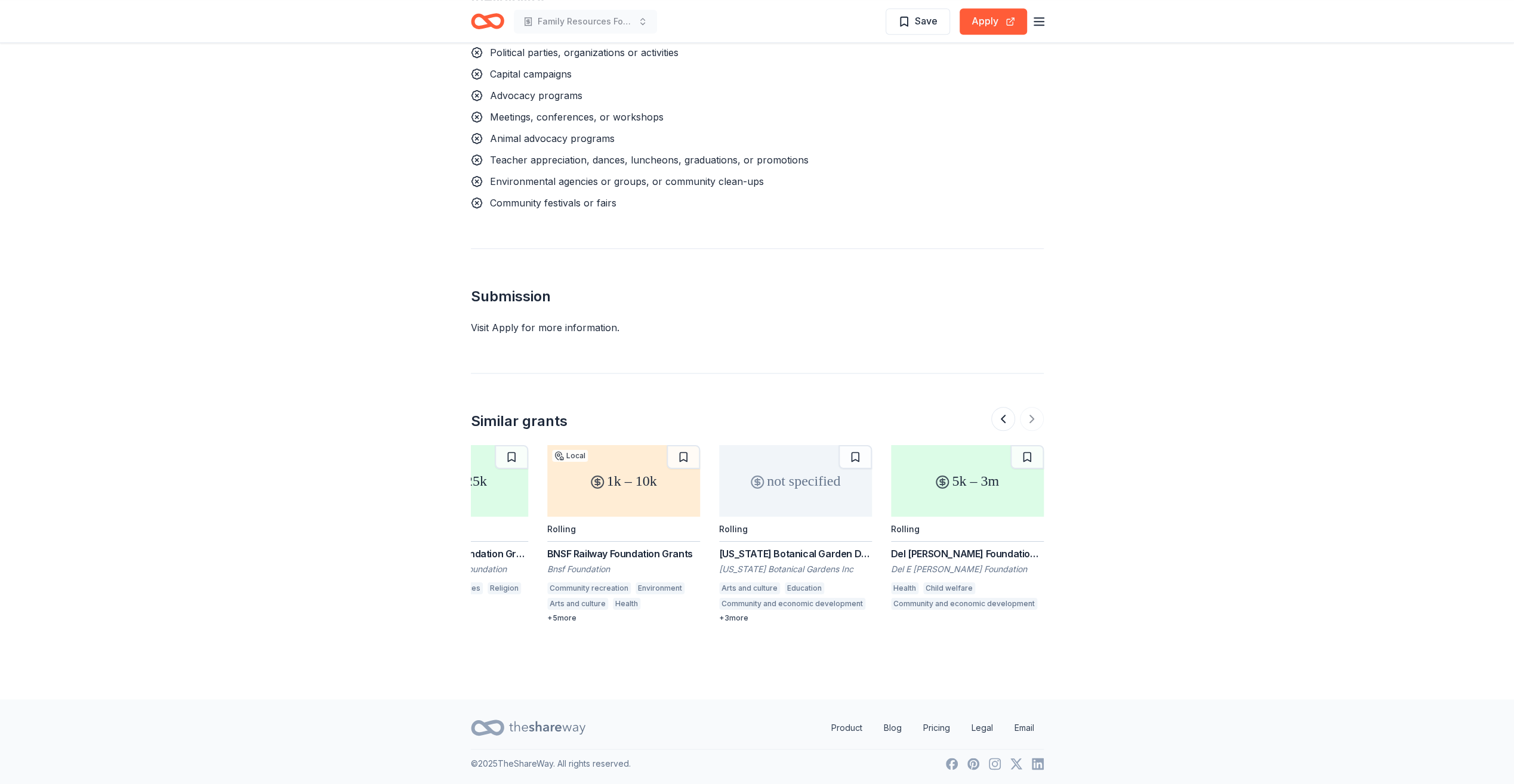
click at [953, 475] on div "5k – 3m" at bounding box center [966, 480] width 152 height 72
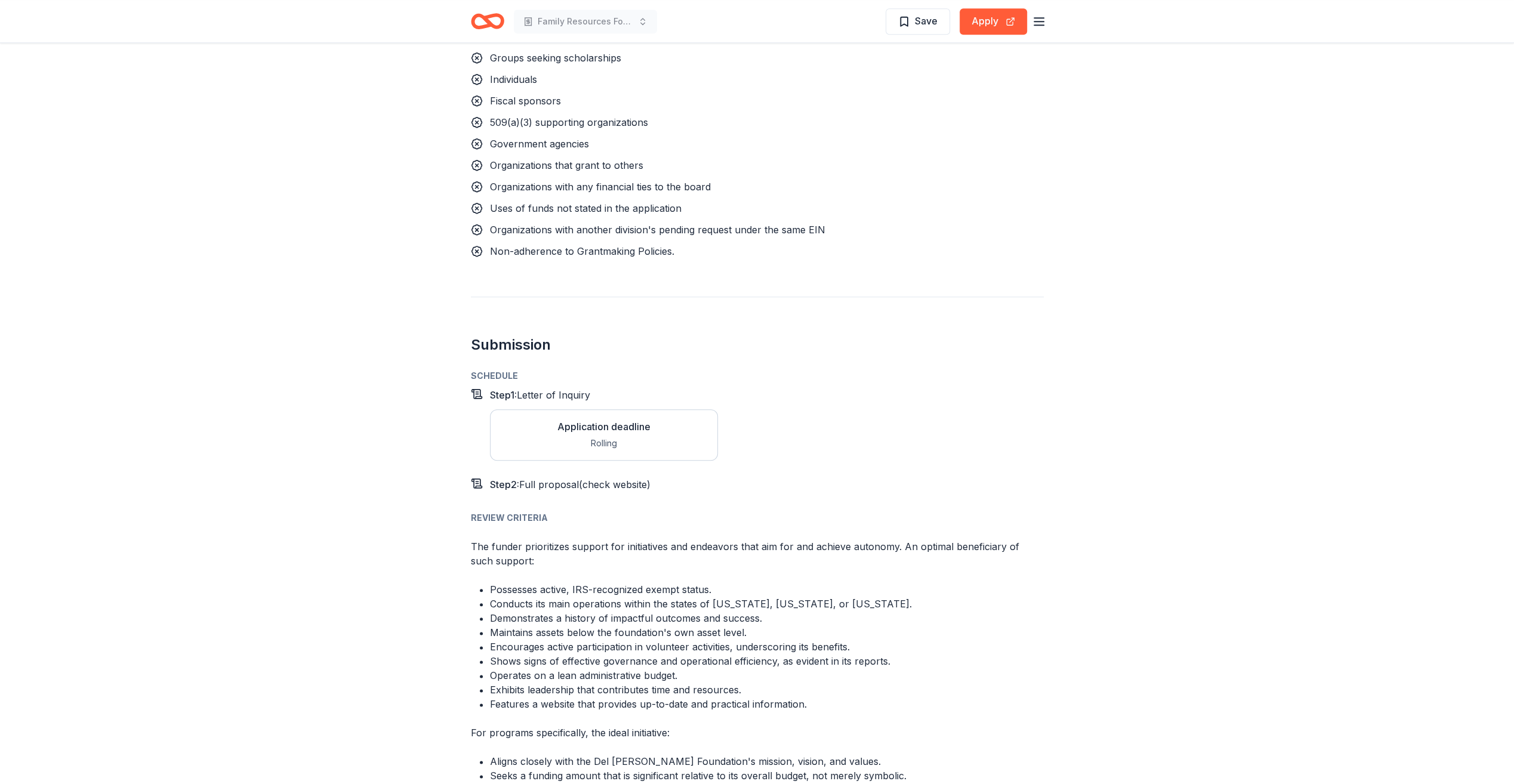
scroll to position [895, 0]
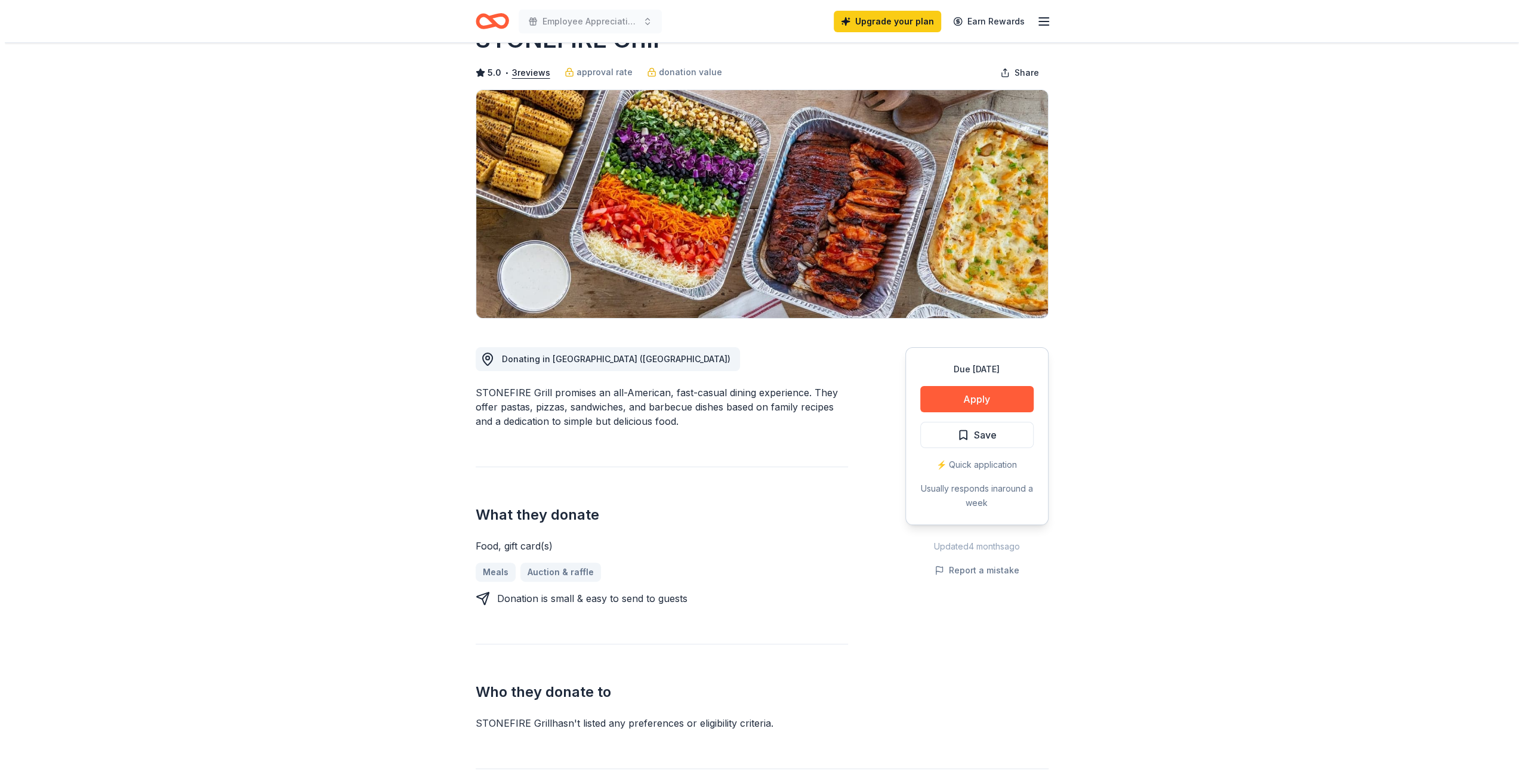
scroll to position [60, 0]
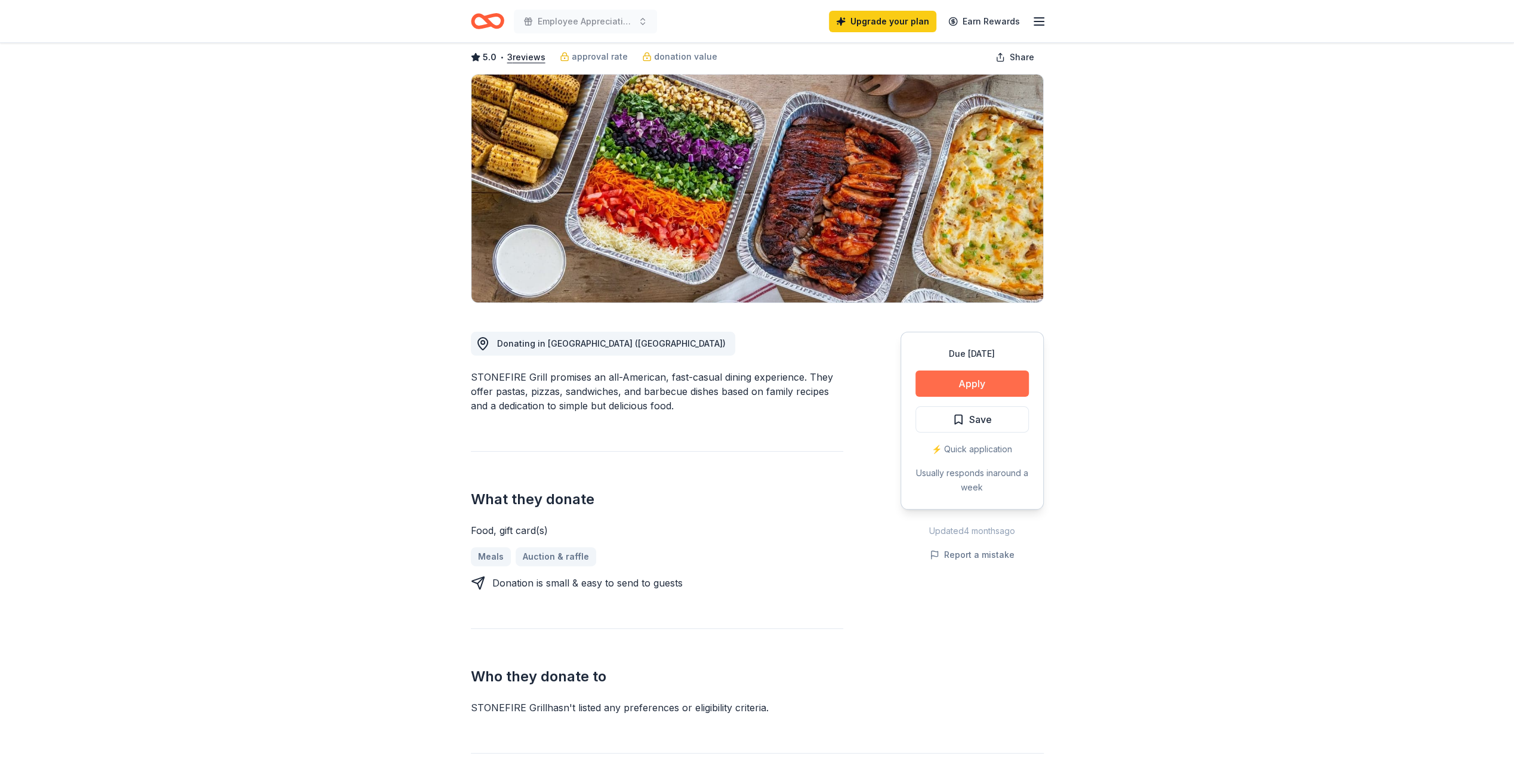
click at [997, 386] on button "Apply" at bounding box center [971, 383] width 113 height 26
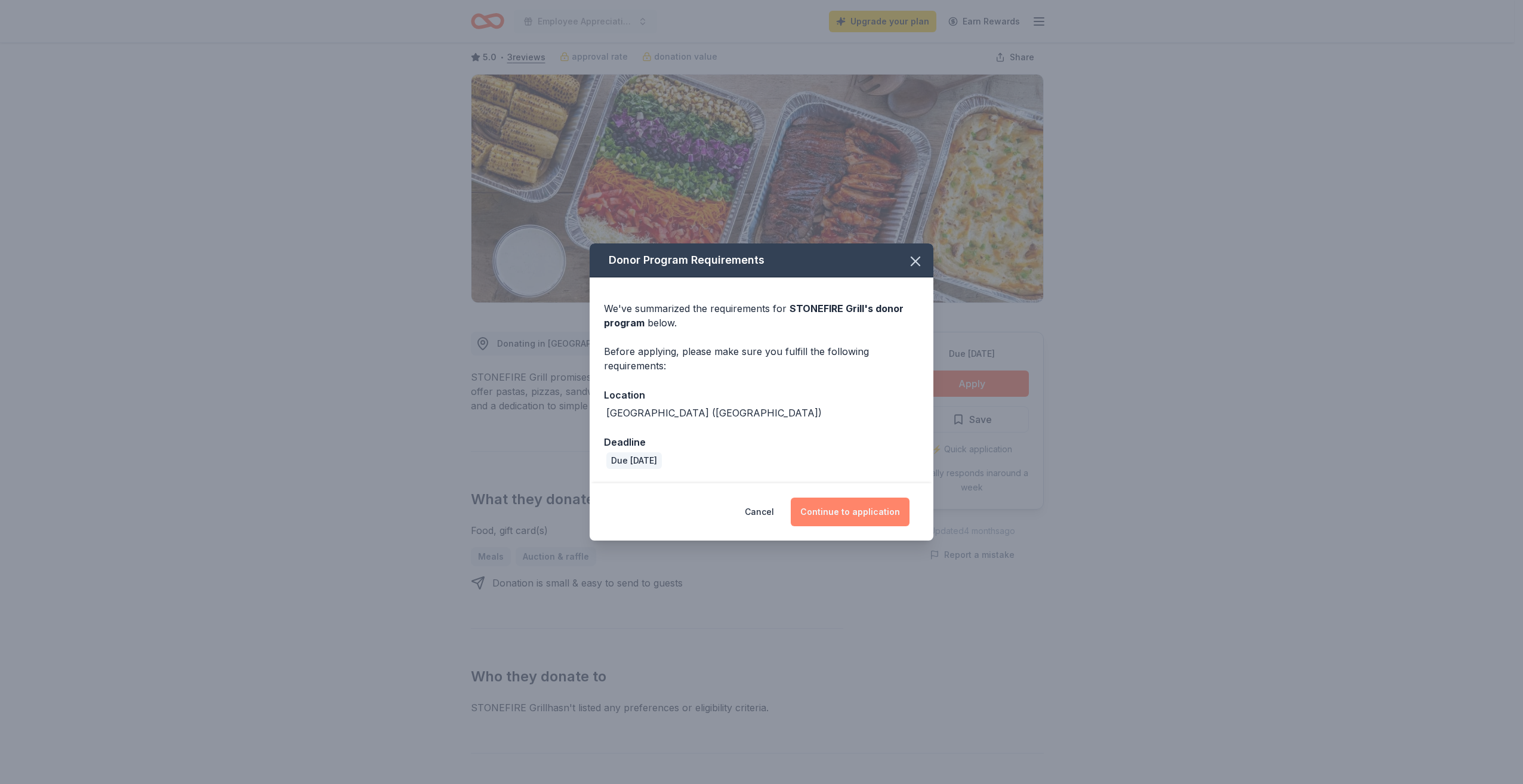
click at [867, 513] on button "Continue to application" at bounding box center [850, 511] width 119 height 29
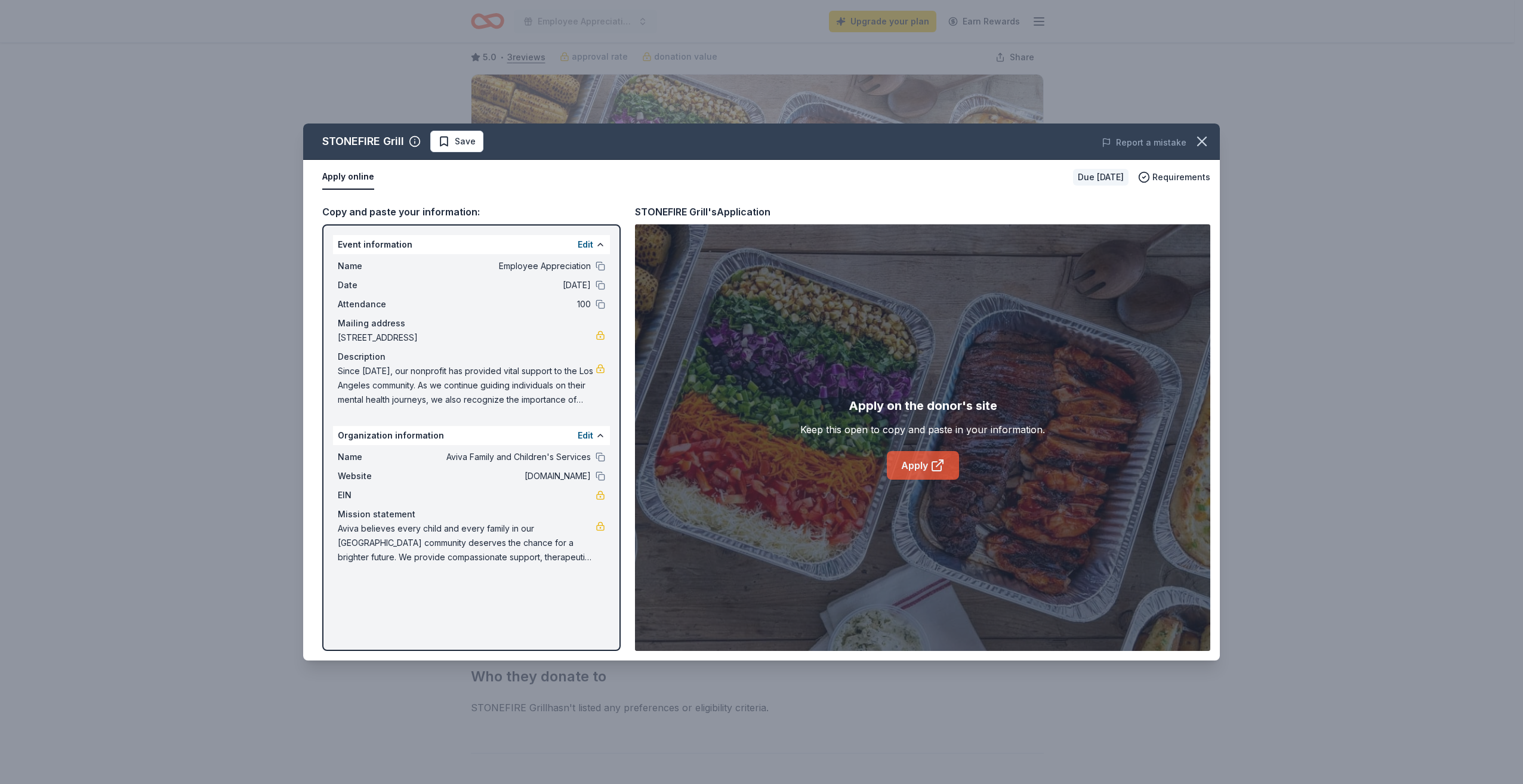
click at [919, 467] on link "Apply" at bounding box center [923, 465] width 72 height 29
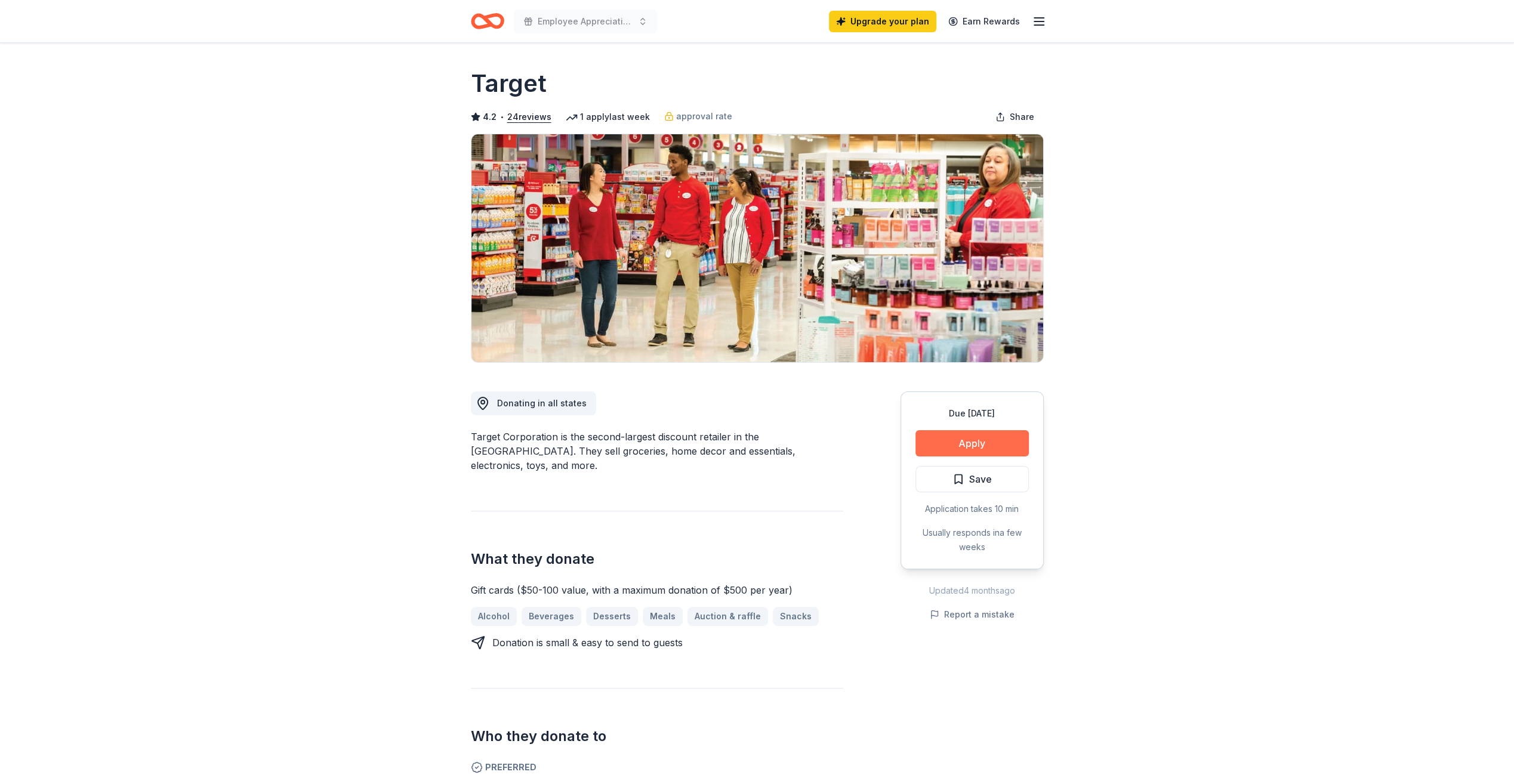
click at [940, 444] on button "Apply" at bounding box center [971, 443] width 113 height 26
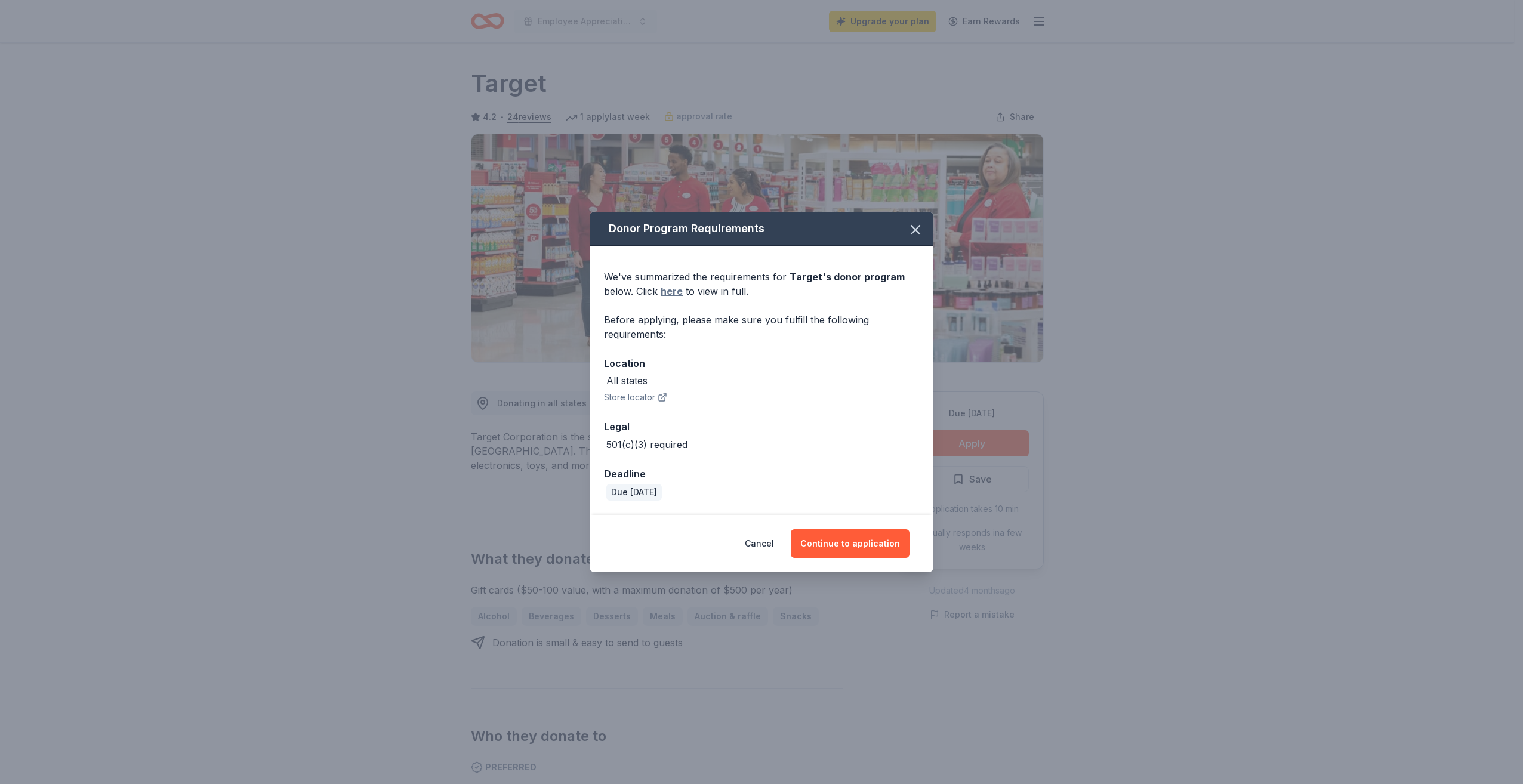
click at [674, 289] on link "here" at bounding box center [672, 291] width 22 height 14
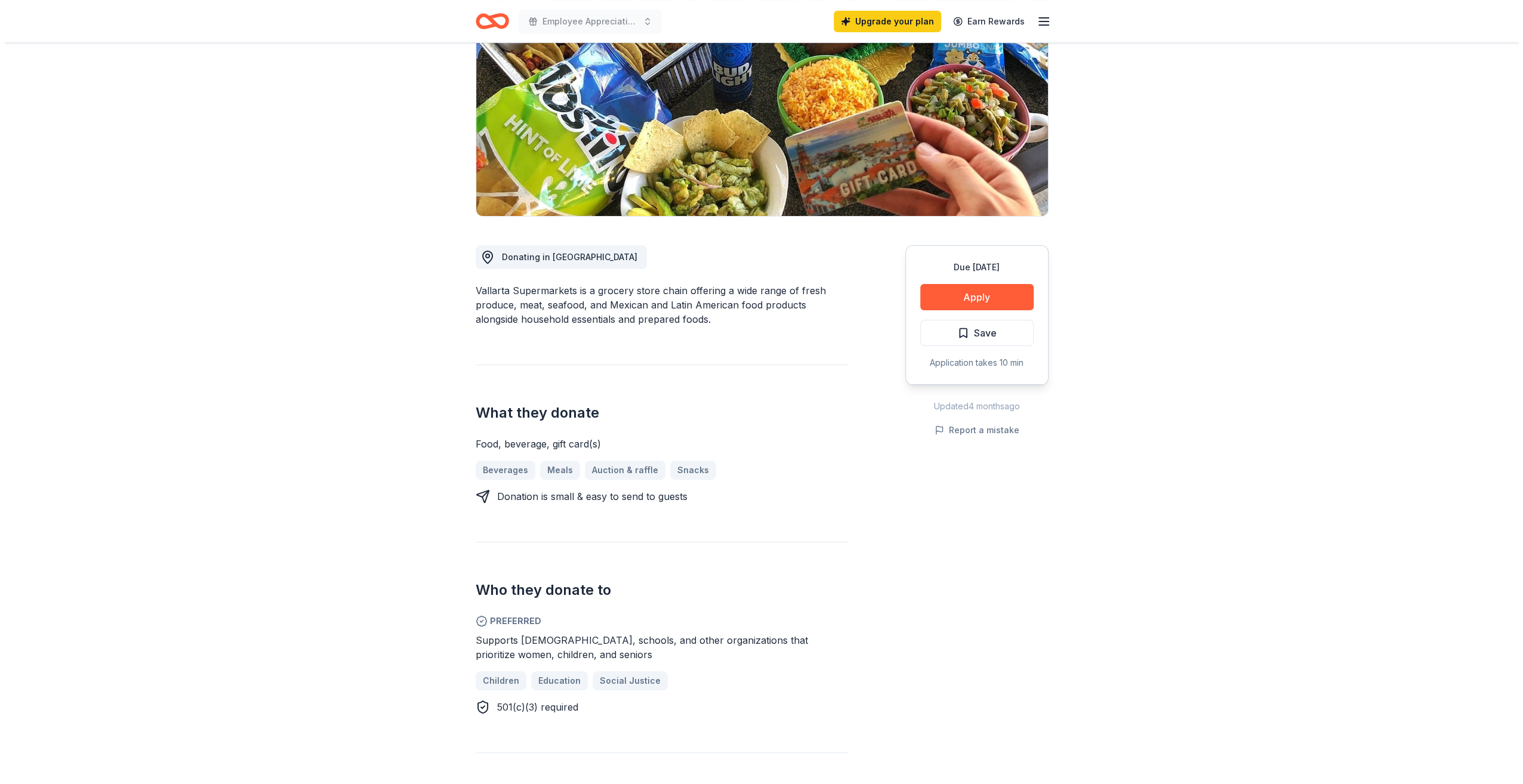
scroll to position [179, 0]
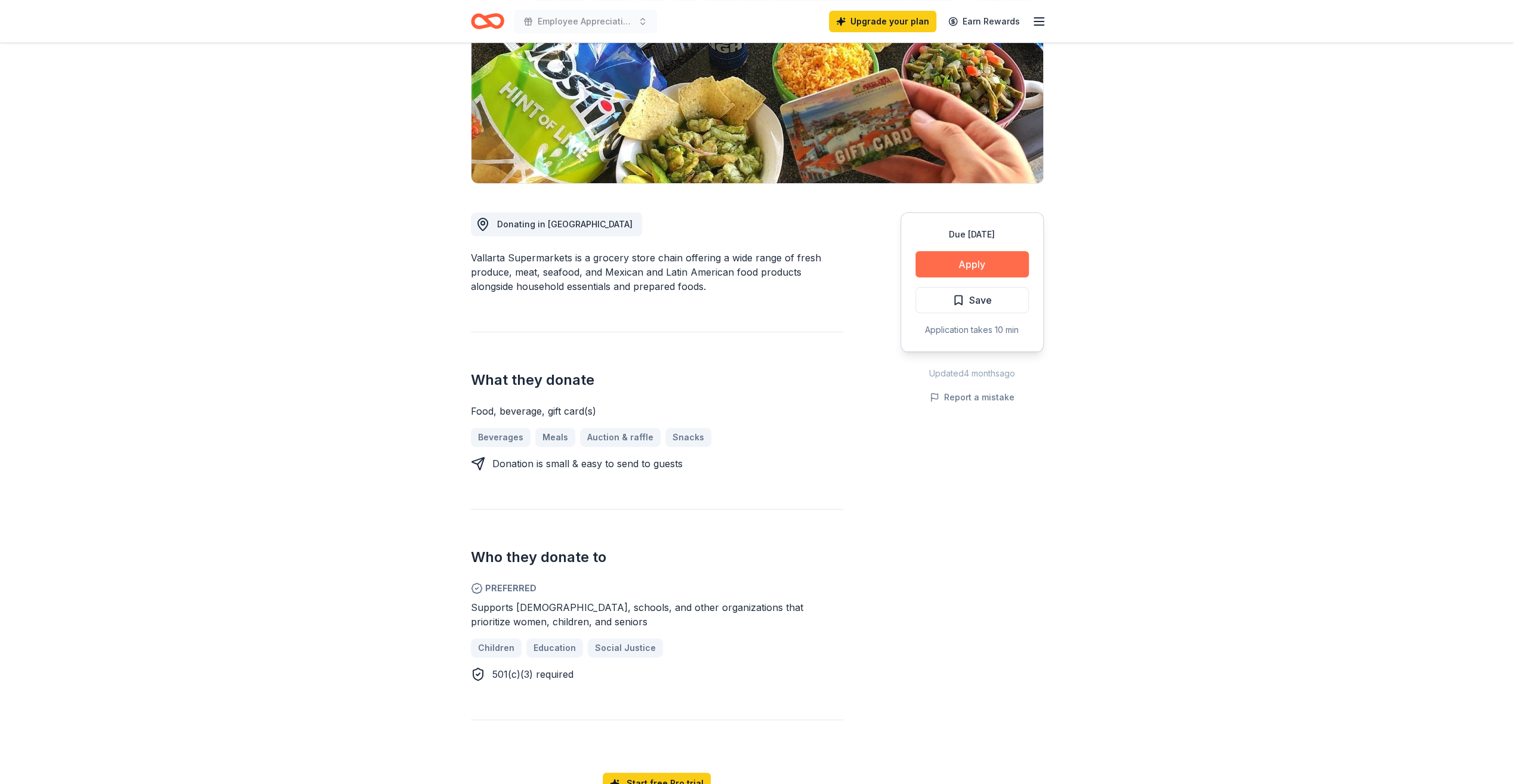
click at [962, 266] on button "Apply" at bounding box center [971, 264] width 113 height 26
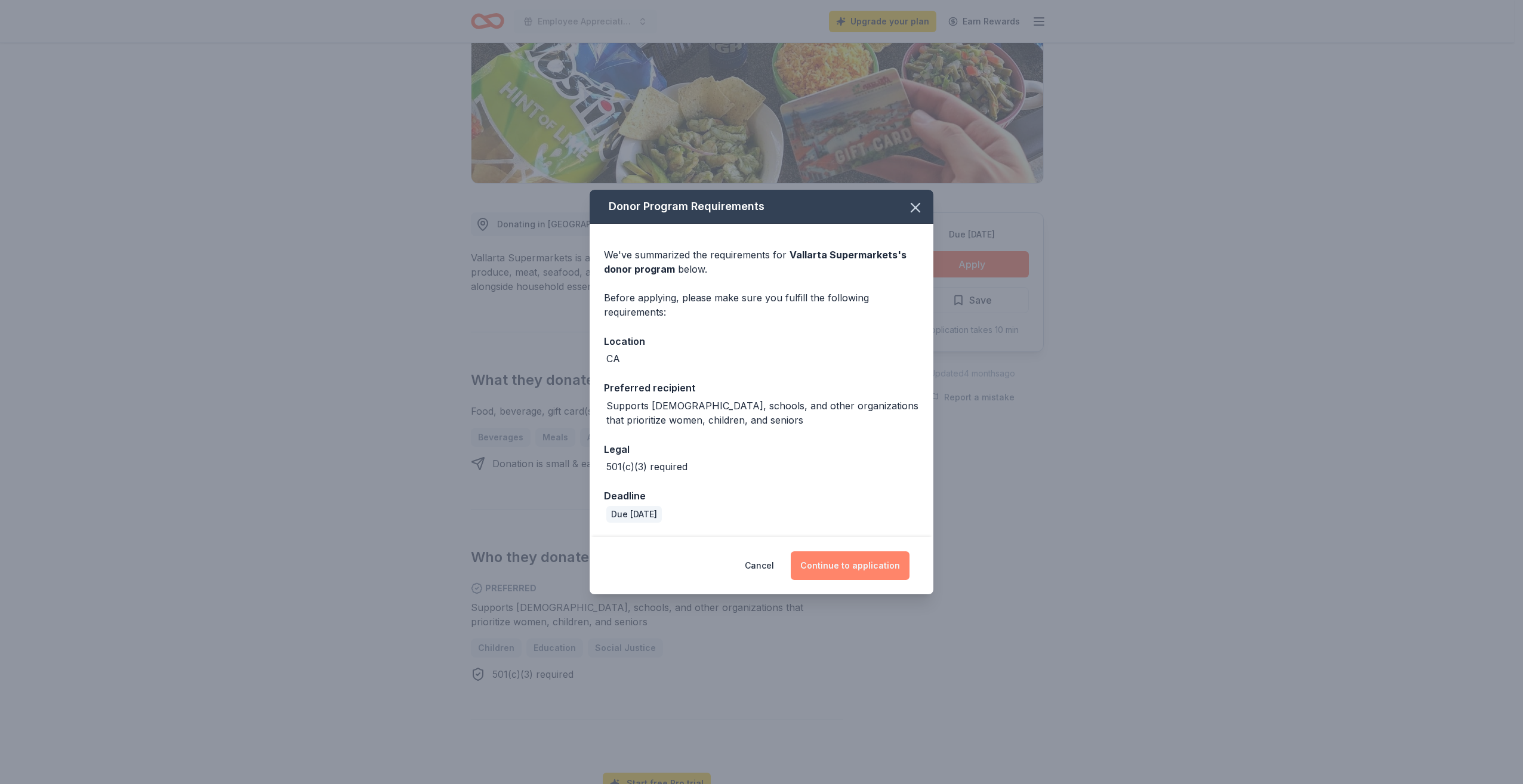
click at [840, 564] on button "Continue to application" at bounding box center [850, 565] width 119 height 29
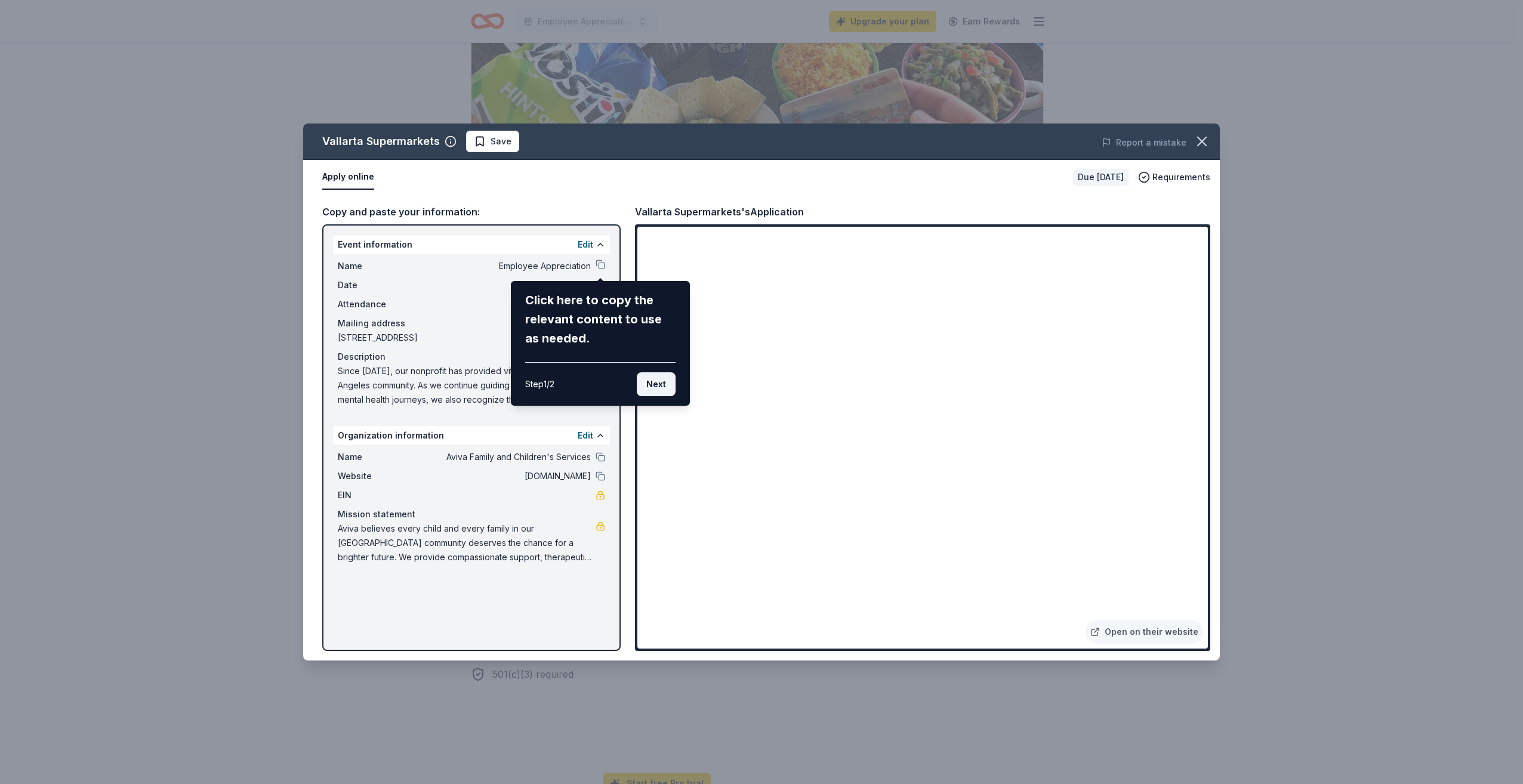
click at [655, 382] on button "Next" at bounding box center [656, 384] width 39 height 24
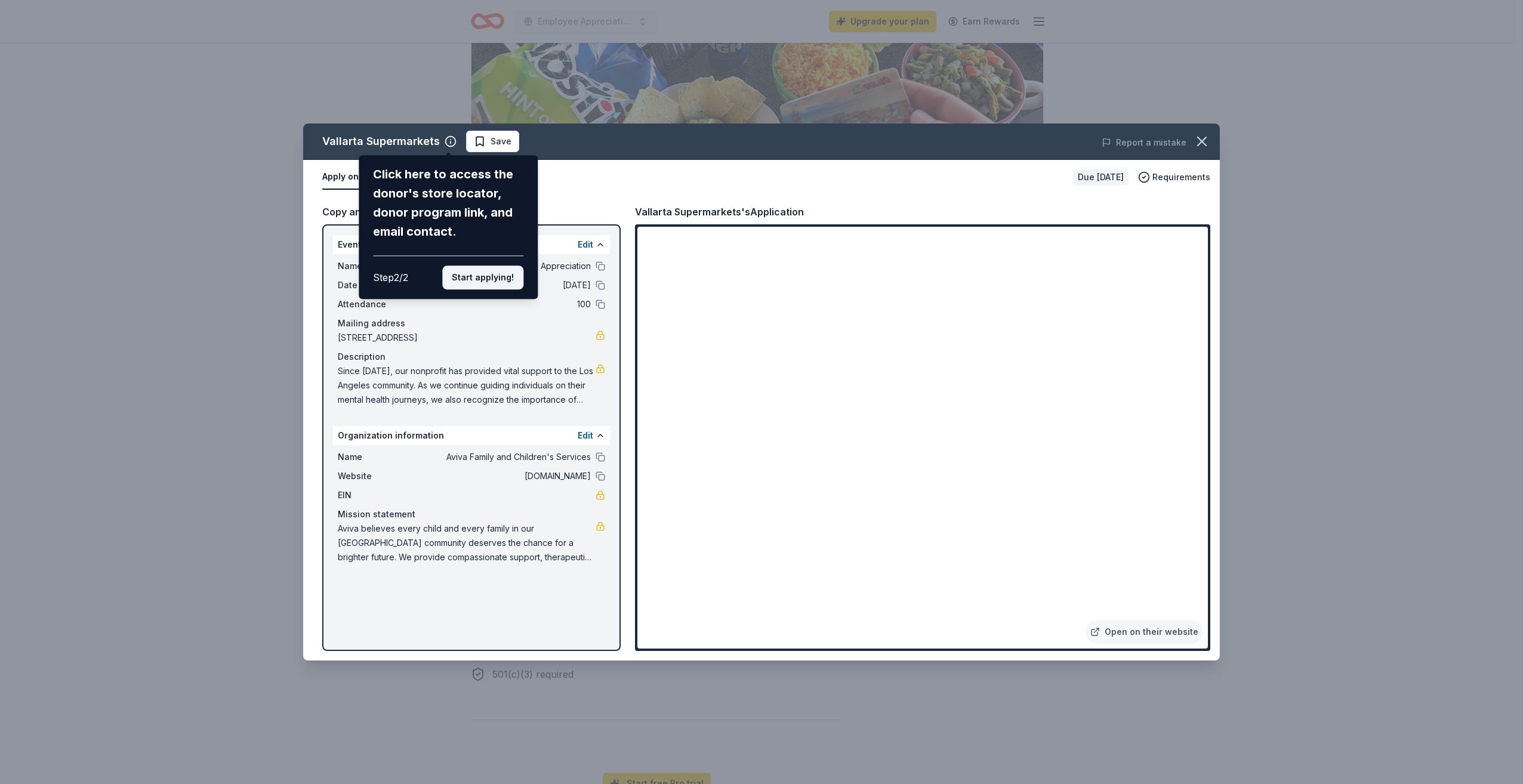
click at [508, 281] on button "Start applying!" at bounding box center [482, 278] width 81 height 24
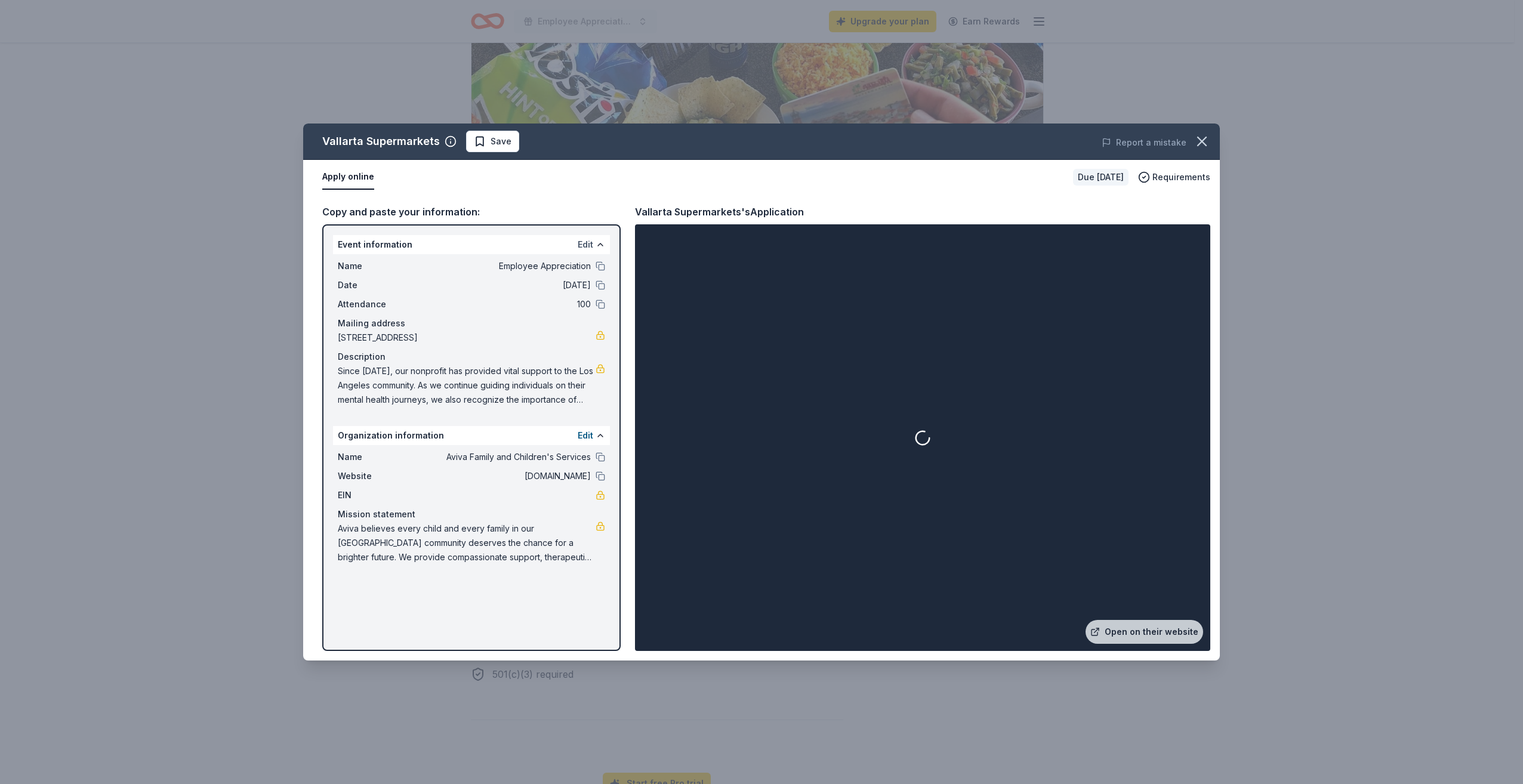
click at [582, 247] on button "Edit" at bounding box center [585, 244] width 16 height 14
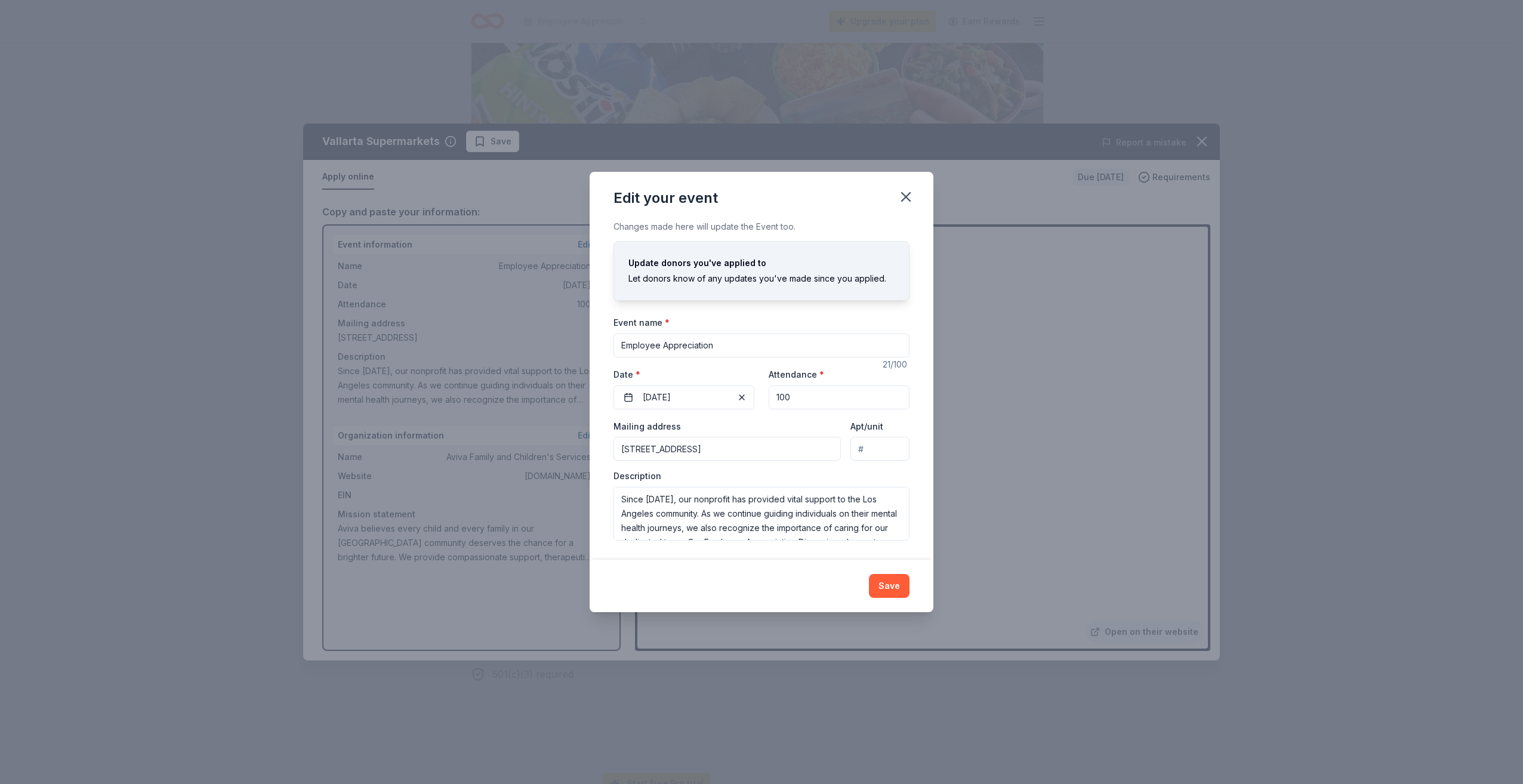
click at [747, 356] on input "Employee Appreciation" at bounding box center [761, 346] width 296 height 24
click at [748, 350] on input "Employee Appreciation" at bounding box center [761, 346] width 296 height 24
click at [715, 346] on input "Employee Appreciation" at bounding box center [761, 346] width 296 height 24
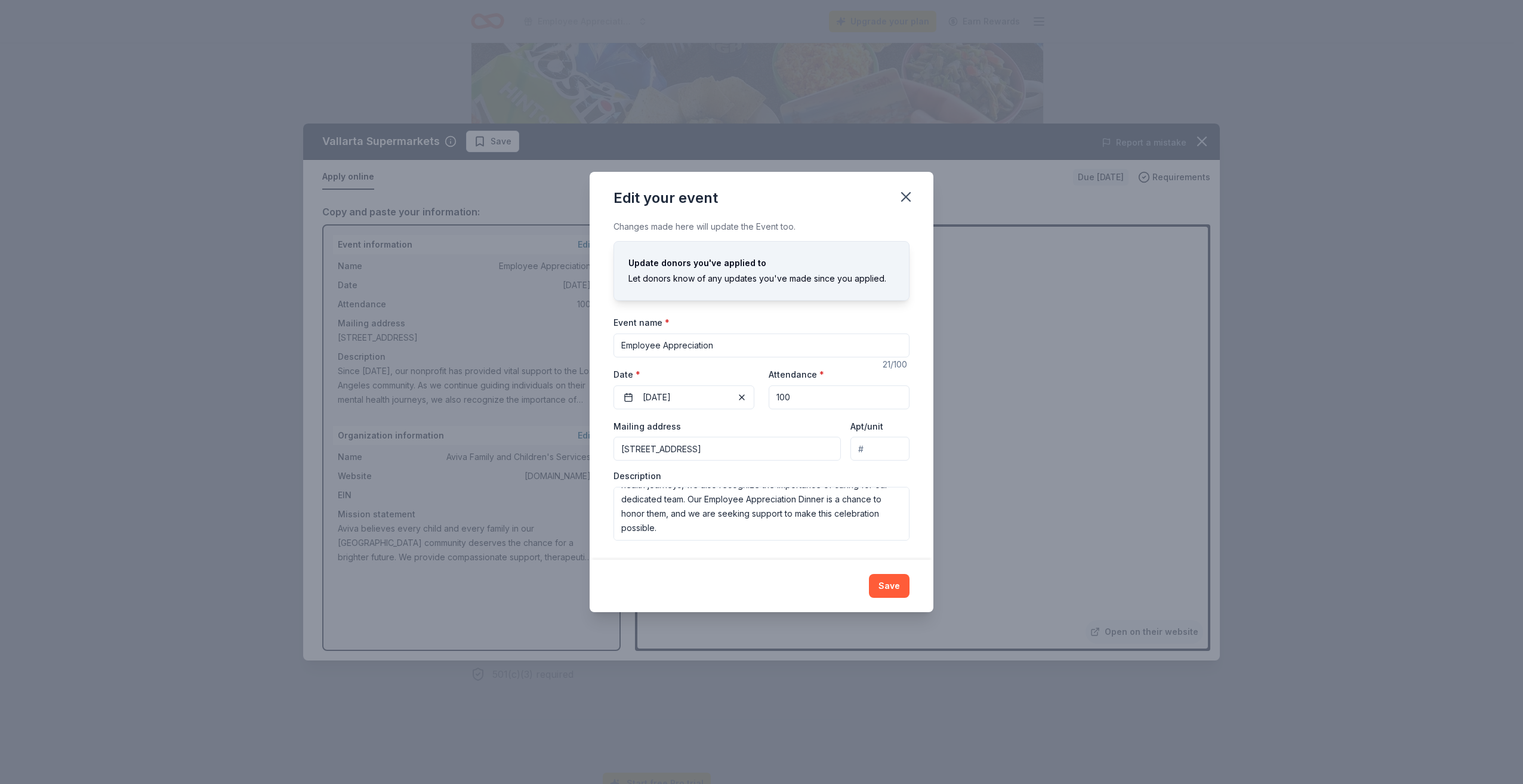
drag, startPoint x: 823, startPoint y: 389, endPoint x: 754, endPoint y: 397, distance: 69.5
click at [754, 397] on div "Event website Attendance * 100 Date * 02/20/2026" at bounding box center [761, 388] width 296 height 42
click at [912, 198] on icon "button" at bounding box center [906, 197] width 17 height 17
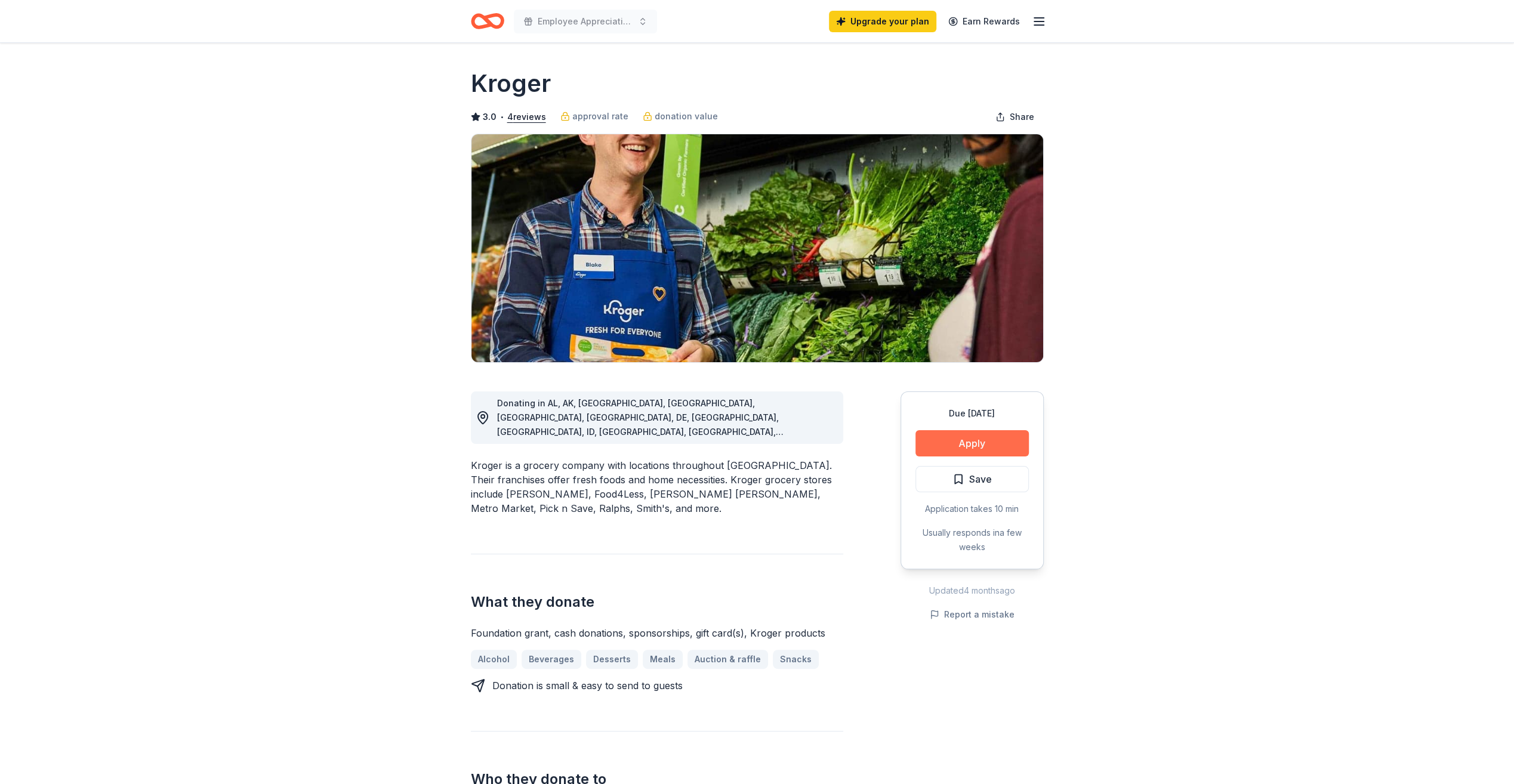
click at [953, 449] on button "Apply" at bounding box center [971, 443] width 113 height 26
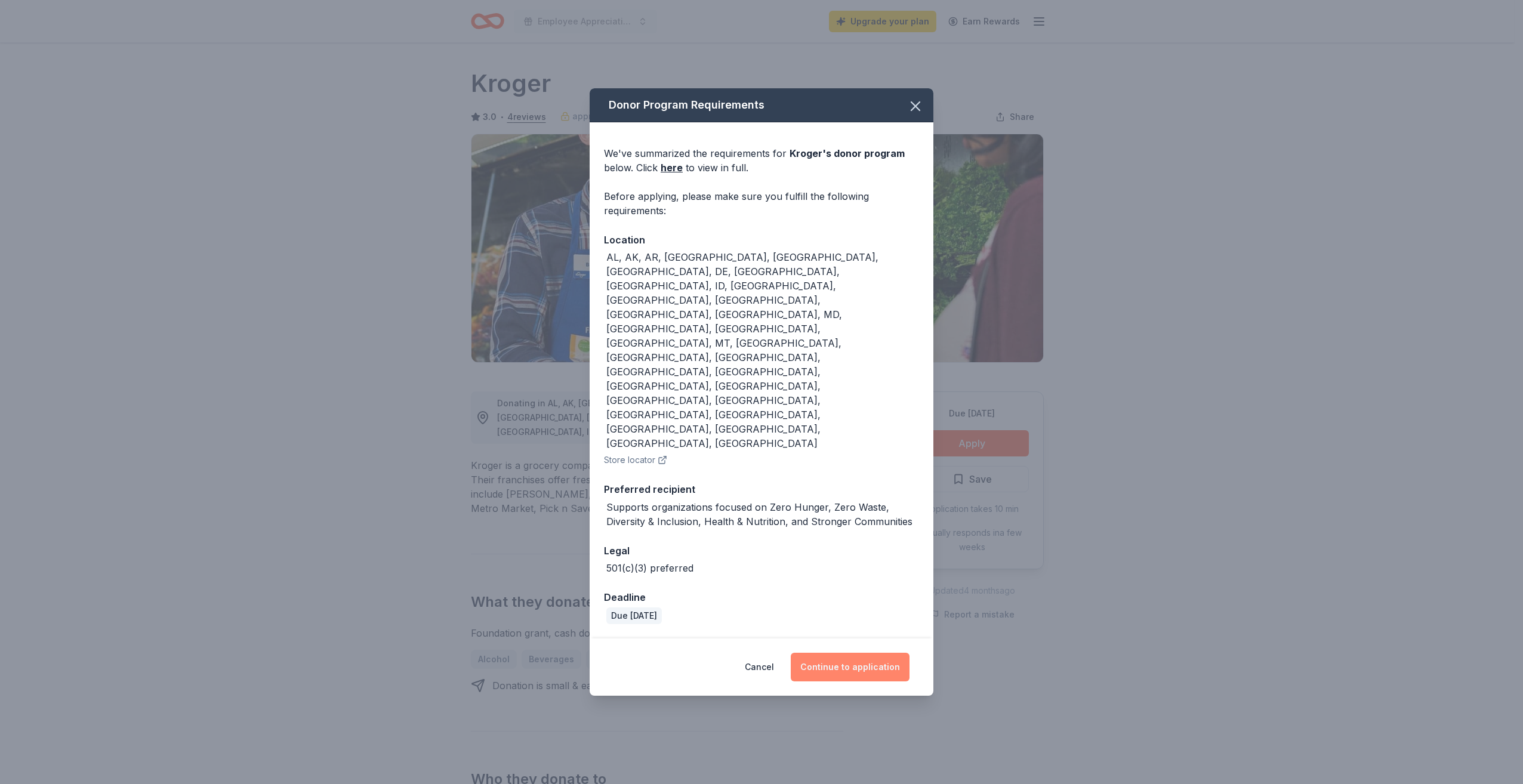
click at [827, 652] on button "Continue to application" at bounding box center [850, 666] width 119 height 29
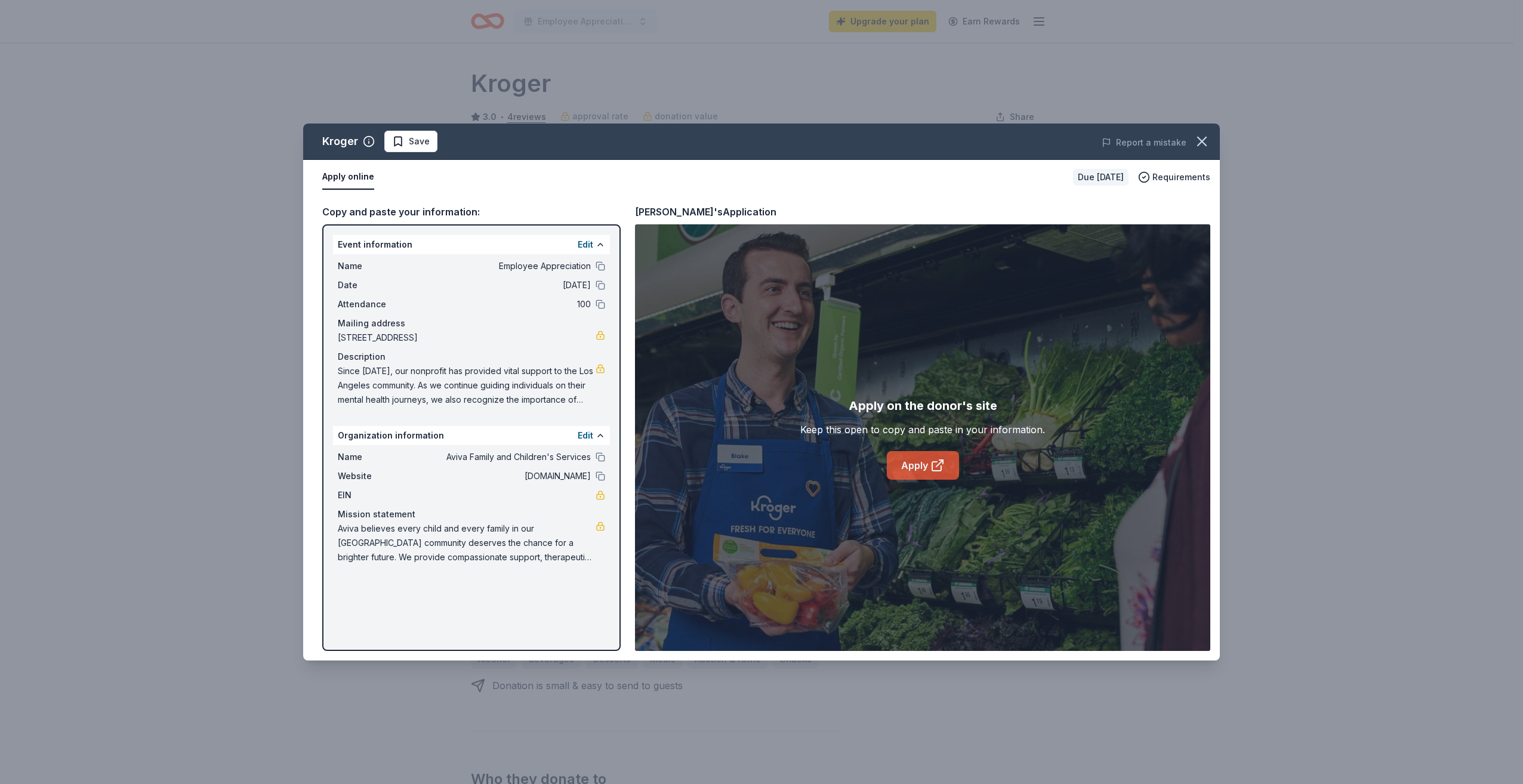
click at [912, 463] on link "Apply" at bounding box center [923, 465] width 72 height 29
